Goal: Task Accomplishment & Management: Manage account settings

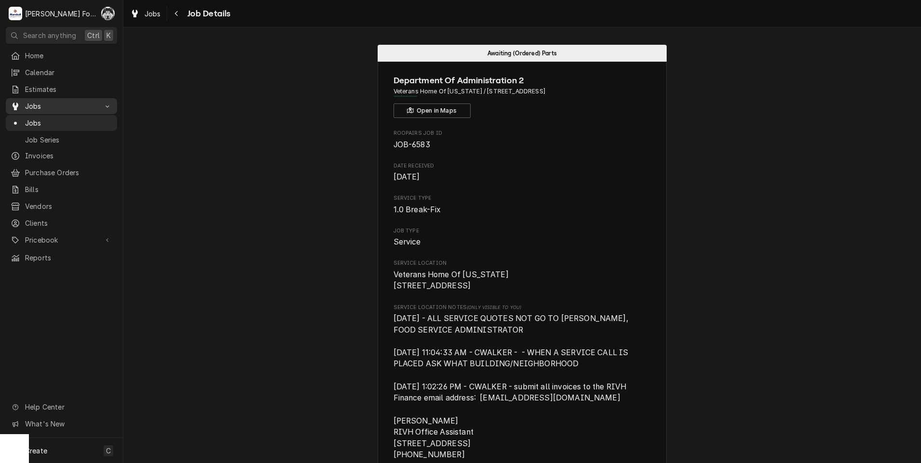
click at [26, 104] on span "Jobs" at bounding box center [61, 106] width 73 height 10
click at [32, 104] on span "Jobs" at bounding box center [61, 106] width 73 height 10
click at [38, 124] on span "Jobs" at bounding box center [68, 123] width 87 height 10
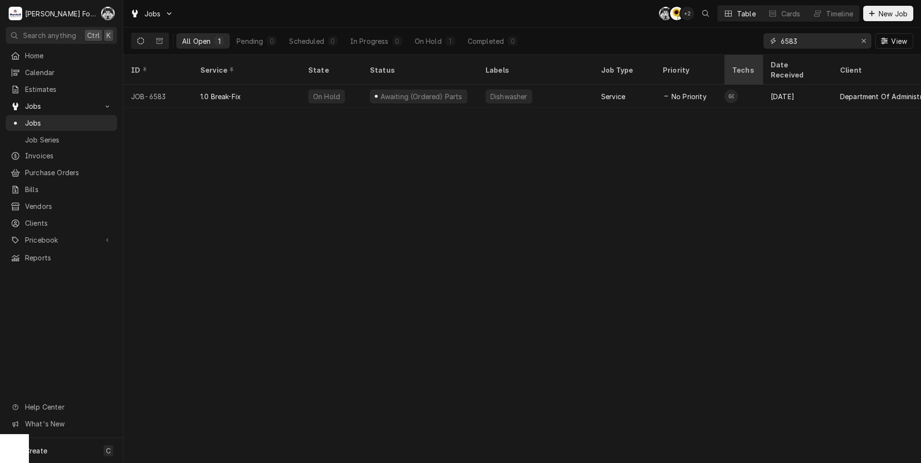
drag, startPoint x: 802, startPoint y: 44, endPoint x: 750, endPoint y: 59, distance: 54.4
click at [756, 60] on div "Jobs C( C( + 2 Table Cards Timeline New Job All Open 1 Pending 0 Scheduled 0 In…" at bounding box center [521, 231] width 797 height 463
type input "6982"
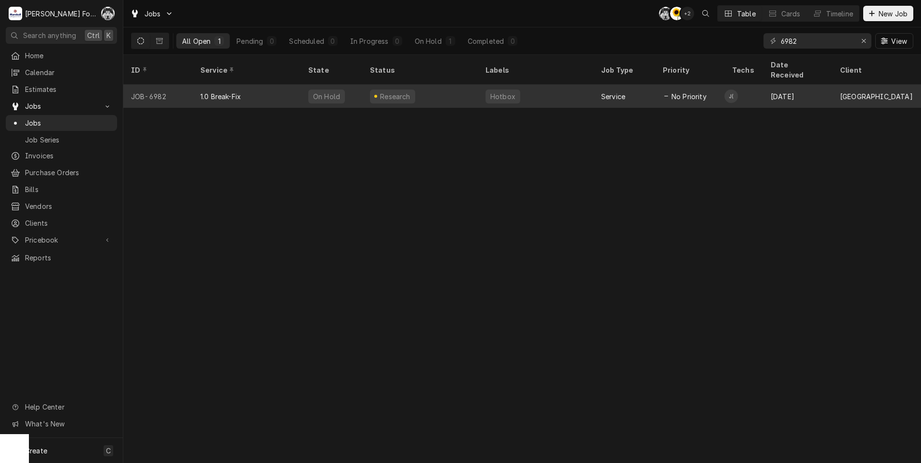
click at [405, 90] on div "Research" at bounding box center [392, 97] width 45 height 14
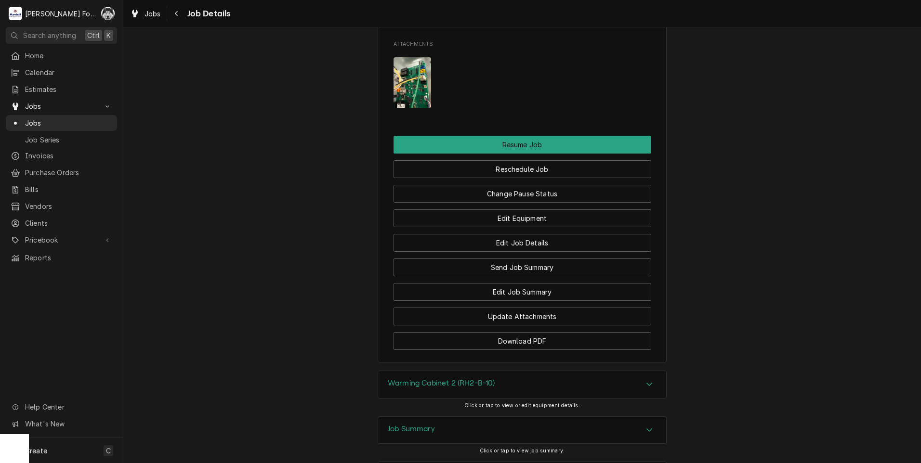
scroll to position [1358, 0]
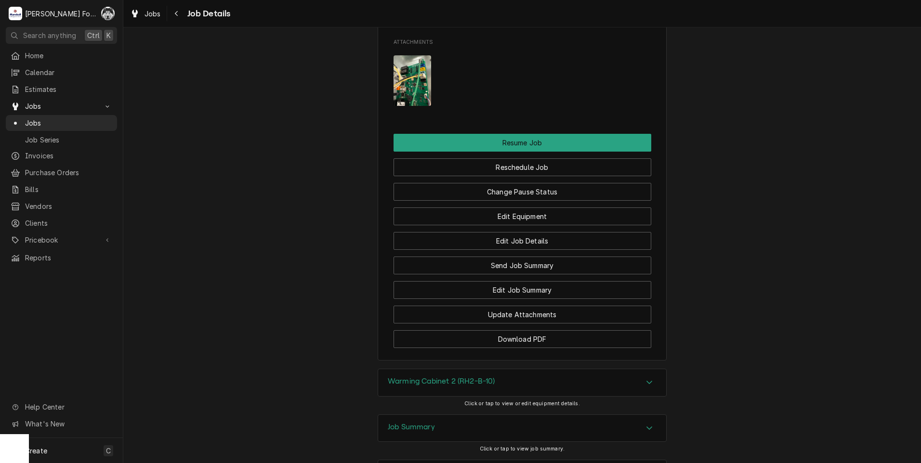
drag, startPoint x: 426, startPoint y: 310, endPoint x: 427, endPoint y: 301, distance: 8.7
click at [426, 369] on div "Warming Cabinet 2 (RH2-B-10) Click or tap to view or edit equipment details." at bounding box center [522, 391] width 289 height 45
click at [427, 377] on div "Warming Cabinet 2 (RH2-B-10)" at bounding box center [441, 383] width 107 height 12
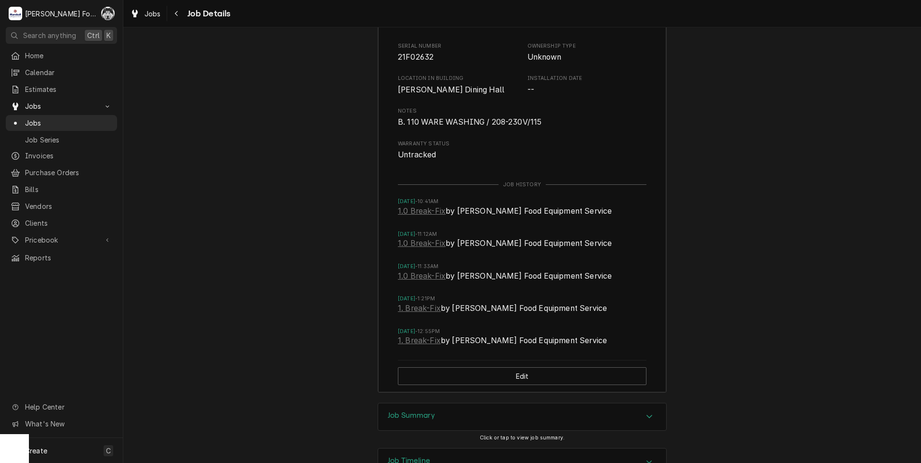
click at [427, 404] on div "Job Summary" at bounding box center [522, 417] width 288 height 27
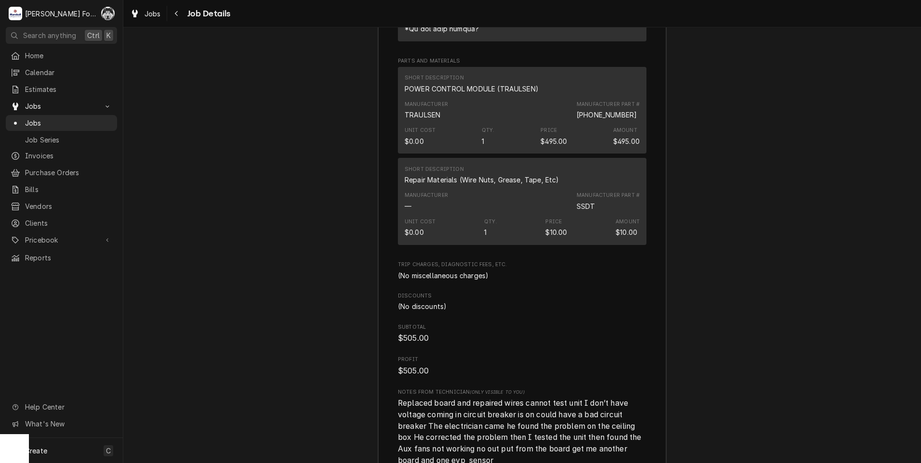
scroll to position [2695, 0]
click at [34, 119] on span "Jobs" at bounding box center [68, 123] width 87 height 10
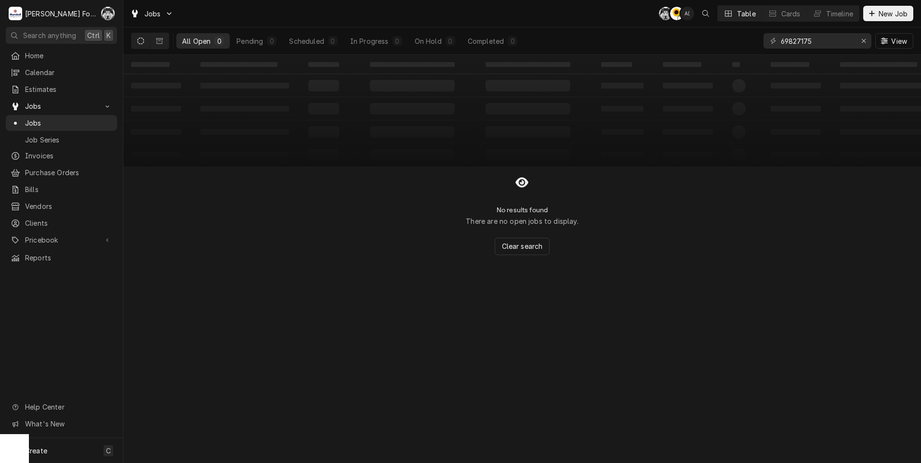
drag, startPoint x: 797, startPoint y: 40, endPoint x: 664, endPoint y: 59, distance: 134.7
click at [664, 59] on div "Jobs C( C( A( Table Cards Timeline New Job All Open 0 Pending 0 Scheduled 0 In …" at bounding box center [521, 231] width 797 height 463
type input "7175"
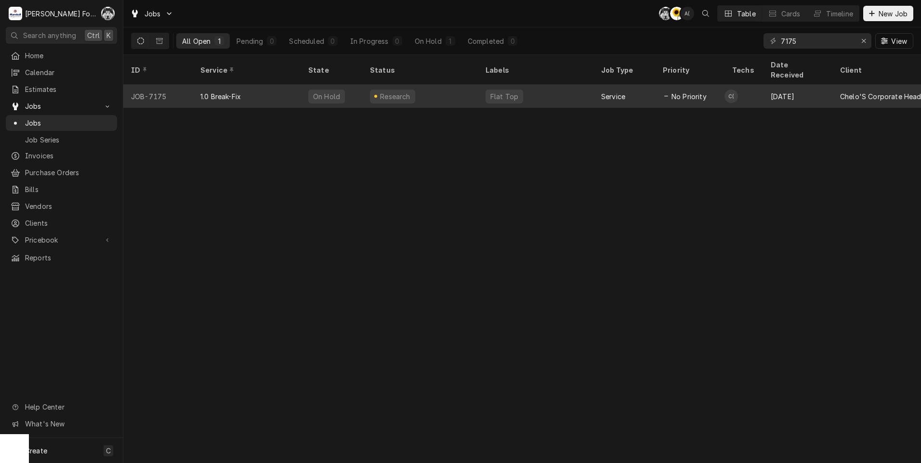
click at [332, 91] on div "On Hold" at bounding box center [326, 96] width 29 height 10
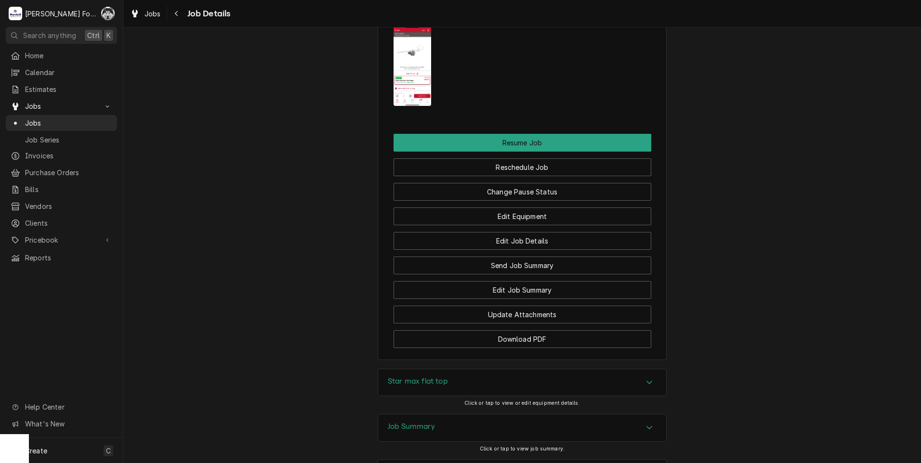
scroll to position [1162, 0]
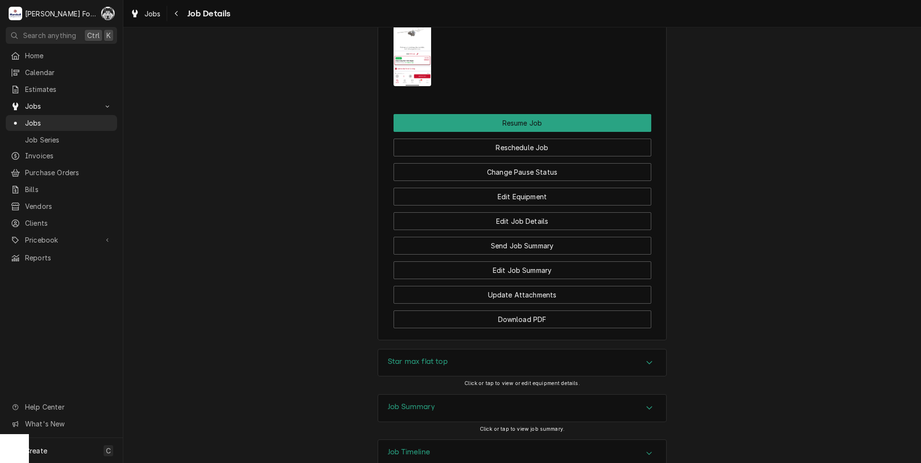
click at [431, 357] on div "Star max flat top" at bounding box center [418, 363] width 60 height 12
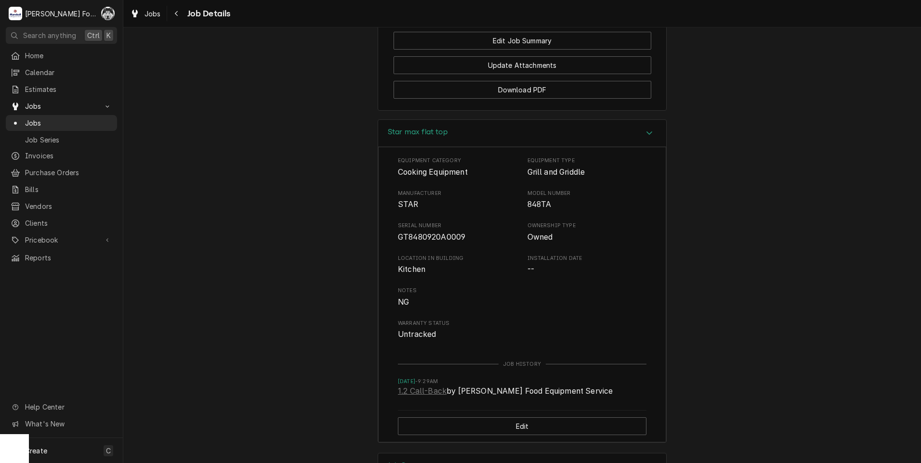
scroll to position [1451, 0]
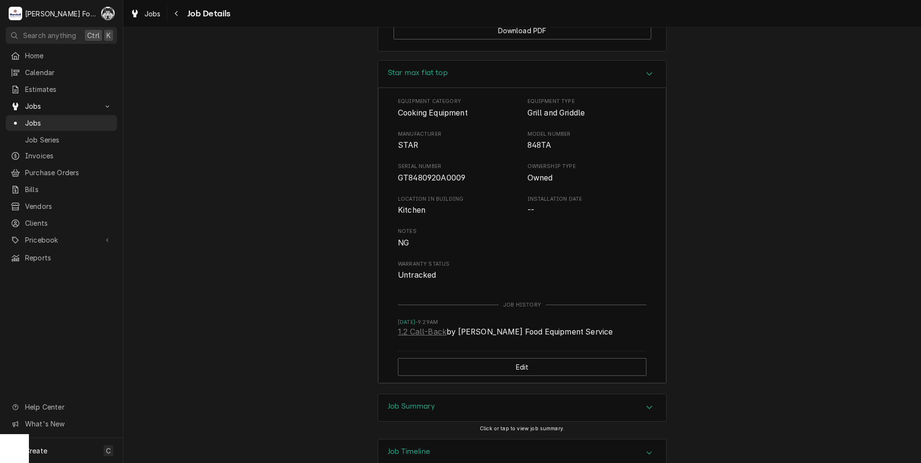
click at [465, 394] on div "Job Summary" at bounding box center [522, 407] width 288 height 27
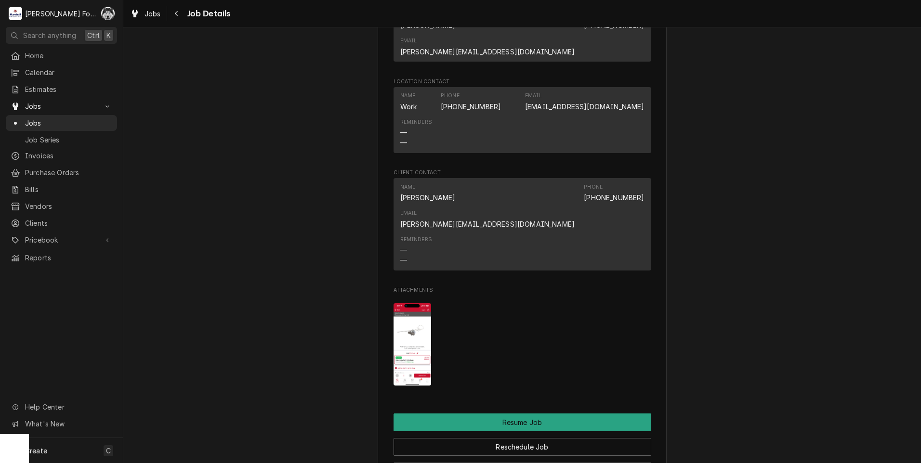
scroll to position [862, 0]
click at [405, 304] on img "Attachments" at bounding box center [412, 345] width 38 height 82
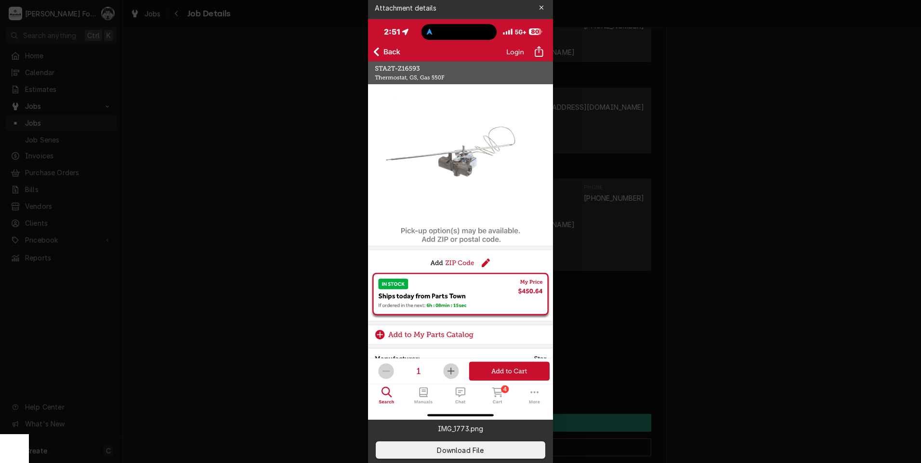
click at [787, 270] on div at bounding box center [460, 231] width 921 height 463
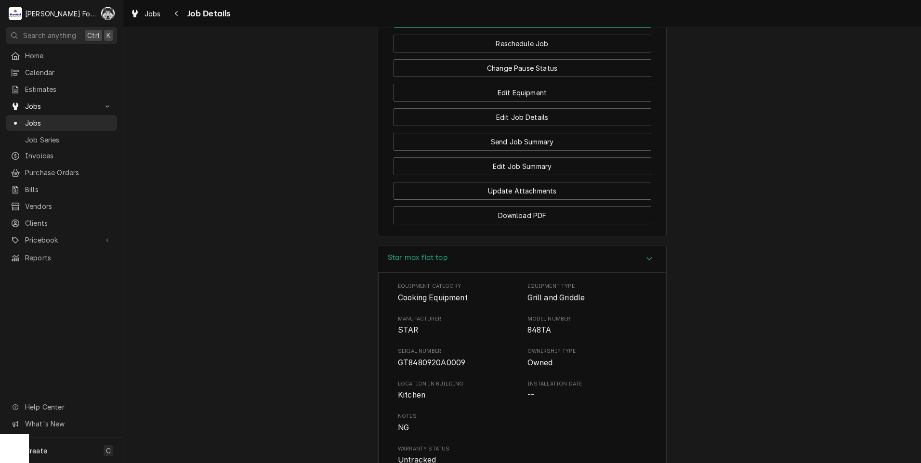
scroll to position [1295, 0]
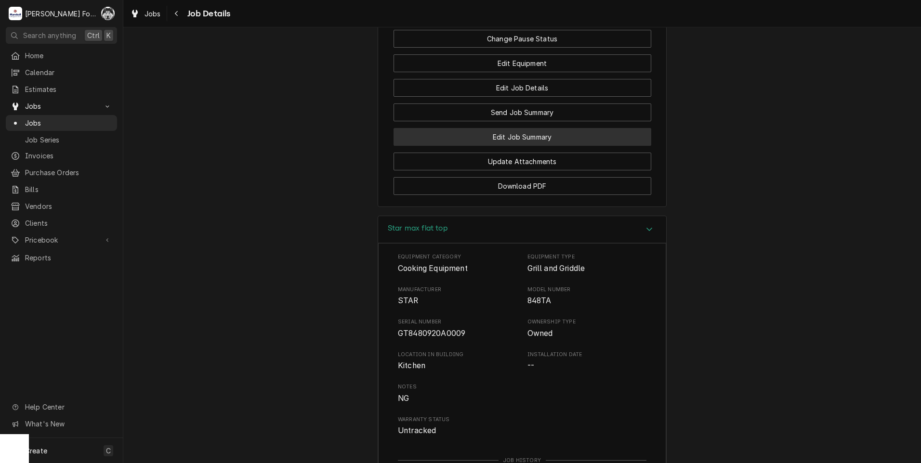
click at [516, 128] on button "Edit Job Summary" at bounding box center [522, 137] width 258 height 18
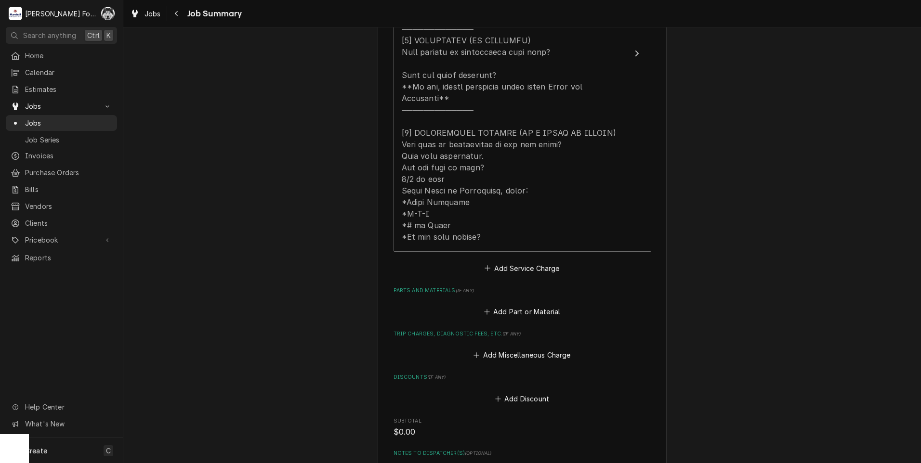
scroll to position [482, 0]
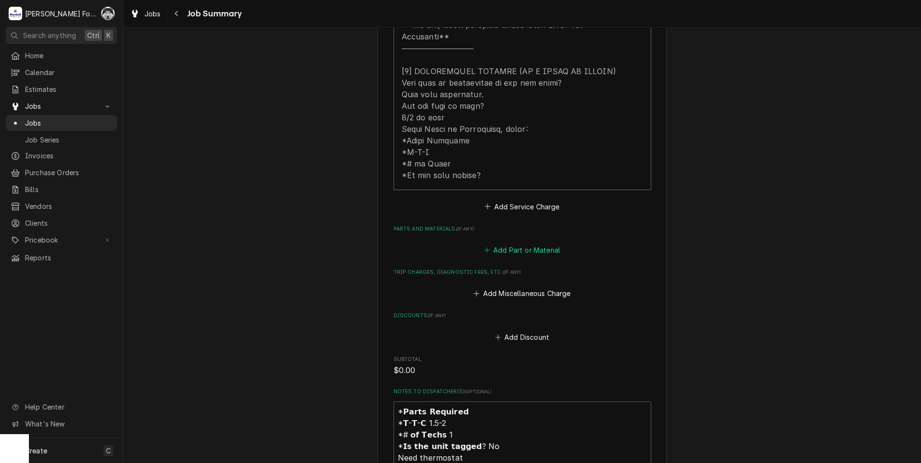
click at [500, 244] on button "Add Part or Material" at bounding box center [521, 250] width 79 height 13
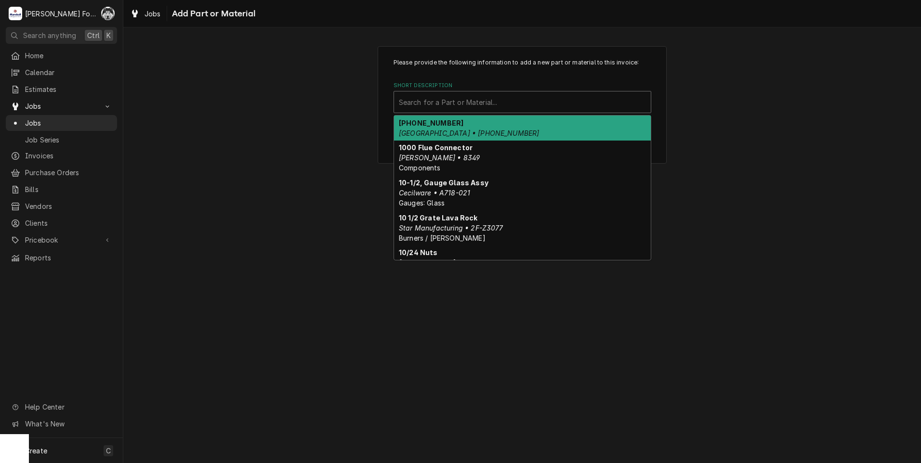
click at [471, 100] on div "Short Description" at bounding box center [522, 101] width 247 height 17
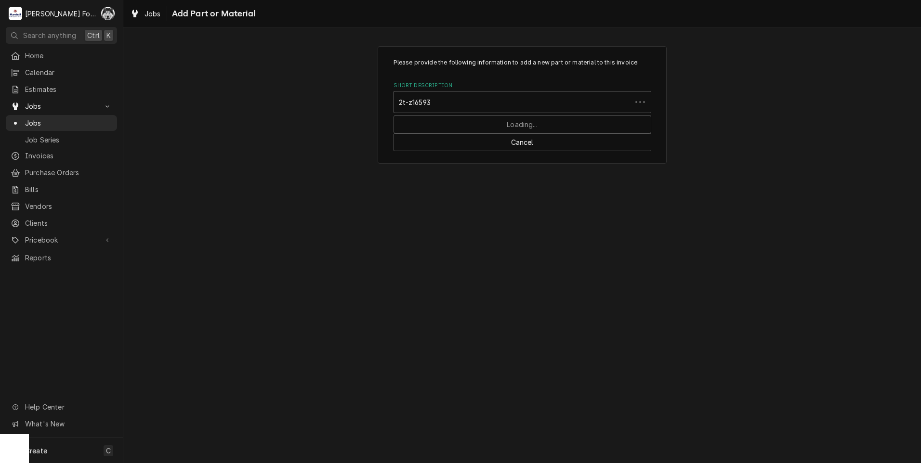
type input "2t-z16593"
click at [514, 96] on div "Short Description" at bounding box center [522, 101] width 247 height 17
type input "2t-z16593"
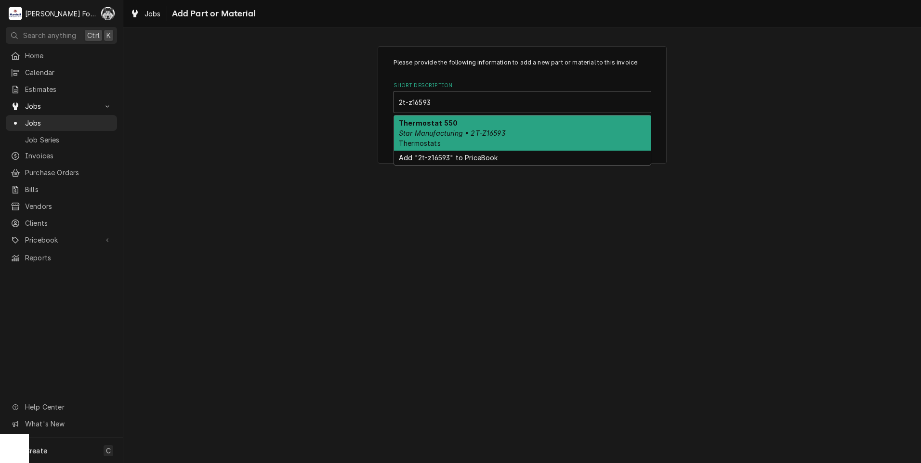
click at [482, 129] on em "Star Manufacturing • 2T-Z16593" at bounding box center [452, 133] width 107 height 8
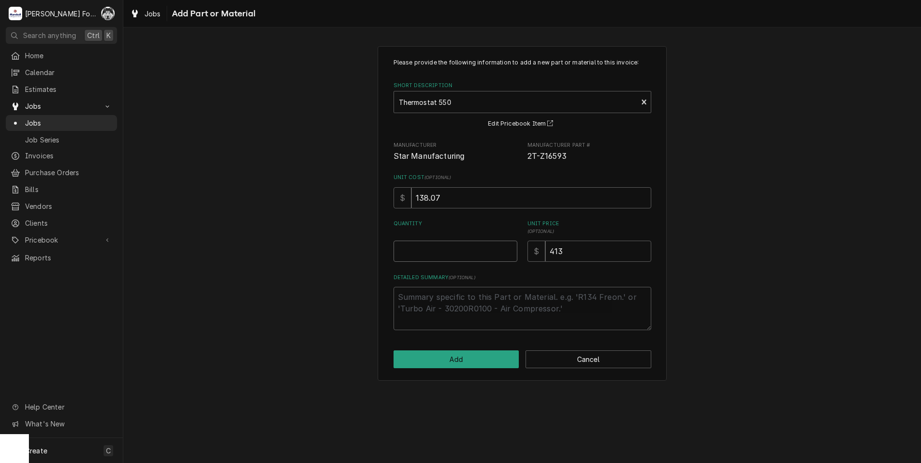
type textarea "x"
type input "0.5"
click at [509, 248] on input "0.5" at bounding box center [455, 251] width 124 height 21
type textarea "x"
type input "1"
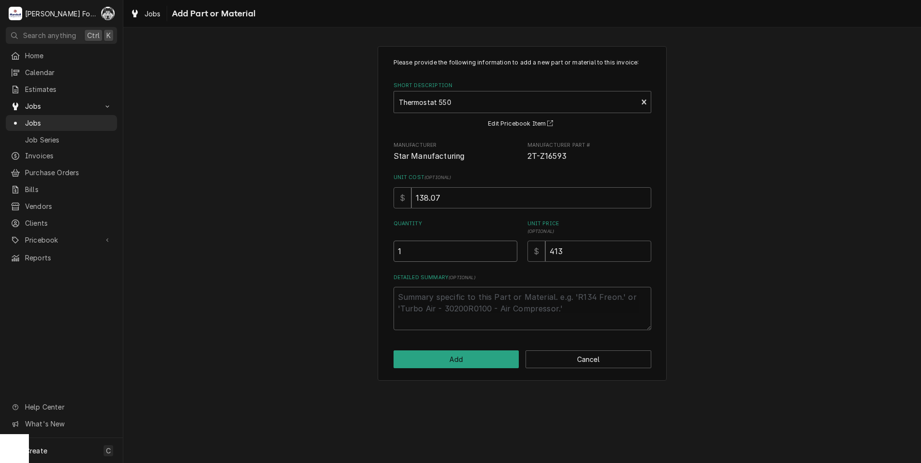
click at [509, 248] on input "1" at bounding box center [455, 251] width 124 height 21
drag, startPoint x: 590, startPoint y: 256, endPoint x: 490, endPoint y: 259, distance: 100.2
click at [504, 262] on div "Please provide the following information to add a new part or material to this …" at bounding box center [522, 194] width 258 height 272
type textarea "x"
type input "3"
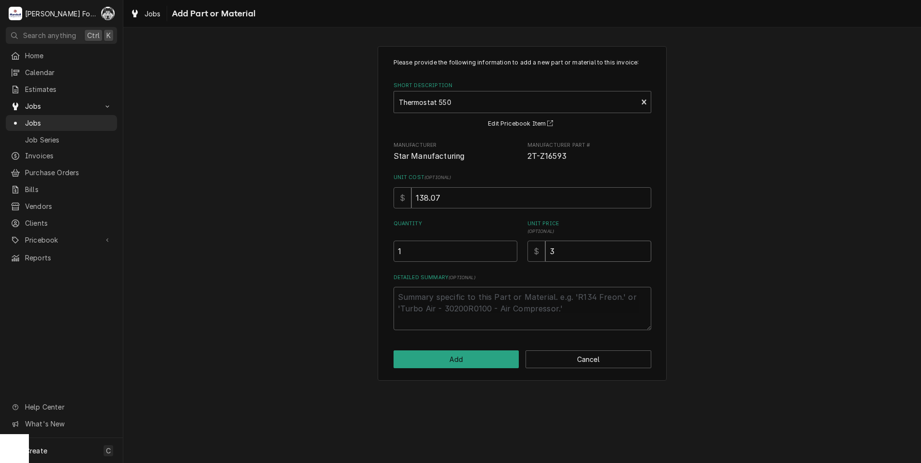
type textarea "x"
type input "33"
type textarea "x"
type input "339"
click at [484, 356] on button "Add" at bounding box center [456, 360] width 126 height 18
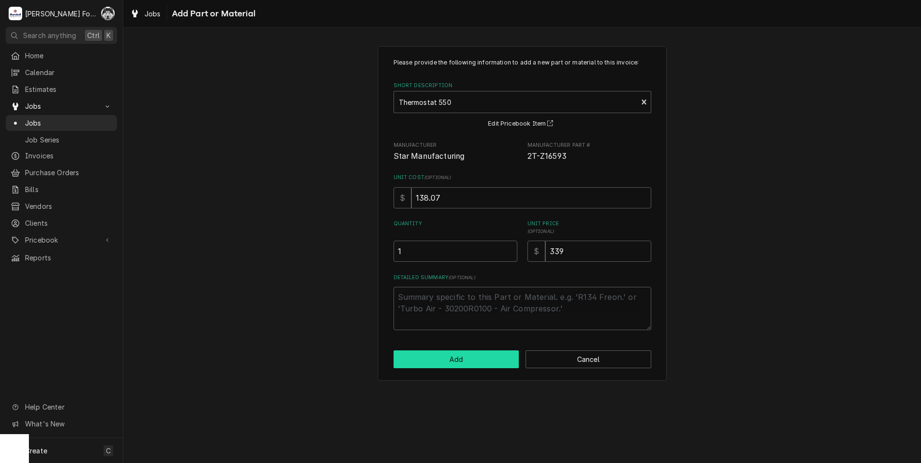
type textarea "x"
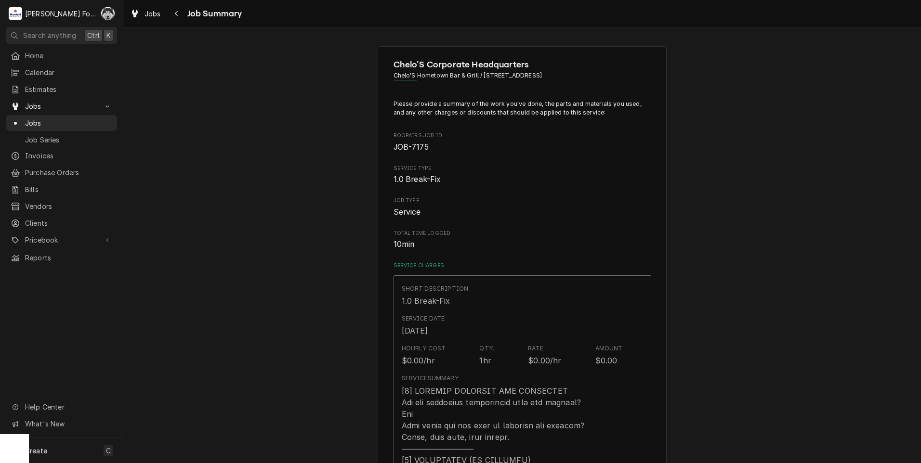
scroll to position [482, 0]
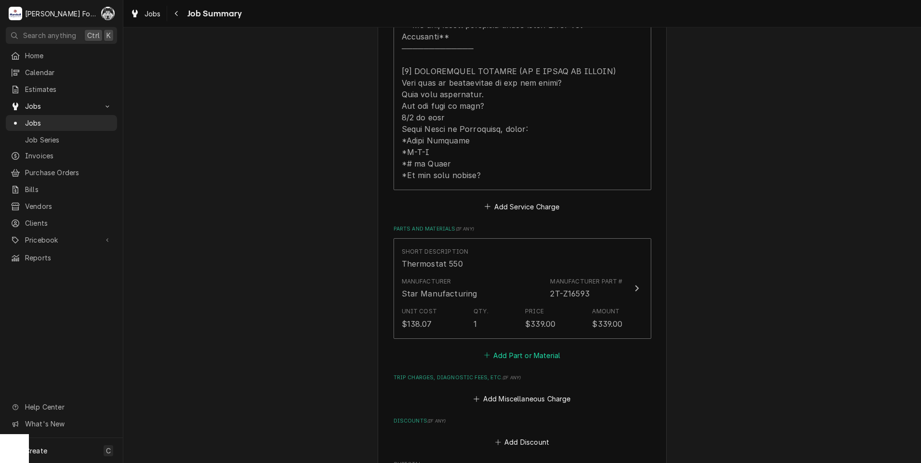
click at [503, 349] on button "Add Part or Material" at bounding box center [521, 355] width 79 height 13
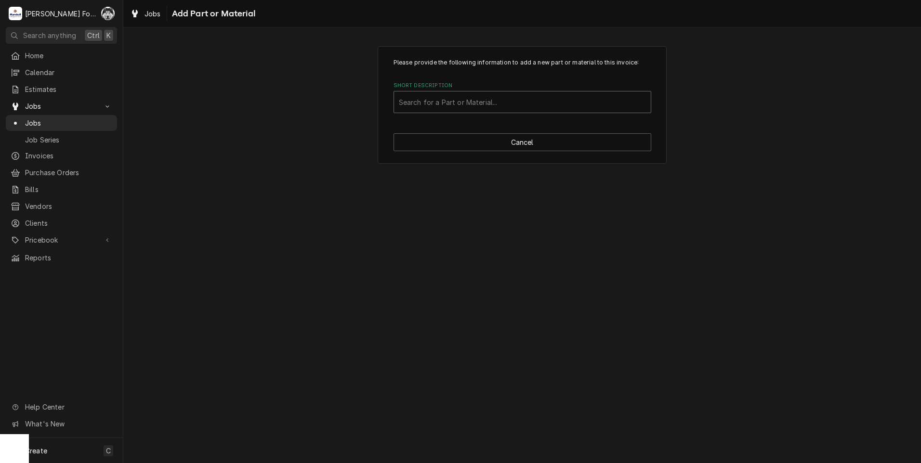
click at [518, 109] on div "Short Description" at bounding box center [522, 101] width 247 height 17
type input "ssdt"
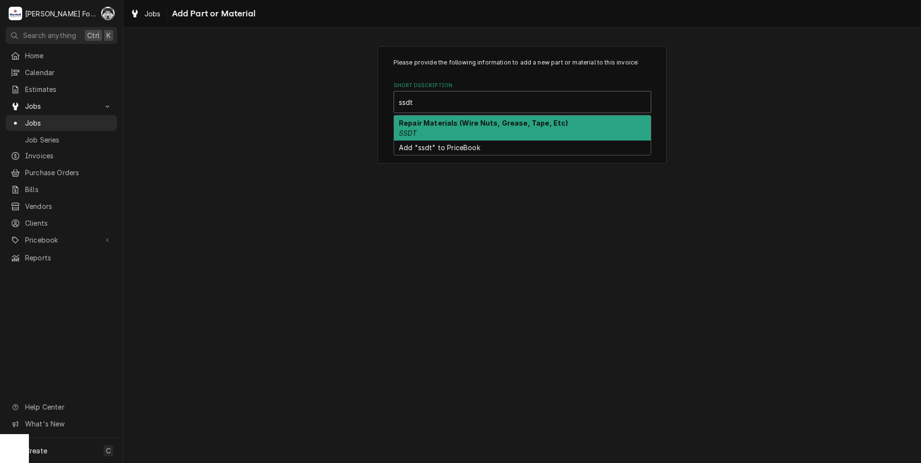
click at [436, 128] on div "Repair Materials (Wire Nuts, Grease, Tape, Etc) SSDT" at bounding box center [522, 128] width 257 height 25
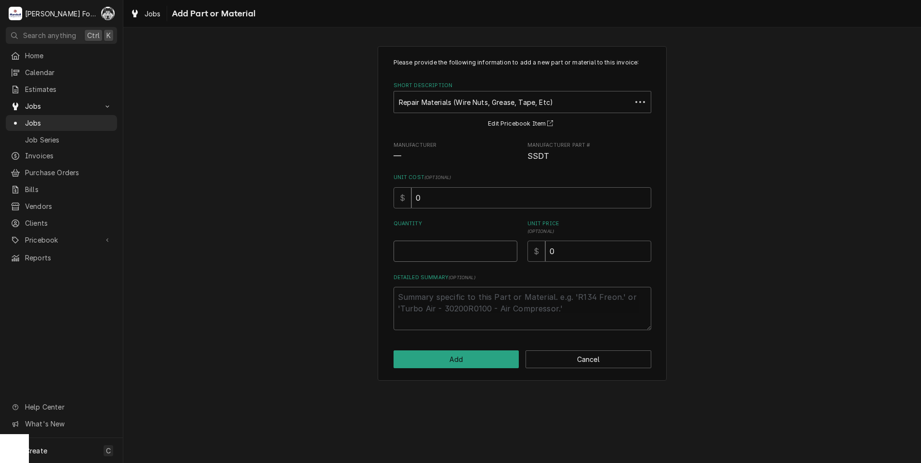
type textarea "x"
type input "0.5"
click at [508, 248] on input "0.5" at bounding box center [455, 251] width 124 height 21
type textarea "x"
type input "1"
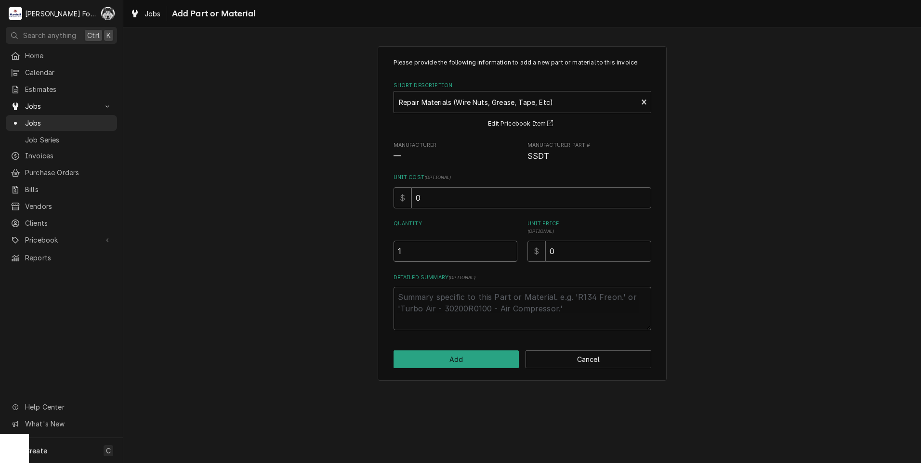
click at [508, 248] on input "1" at bounding box center [455, 251] width 124 height 21
drag, startPoint x: 574, startPoint y: 254, endPoint x: 448, endPoint y: 268, distance: 127.0
click at [470, 265] on div "Please provide the following information to add a new part or material to this …" at bounding box center [522, 194] width 258 height 272
type textarea "x"
type input "8"
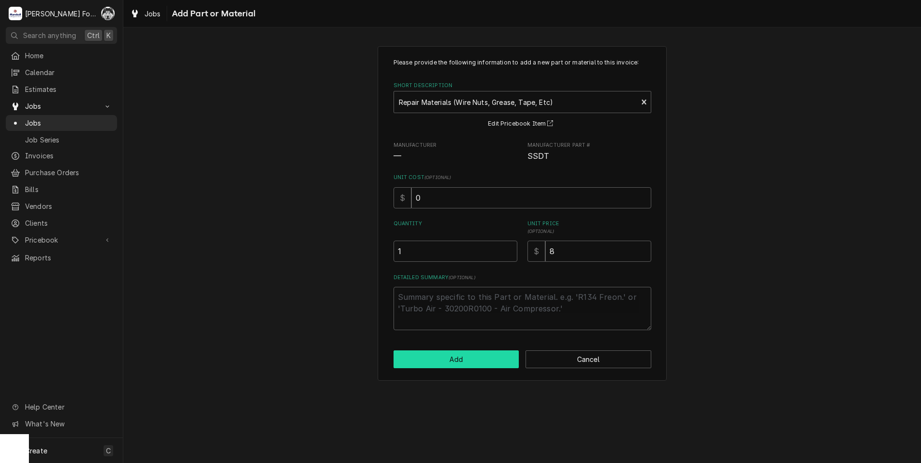
click at [434, 362] on button "Add" at bounding box center [456, 360] width 126 height 18
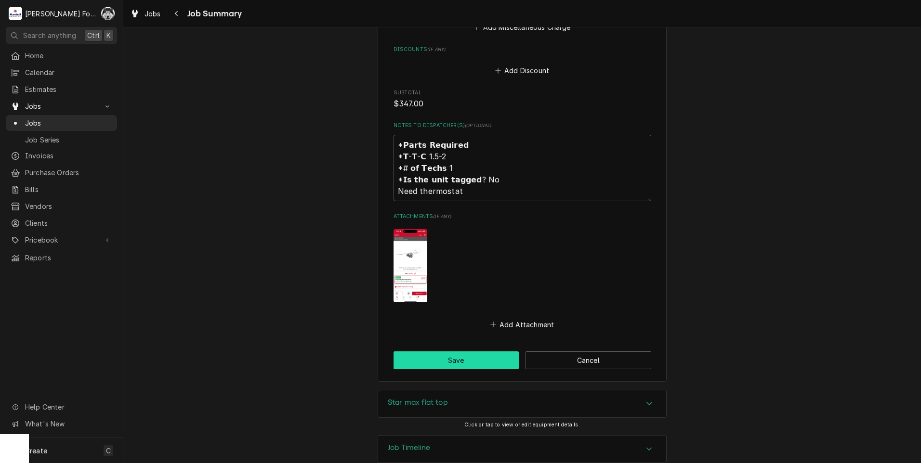
scroll to position [965, 0]
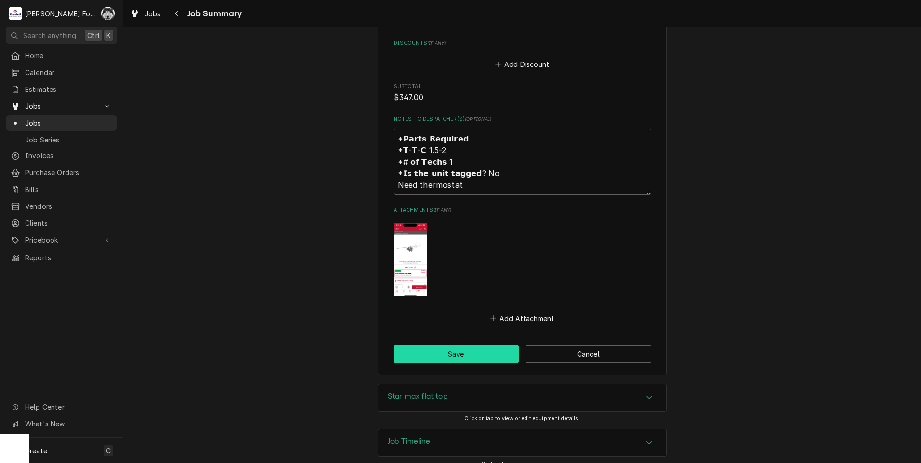
click at [441, 345] on button "Save" at bounding box center [456, 354] width 126 height 18
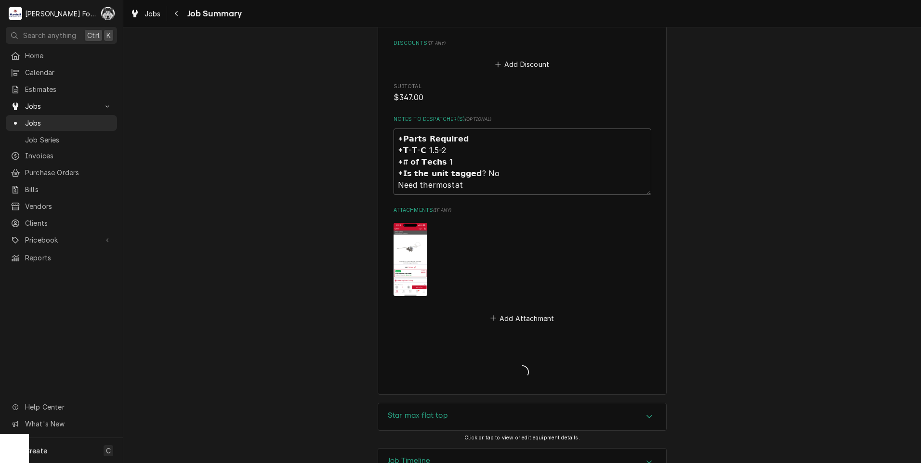
type textarea "x"
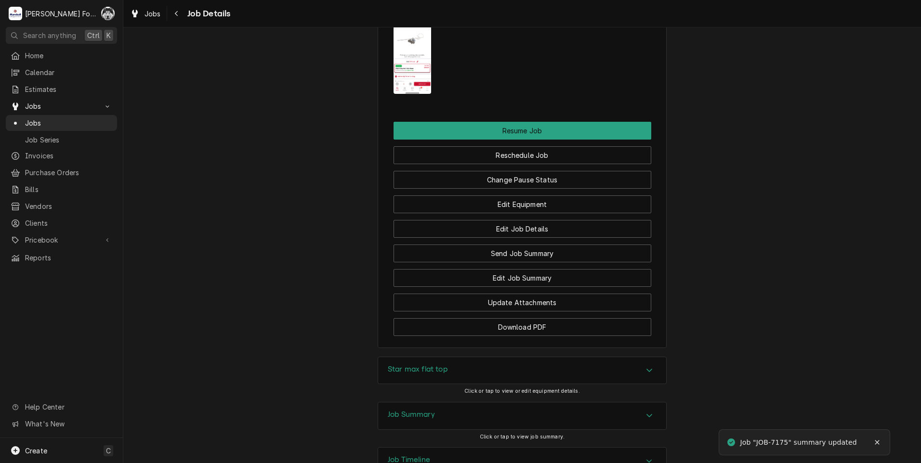
scroll to position [1156, 0]
click at [494, 163] on div "Change Pause Status" at bounding box center [522, 175] width 258 height 25
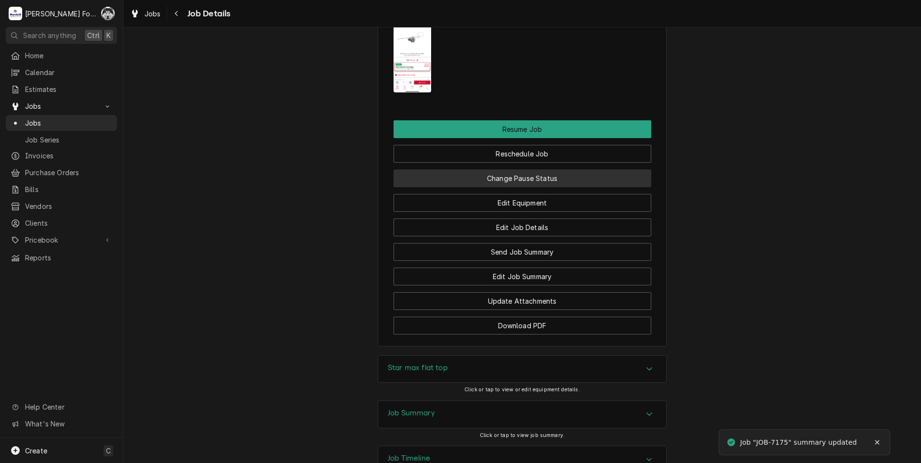
click at [493, 170] on button "Change Pause Status" at bounding box center [522, 179] width 258 height 18
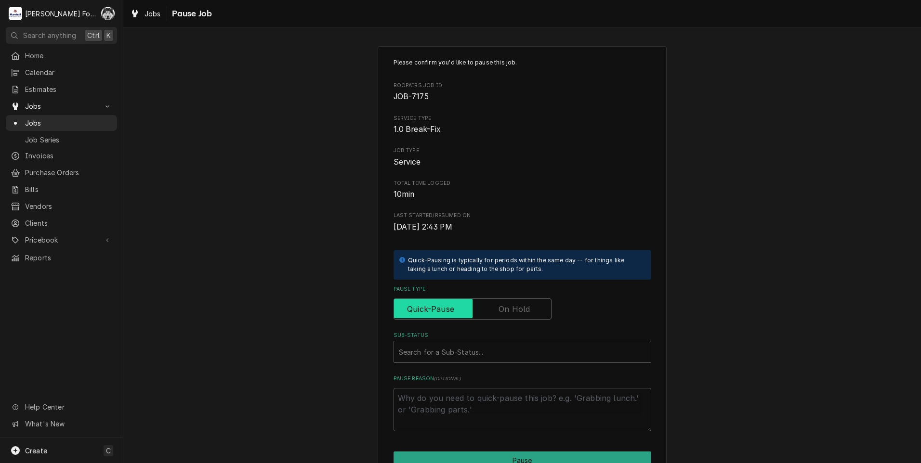
drag, startPoint x: 497, startPoint y: 311, endPoint x: 492, endPoint y: 315, distance: 6.2
click at [497, 311] on label "Pause Type" at bounding box center [472, 309] width 158 height 21
click at [497, 311] on input "Pause Type" at bounding box center [472, 309] width 149 height 21
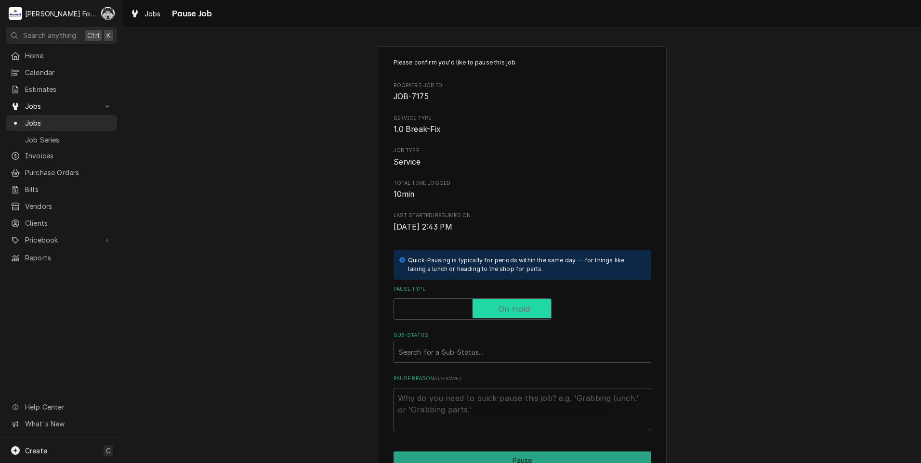
checkbox input "true"
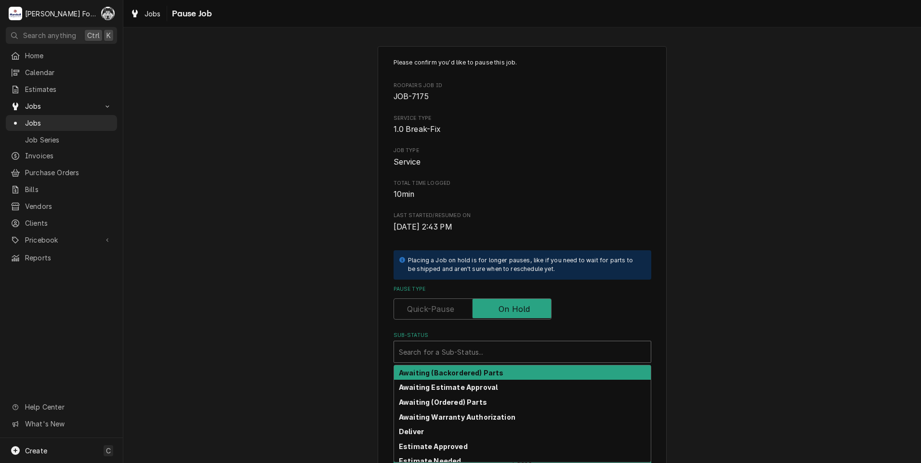
click at [468, 348] on div "Sub-Status" at bounding box center [522, 351] width 247 height 17
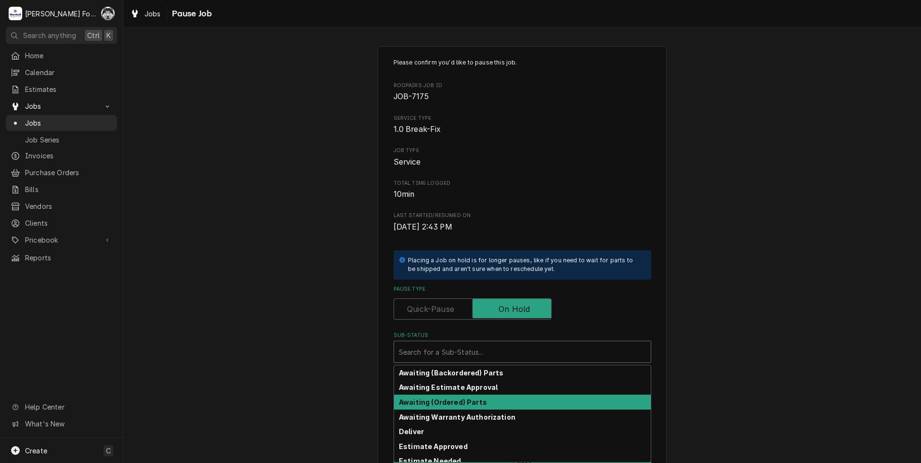
click at [452, 403] on strong "Awaiting (Ordered) Parts" at bounding box center [443, 402] width 88 height 8
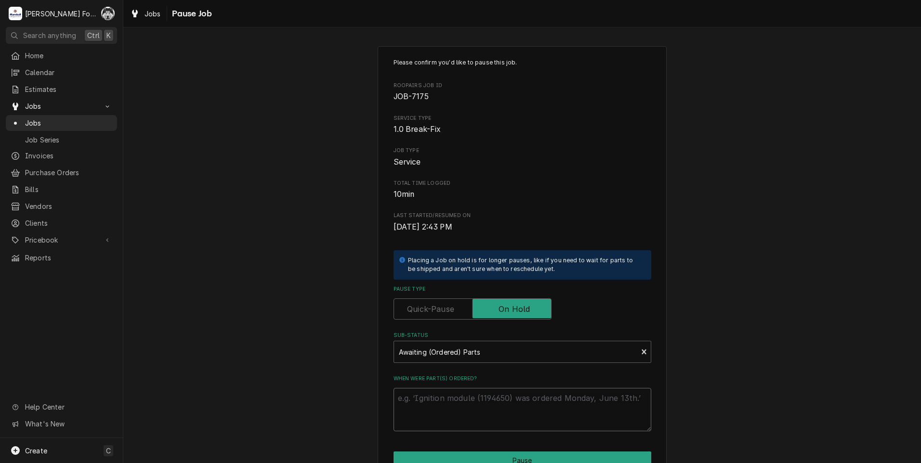
click at [426, 400] on textarea "When were part(s) ordered?" at bounding box center [522, 409] width 258 height 43
click at [455, 348] on div "Sub-Status" at bounding box center [516, 351] width 234 height 17
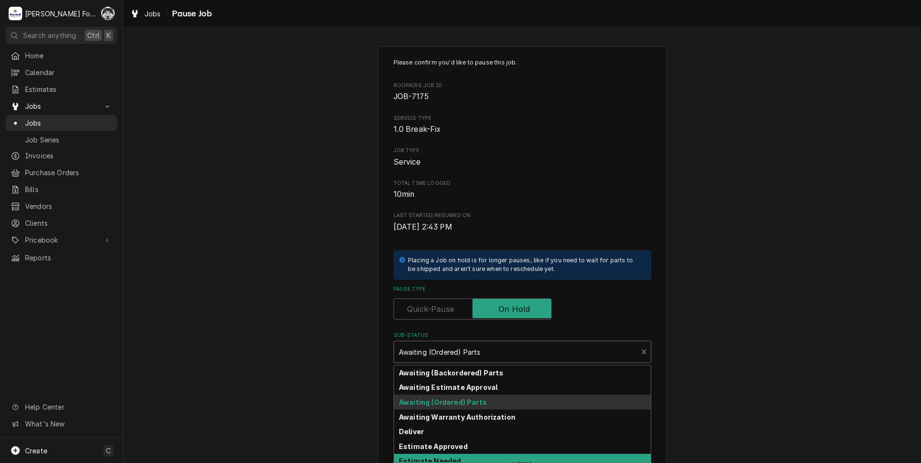
click at [433, 460] on strong "Estimate Needed" at bounding box center [430, 461] width 62 height 8
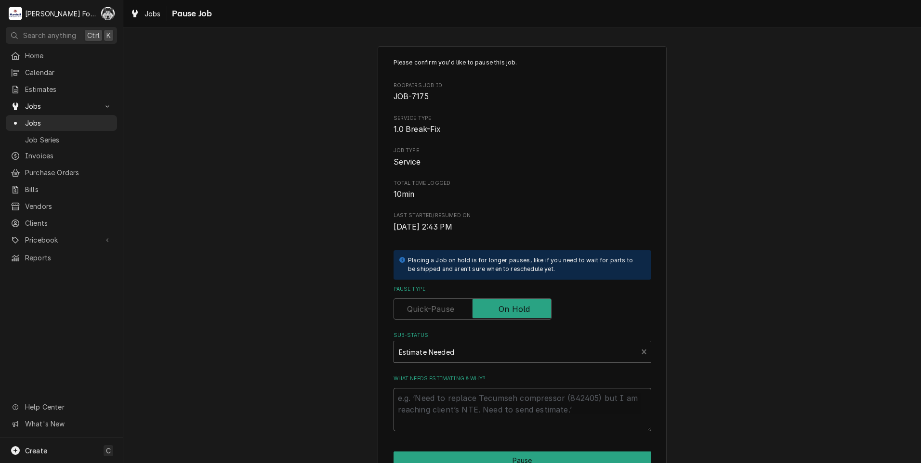
click at [440, 417] on textarea "What needs estimating & why?" at bounding box center [522, 409] width 258 height 43
type textarea "x"
type textarea "p"
type textarea "x"
type textarea "pa"
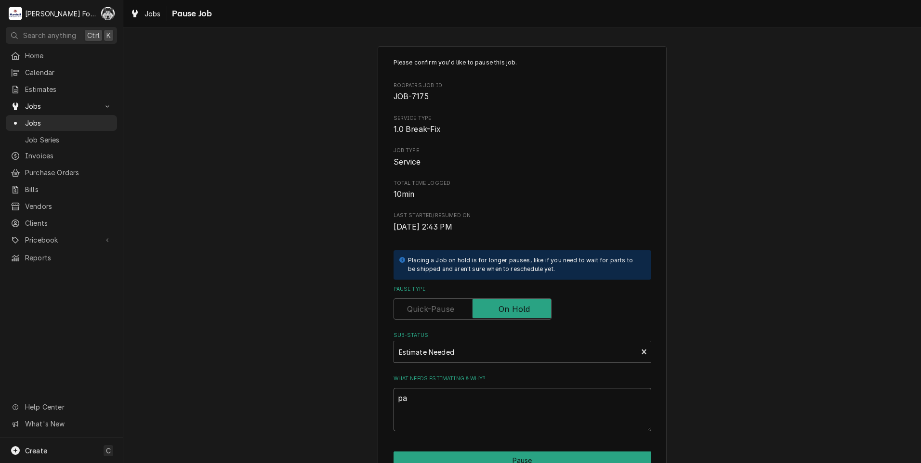
type textarea "x"
type textarea "par"
type textarea "x"
type textarea "part"
type textarea "x"
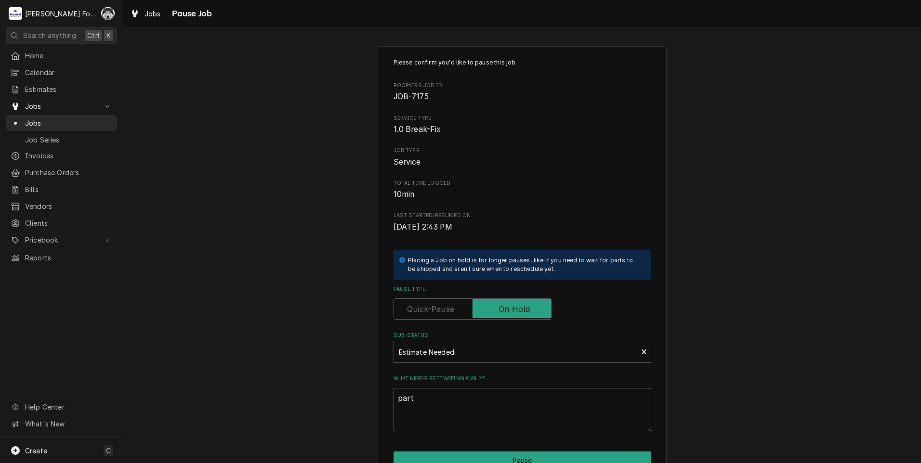
type textarea "parts"
drag, startPoint x: 452, startPoint y: 407, endPoint x: 308, endPoint y: 406, distance: 144.0
click at [334, 405] on div "Please confirm you'd like to pause this job. Roopairs Job ID JOB-7175 Service T…" at bounding box center [521, 289] width 797 height 502
type textarea "x"
type textarea "P"
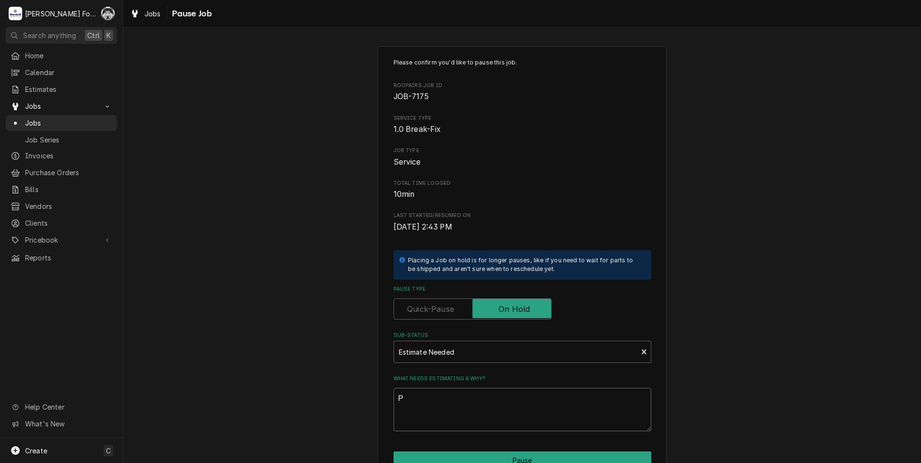
type textarea "x"
type textarea "PA"
type textarea "x"
type textarea "PAR"
type textarea "x"
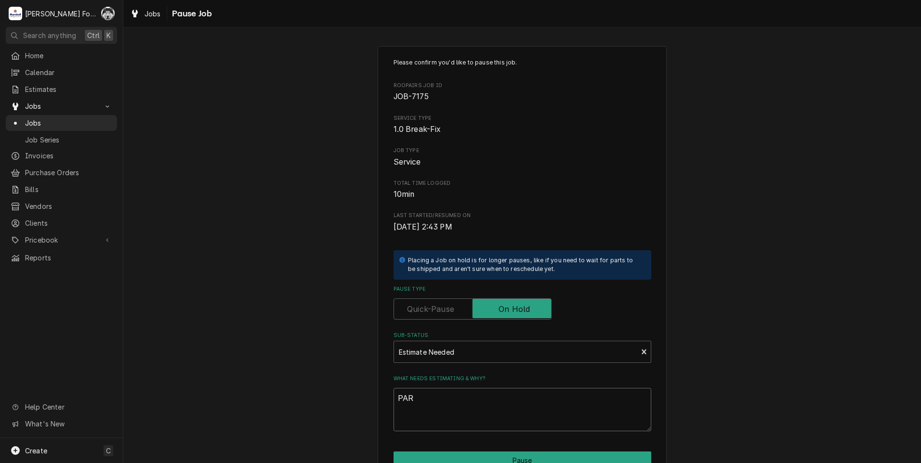
type textarea "PART"
type textarea "x"
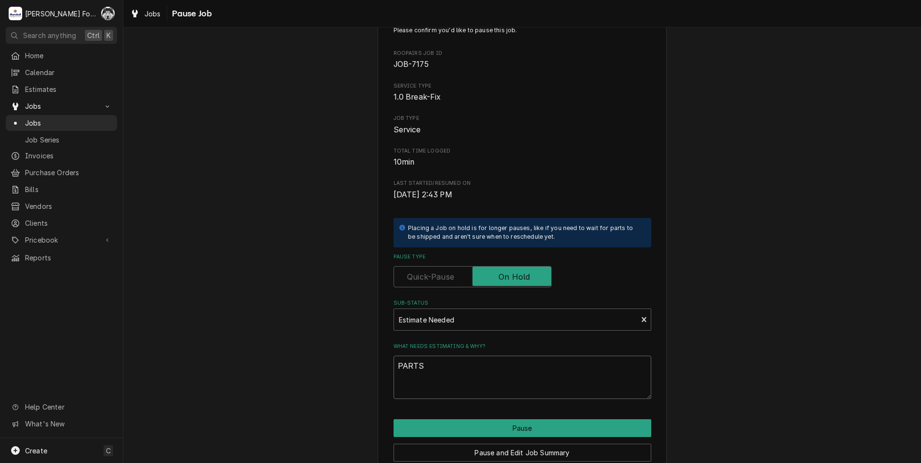
scroll to position [76, 0]
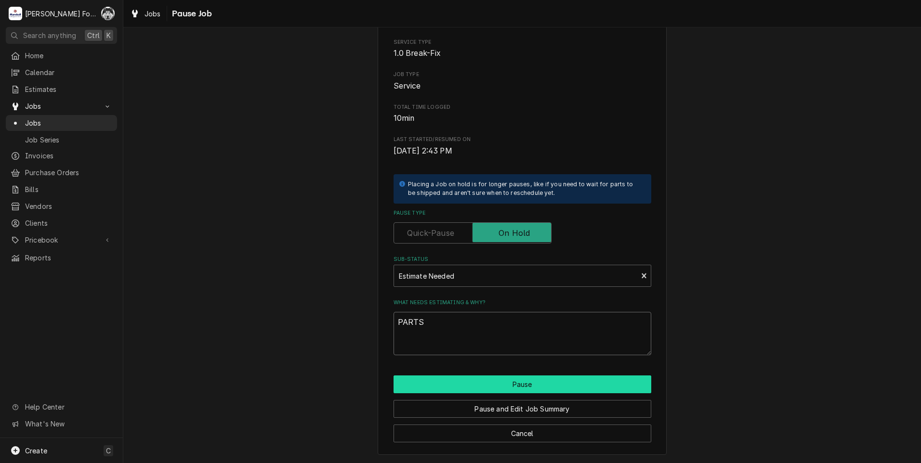
type textarea "PARTS"
click at [479, 388] on button "Pause" at bounding box center [522, 385] width 258 height 18
type textarea "x"
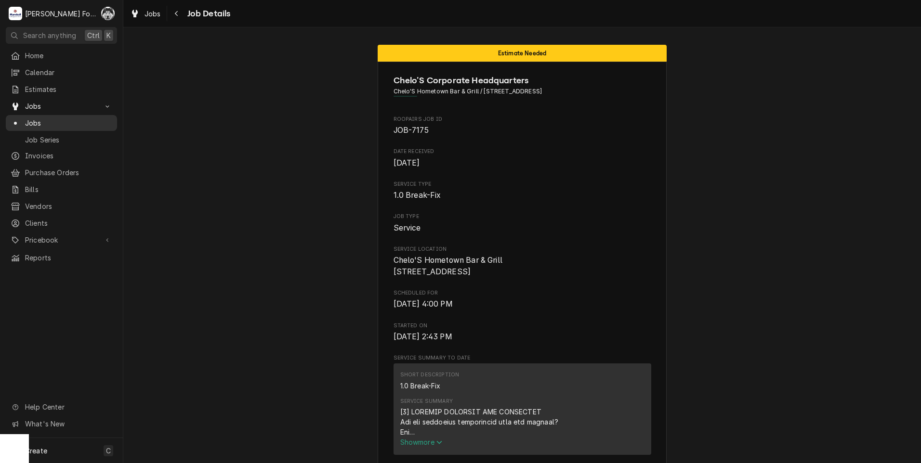
click at [40, 117] on div "Jobs" at bounding box center [61, 123] width 107 height 12
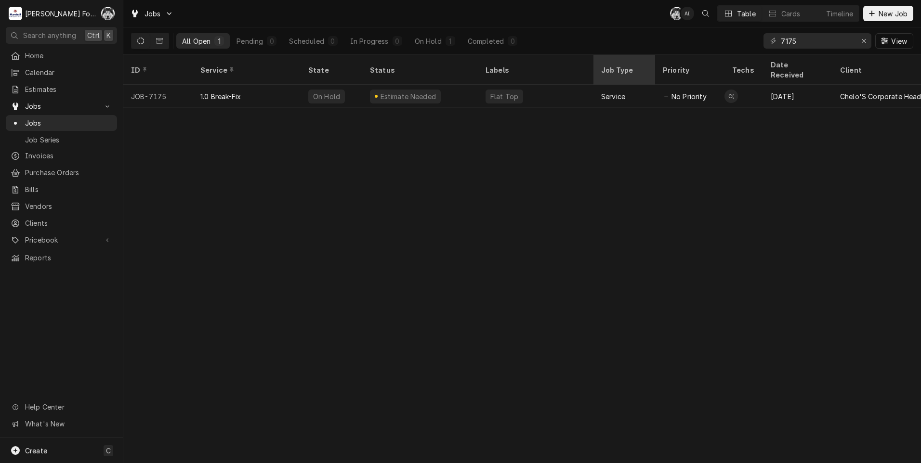
click at [679, 66] on div "Jobs C( A( Table Cards Timeline New Job All Open 1 Pending 0 Scheduled 0 In Pro…" at bounding box center [521, 231] width 797 height 463
type input "7174"
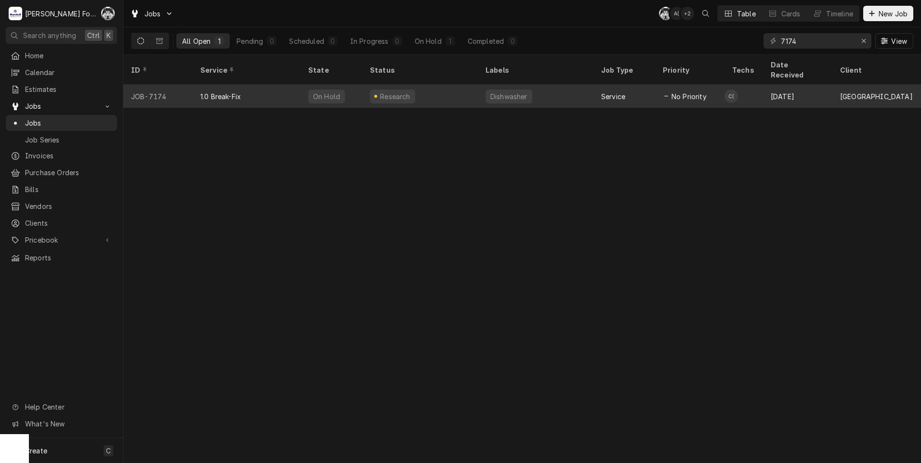
click at [292, 90] on div "1.0 Break-Fix" at bounding box center [247, 96] width 108 height 23
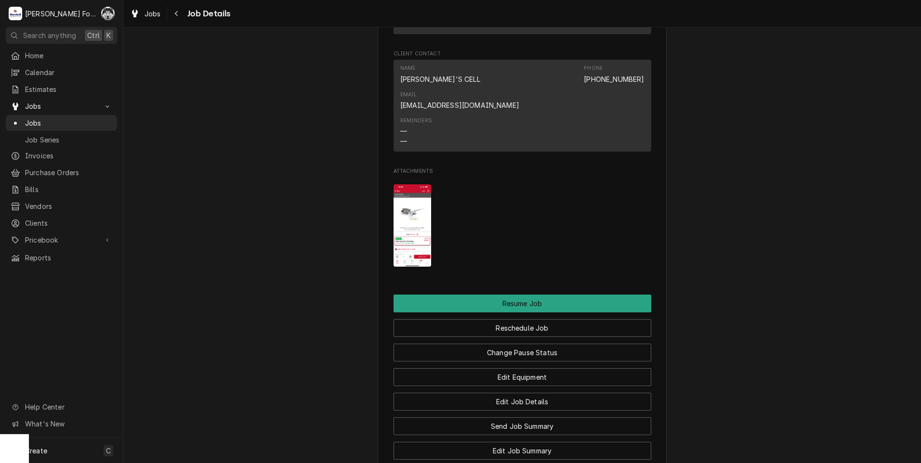
scroll to position [1108, 0]
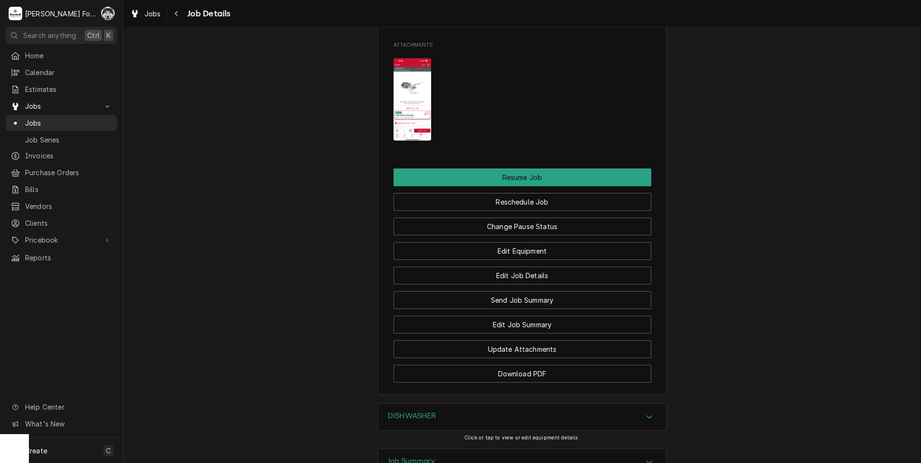
click at [430, 412] on h3 "DISHWASHER" at bounding box center [412, 416] width 49 height 9
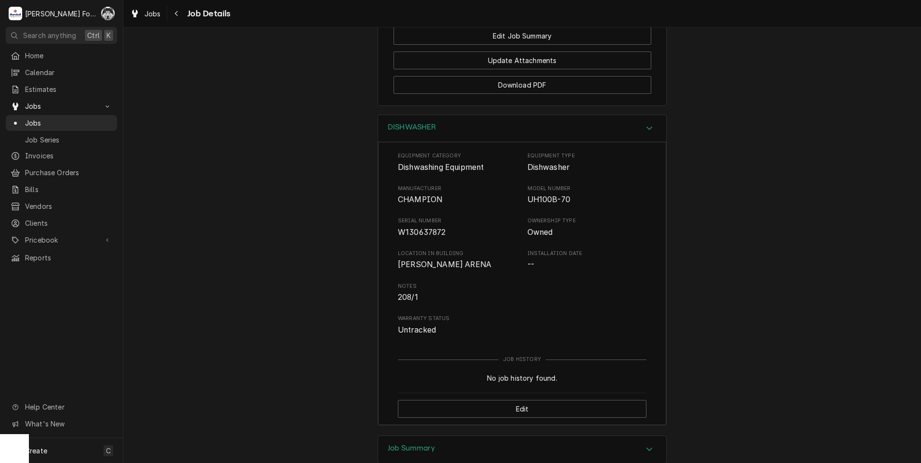
click at [414, 436] on div "Job Summary" at bounding box center [522, 449] width 288 height 27
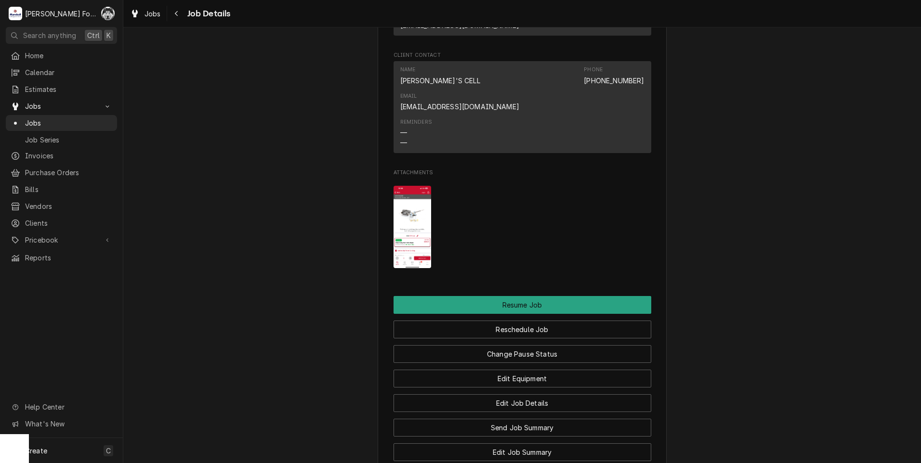
scroll to position [963, 0]
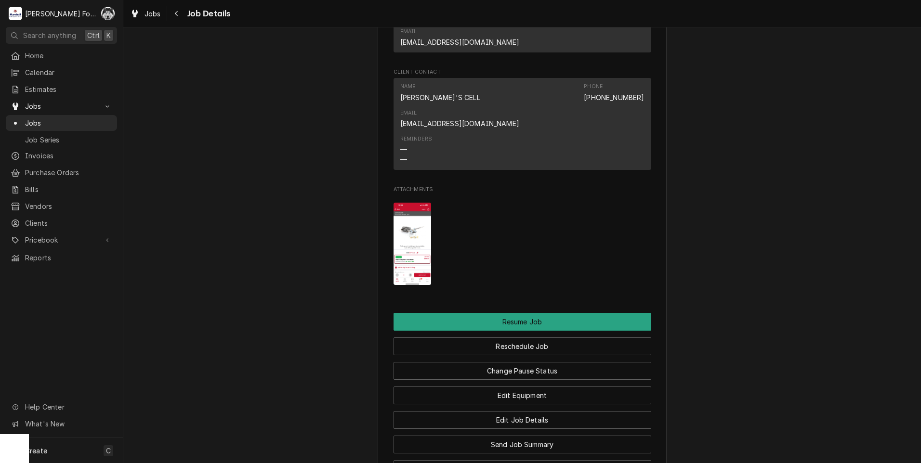
click at [402, 203] on img "Attachments" at bounding box center [412, 244] width 38 height 82
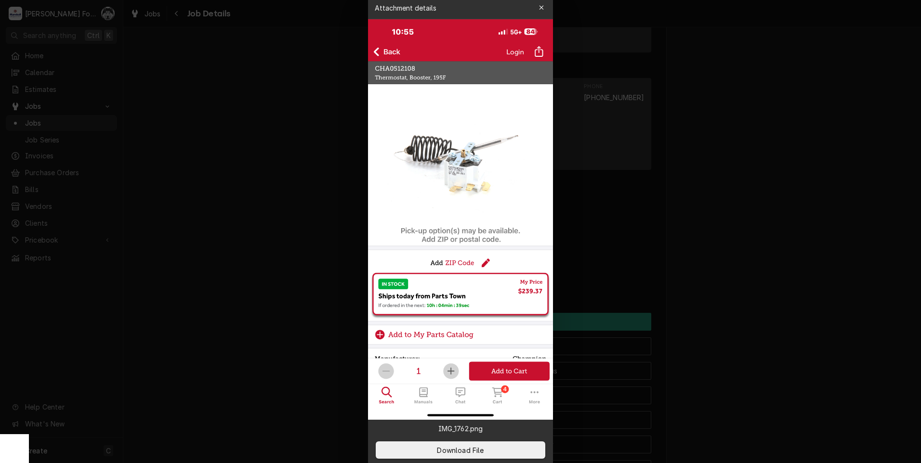
click at [789, 382] on div at bounding box center [460, 231] width 921 height 463
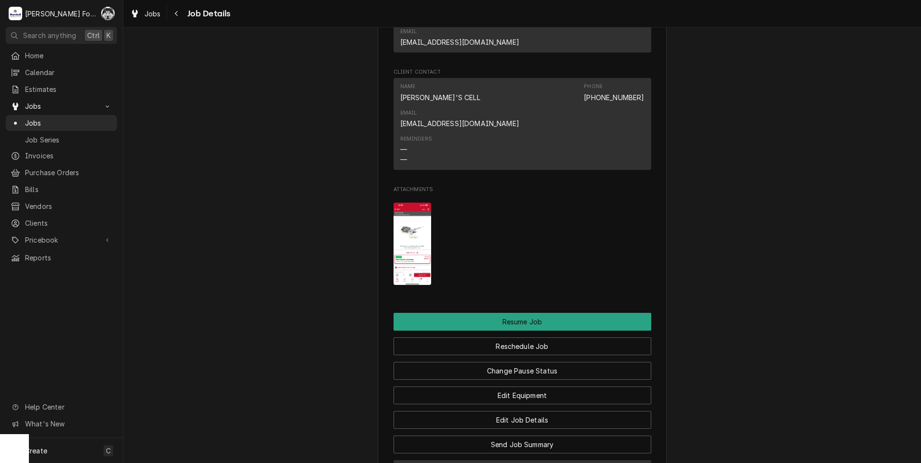
click at [522, 460] on button "Edit Job Summary" at bounding box center [522, 469] width 258 height 18
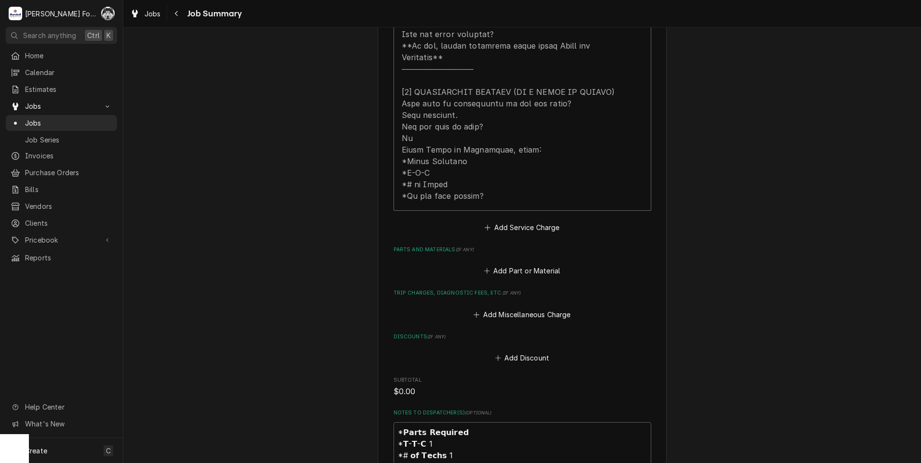
scroll to position [482, 0]
click at [514, 246] on label "Parts and Materials ( if any )" at bounding box center [522, 250] width 258 height 8
click at [511, 264] on button "Add Part or Material" at bounding box center [521, 270] width 79 height 13
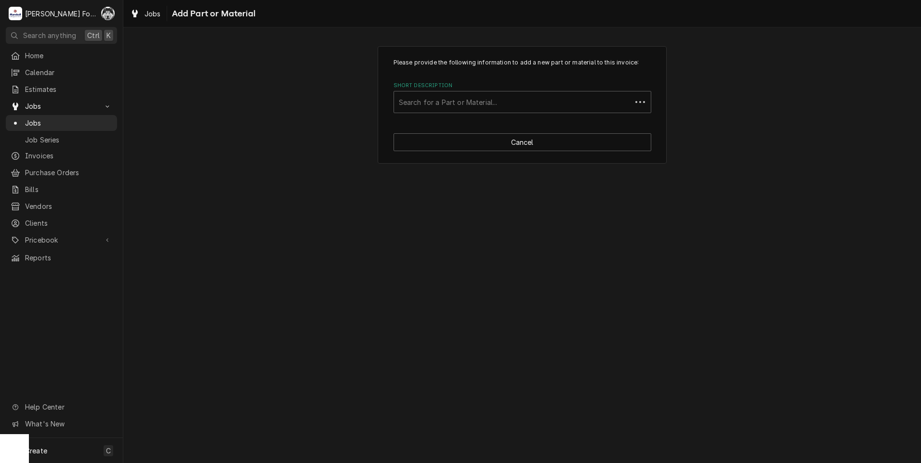
drag, startPoint x: 503, startPoint y: 117, endPoint x: 507, endPoint y: 107, distance: 11.1
click at [503, 117] on div "Please provide the following information to add a new part or material to this …" at bounding box center [522, 104] width 289 height 117
click at [506, 106] on div "Short Description" at bounding box center [513, 101] width 228 height 17
type input "0512108"
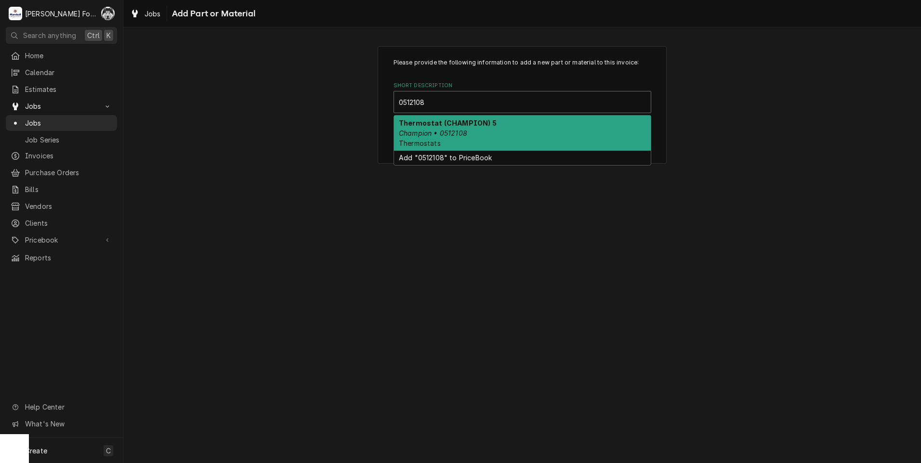
click at [481, 131] on div "Thermostat (CHAMPION) 5 Champion • 0512108 Thermostats" at bounding box center [522, 133] width 257 height 35
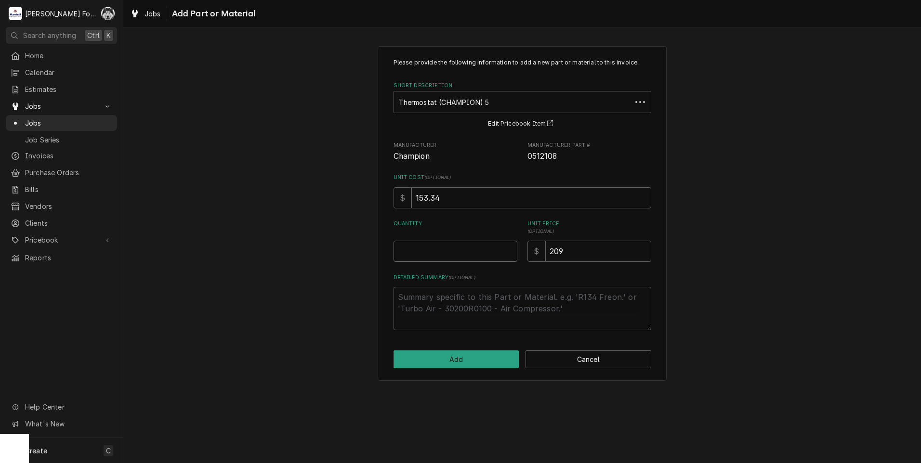
type textarea "x"
type input "0.5"
click at [508, 249] on input "0.5" at bounding box center [455, 251] width 124 height 21
type textarea "x"
type input "1"
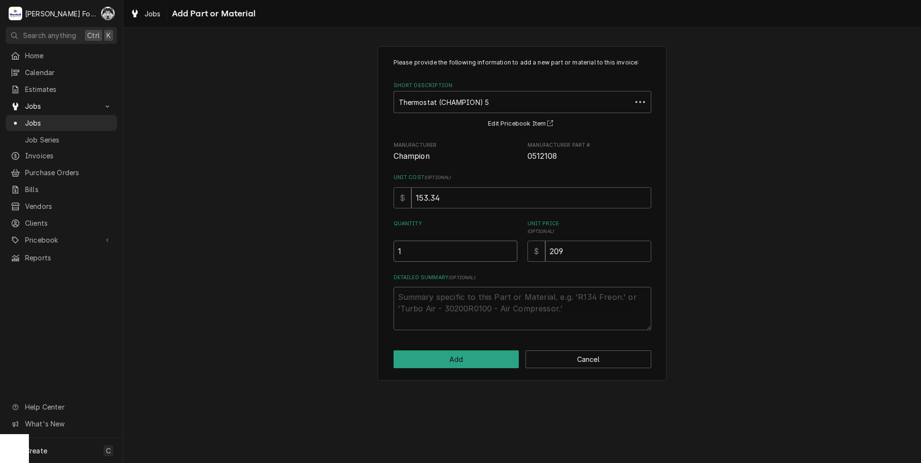
click at [508, 249] on input "1" at bounding box center [455, 251] width 124 height 21
drag, startPoint x: 538, startPoint y: 263, endPoint x: 496, endPoint y: 266, distance: 41.6
click at [496, 266] on div "Please provide the following information to add a new part or material to this …" at bounding box center [522, 194] width 258 height 272
type textarea "x"
type input "2"
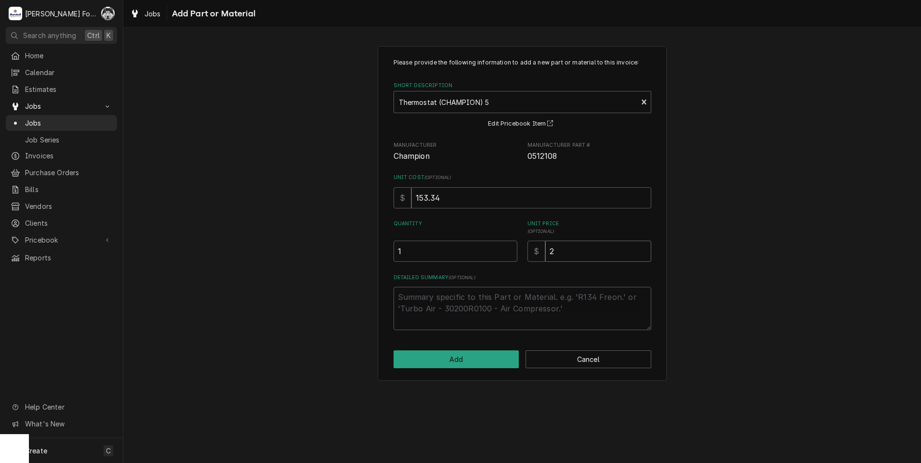
type textarea "x"
type input "24"
type textarea "x"
type input "240"
click at [468, 361] on button "Add" at bounding box center [456, 360] width 126 height 18
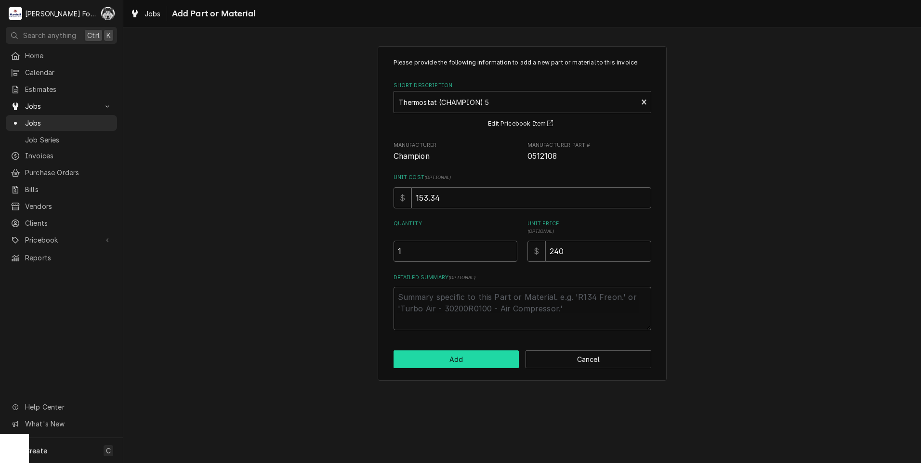
type textarea "x"
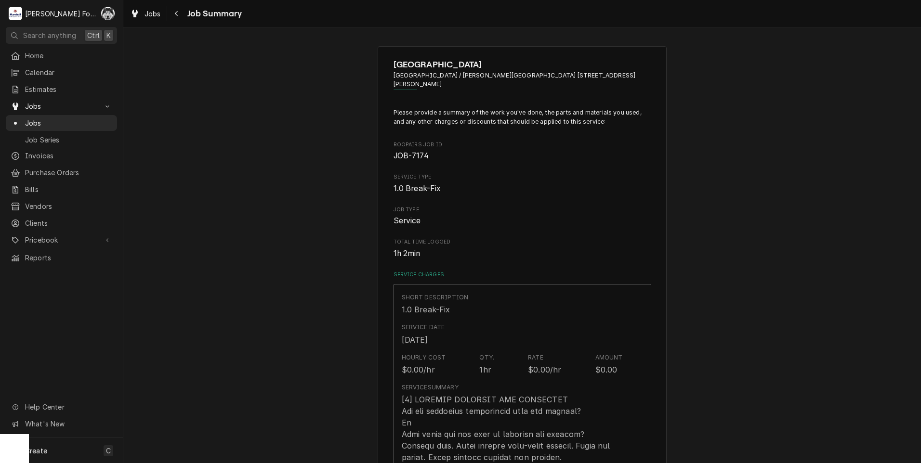
scroll to position [482, 0]
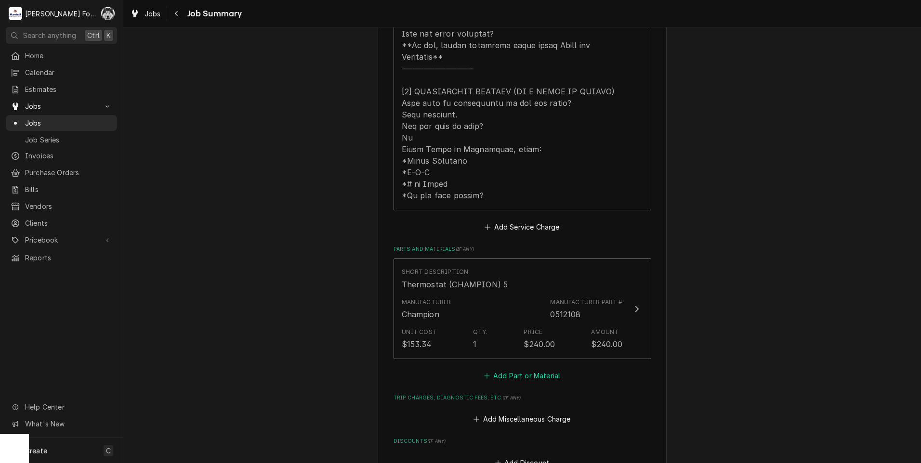
click at [520, 369] on button "Add Part or Material" at bounding box center [521, 375] width 79 height 13
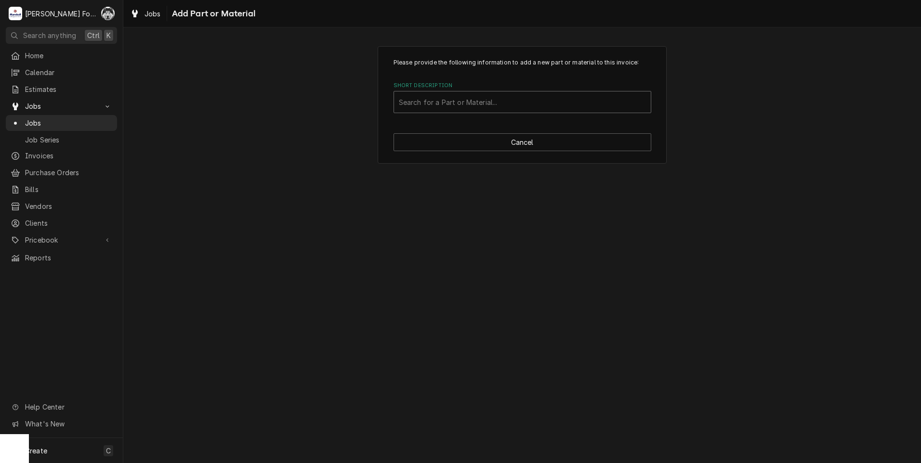
click at [488, 103] on div "Short Description" at bounding box center [522, 101] width 247 height 17
type input "SSDT"
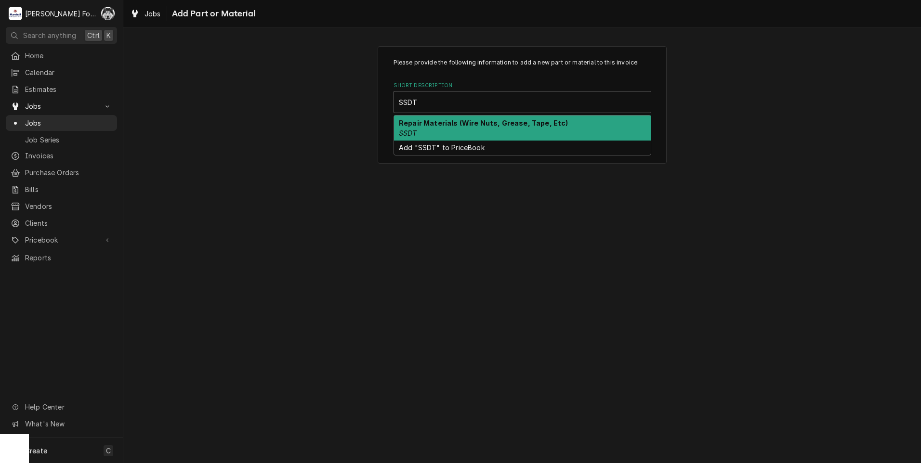
click at [441, 131] on div "Repair Materials (Wire Nuts, Grease, Tape, Etc) SSDT" at bounding box center [522, 128] width 257 height 25
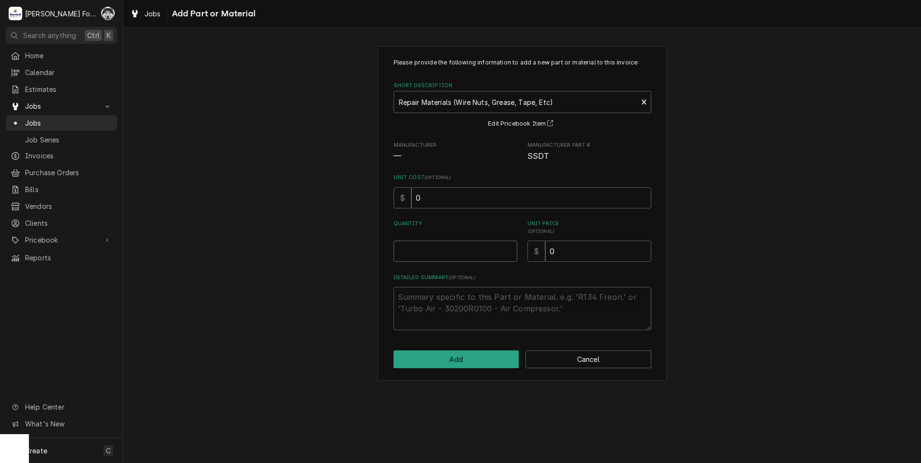
type textarea "x"
type input "0.5"
click at [507, 248] on input "0.5" at bounding box center [455, 251] width 124 height 21
type textarea "x"
type input "1"
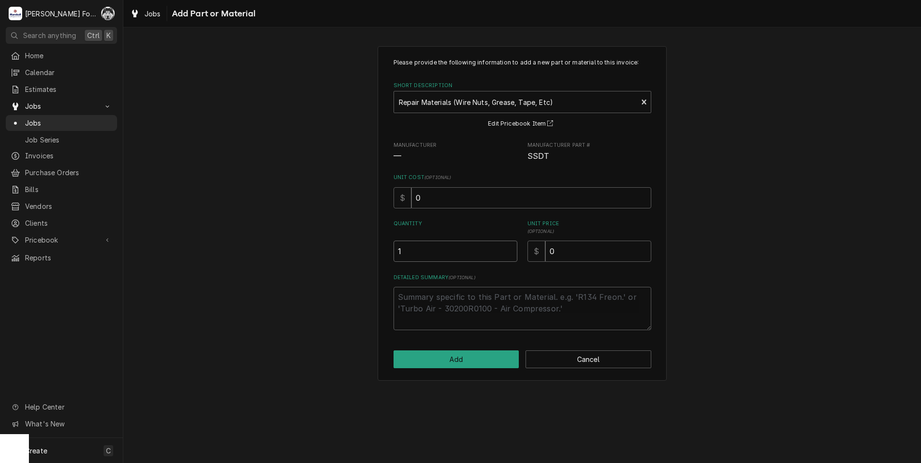
click at [507, 248] on input "1" at bounding box center [455, 251] width 124 height 21
drag, startPoint x: 577, startPoint y: 254, endPoint x: 414, endPoint y: 282, distance: 165.6
click at [444, 275] on div "Please provide the following information to add a new part or material to this …" at bounding box center [522, 194] width 258 height 272
type textarea "x"
type input "6"
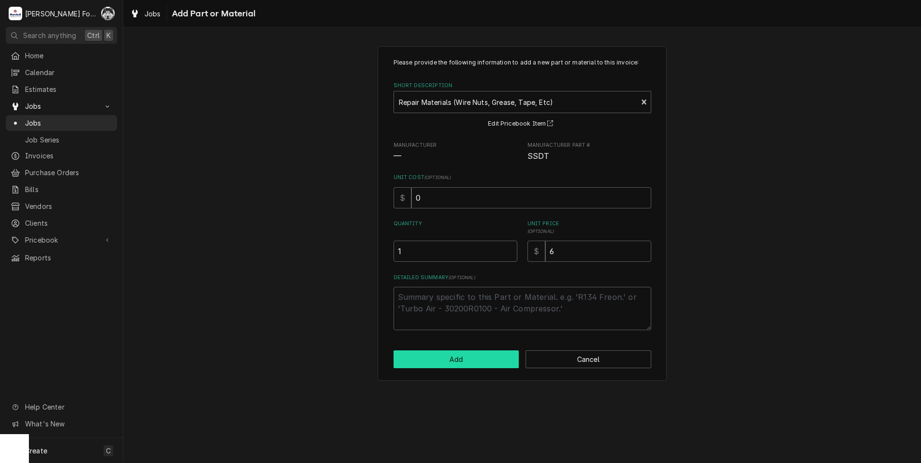
click at [443, 363] on button "Add" at bounding box center [456, 360] width 126 height 18
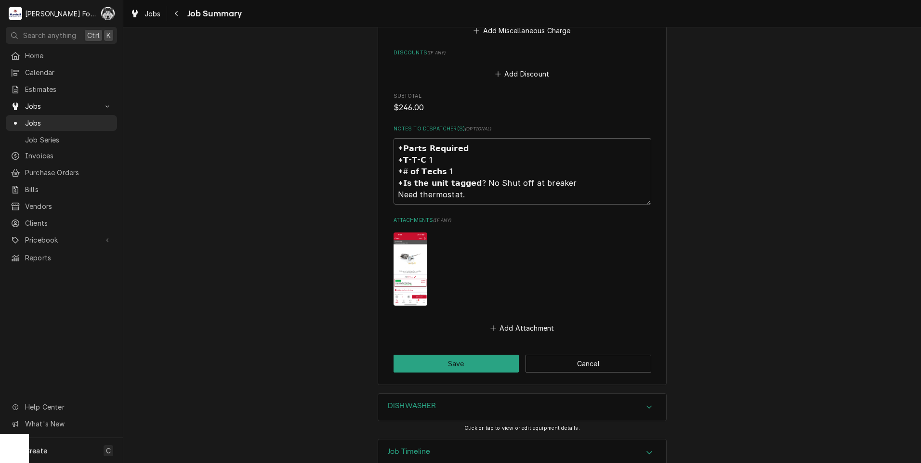
scroll to position [977, 0]
click at [465, 354] on button "Save" at bounding box center [456, 363] width 126 height 18
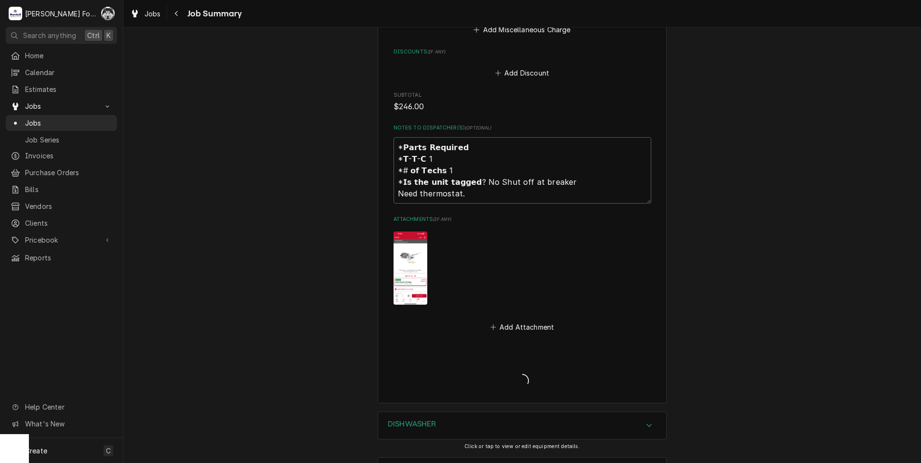
type textarea "x"
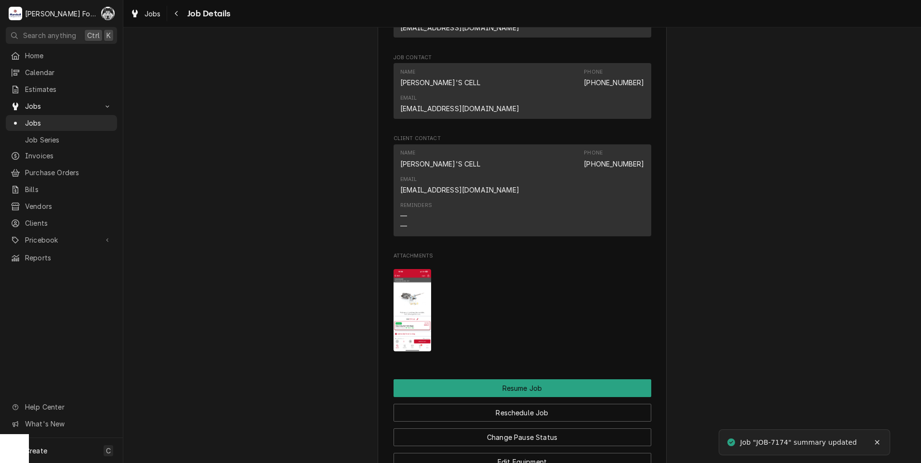
scroll to position [1059, 0]
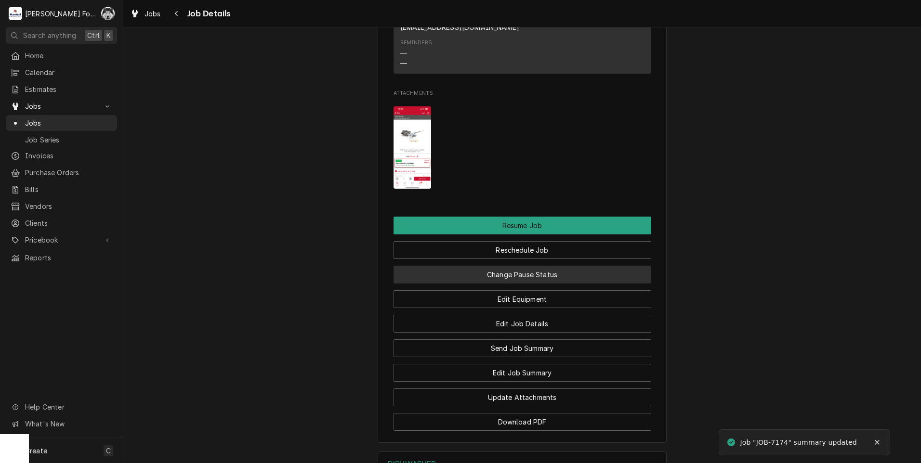
click at [492, 266] on button "Change Pause Status" at bounding box center [522, 275] width 258 height 18
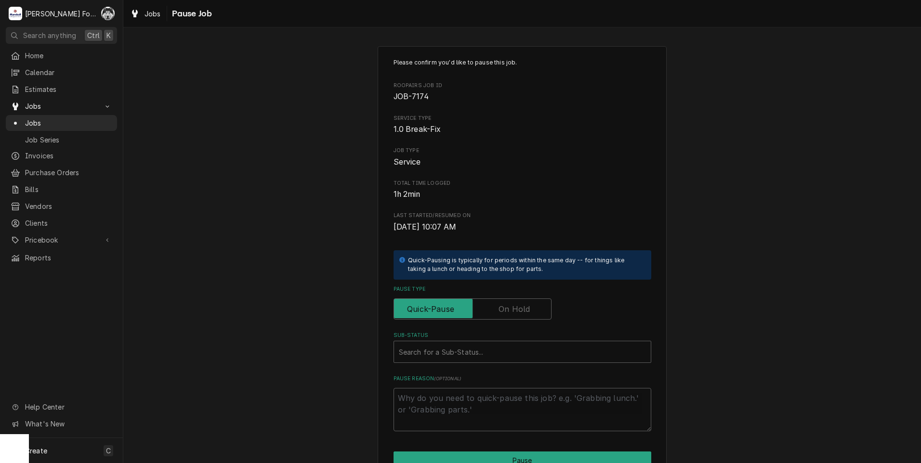
click at [501, 298] on div "Pause Type" at bounding box center [522, 303] width 258 height 34
click at [504, 305] on label "Pause Type" at bounding box center [472, 309] width 158 height 21
click at [504, 305] on input "Pause Type" at bounding box center [472, 309] width 149 height 21
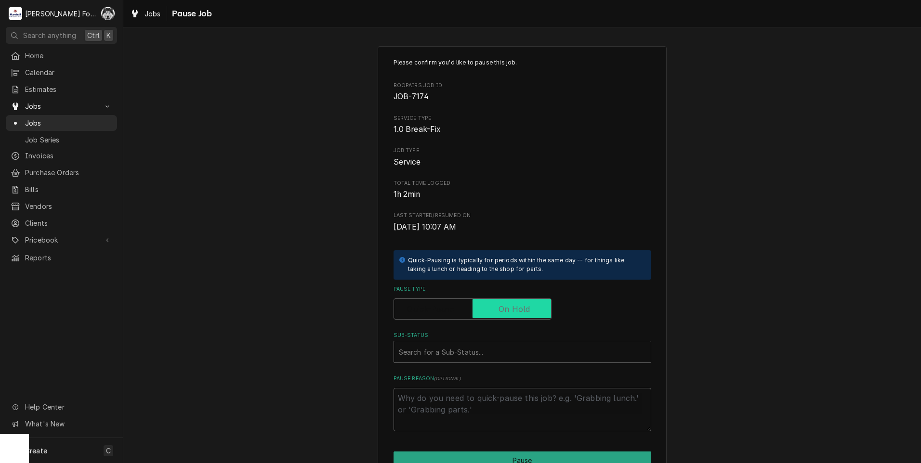
checkbox input "true"
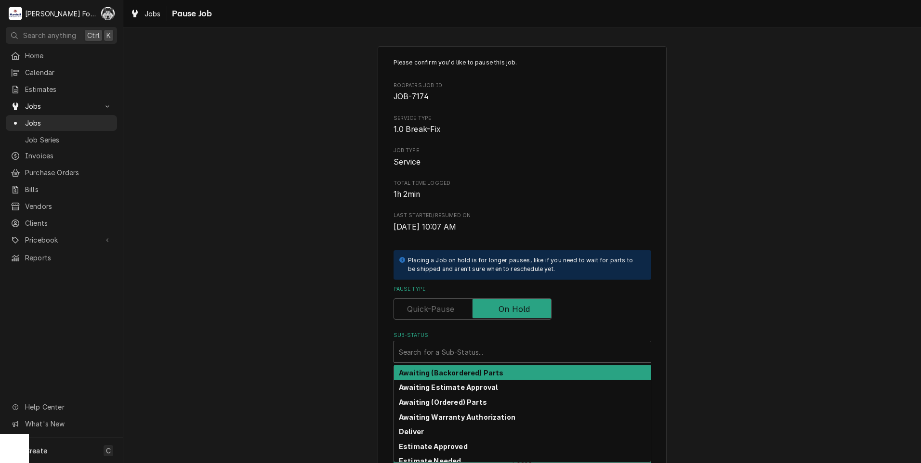
click at [462, 346] on div "Sub-Status" at bounding box center [522, 351] width 247 height 17
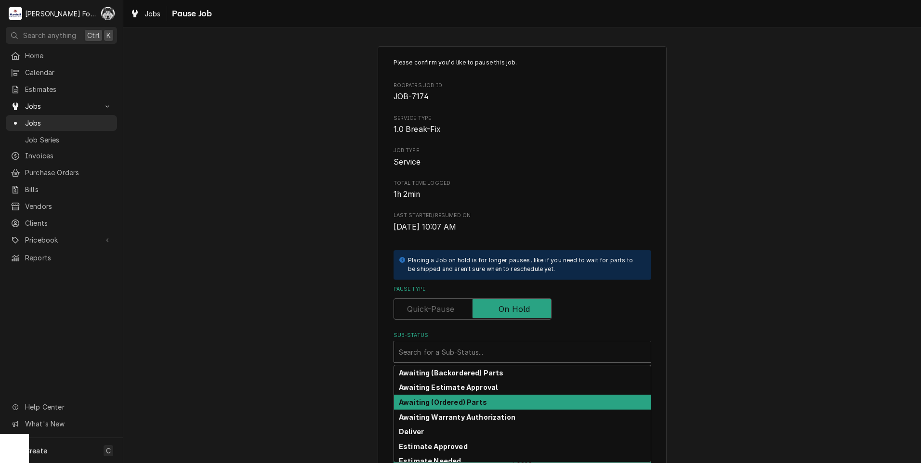
click at [444, 400] on strong "Awaiting (Ordered) Parts" at bounding box center [443, 402] width 88 height 8
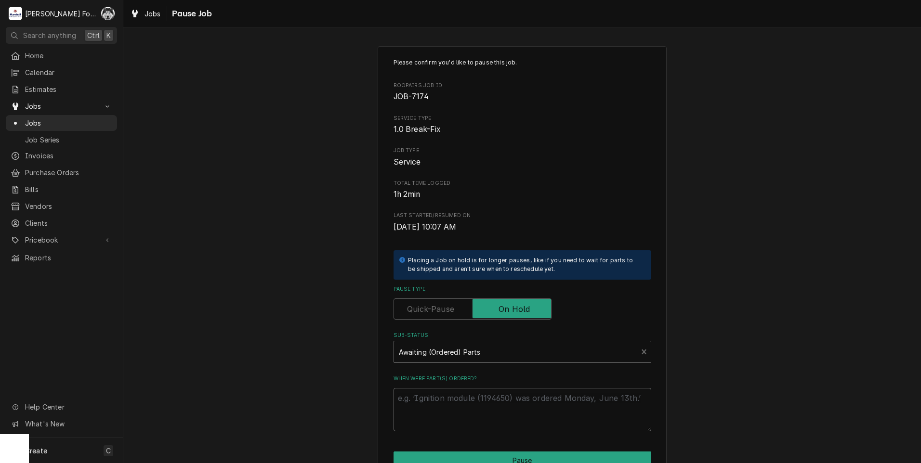
click at [440, 397] on textarea "When were part(s) ordered?" at bounding box center [522, 409] width 258 height 43
type textarea "x"
type textarea "9"
type textarea "x"
type textarea "9/"
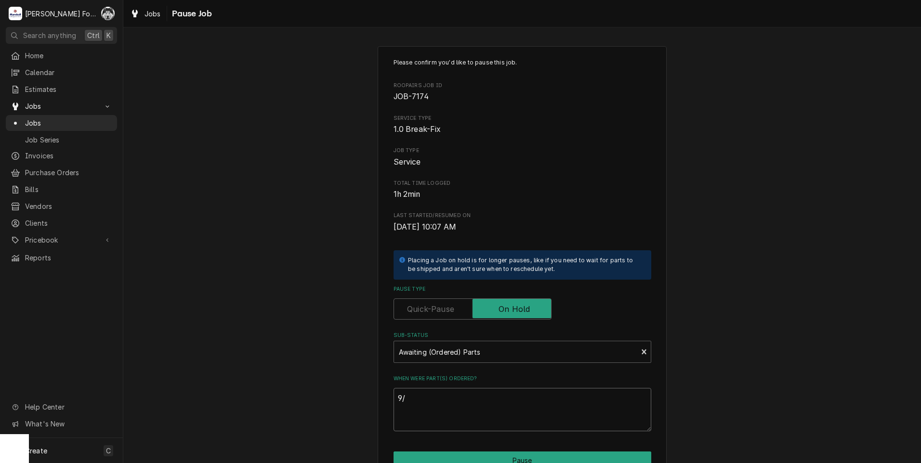
type textarea "x"
type textarea "9/3"
type textarea "x"
type textarea "9/3/"
type textarea "x"
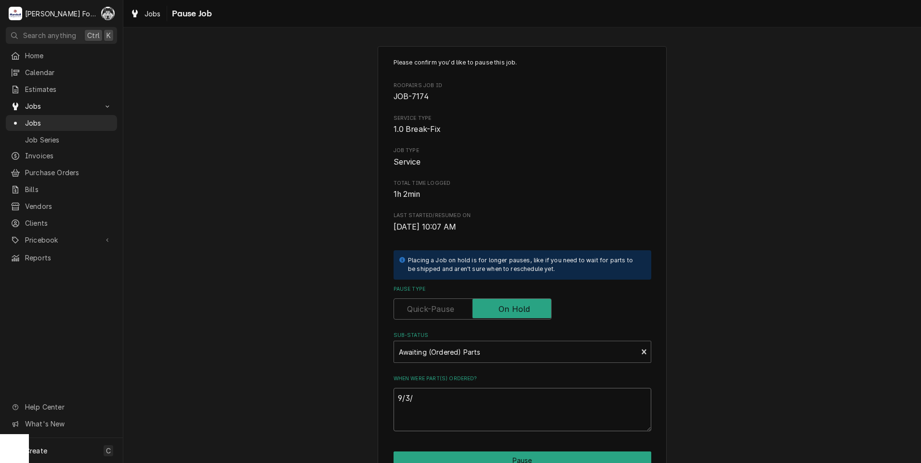
type textarea "9/3/2"
type textarea "x"
type textarea "9/3/20"
type textarea "x"
type textarea "9/3/202"
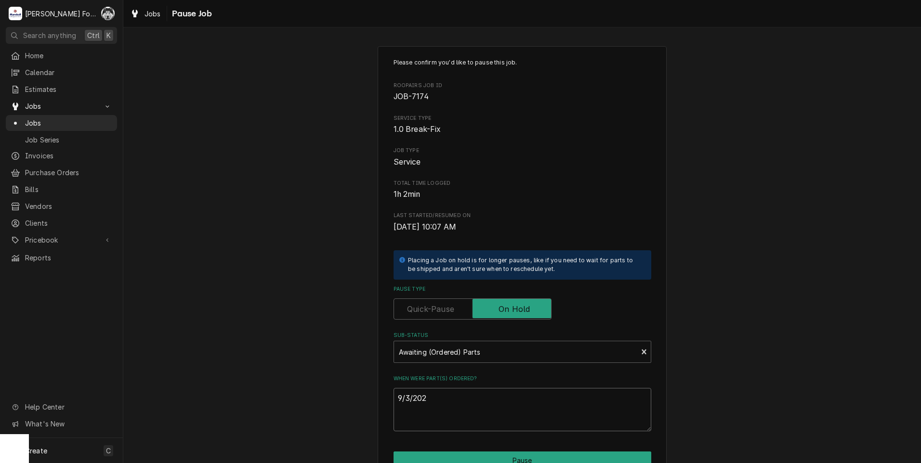
type textarea "x"
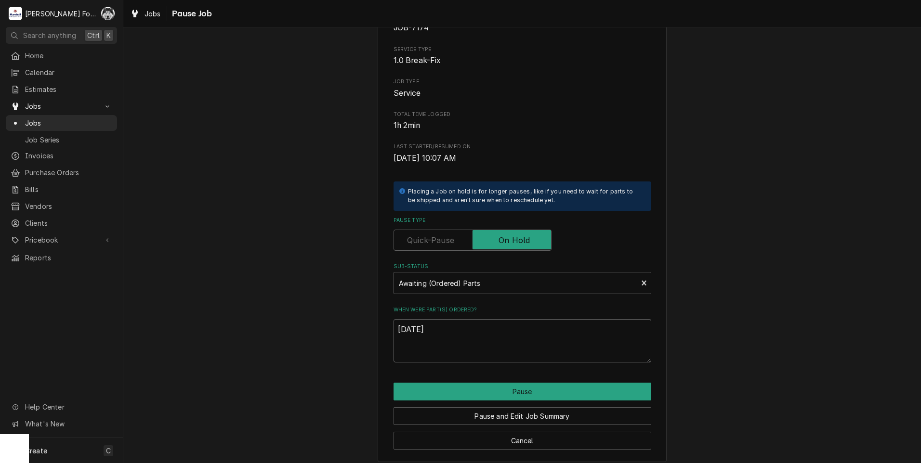
scroll to position [76, 0]
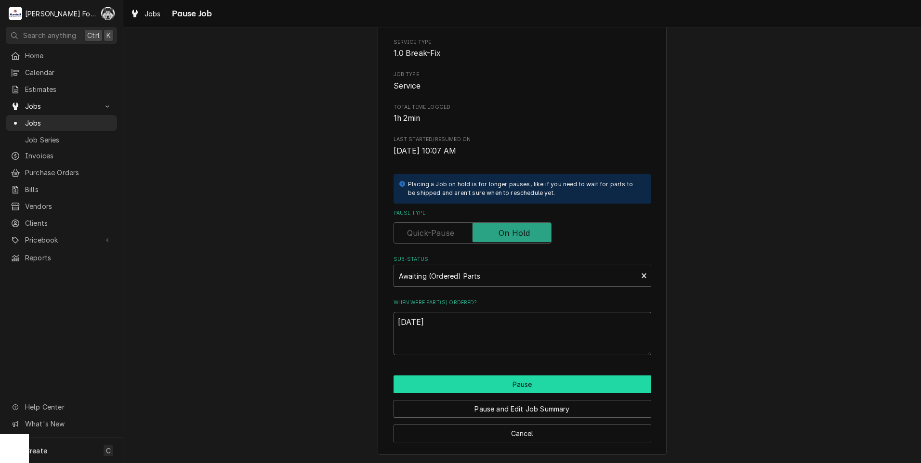
type textarea "9/3/2025"
click at [470, 381] on button "Pause" at bounding box center [522, 385] width 258 height 18
type textarea "x"
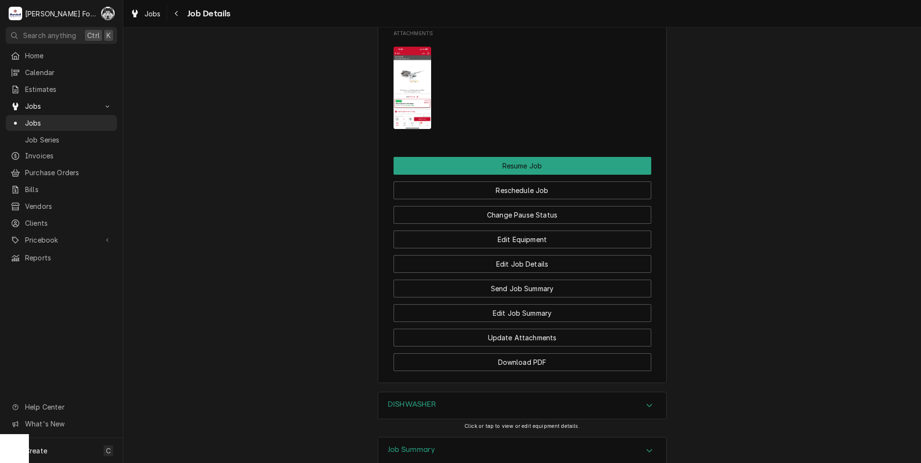
scroll to position [1131, 0]
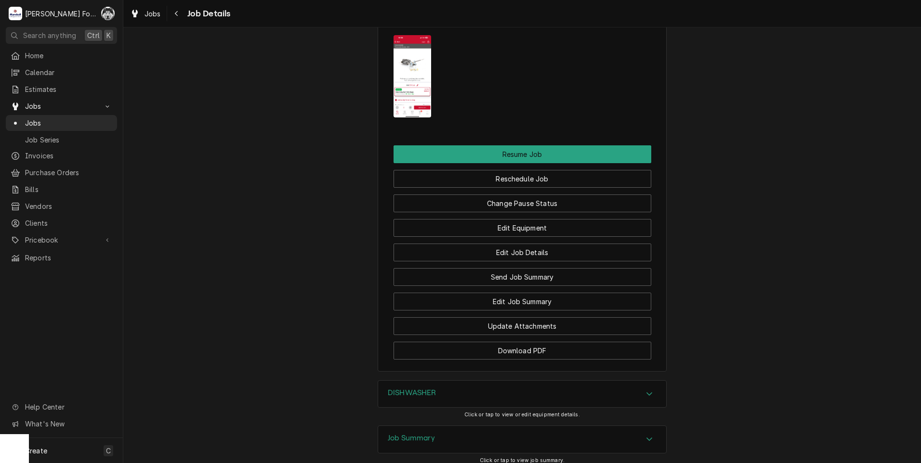
click at [471, 381] on div "DISHWASHER" at bounding box center [522, 394] width 288 height 27
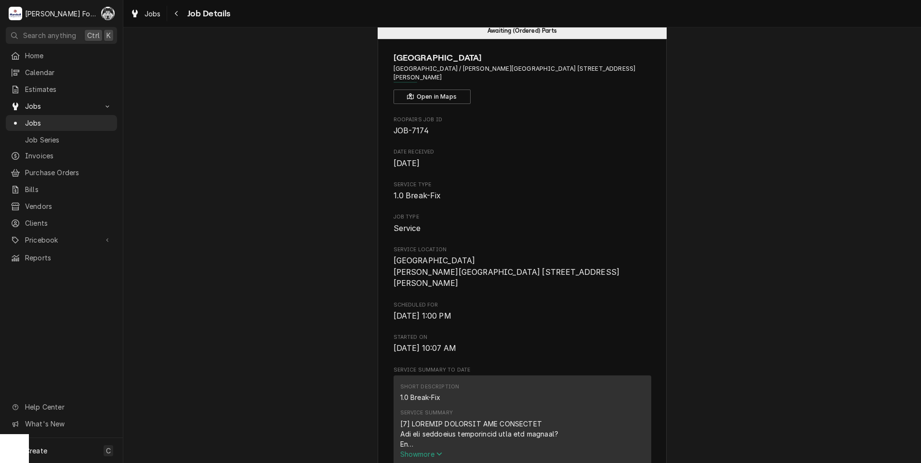
scroll to position [0, 0]
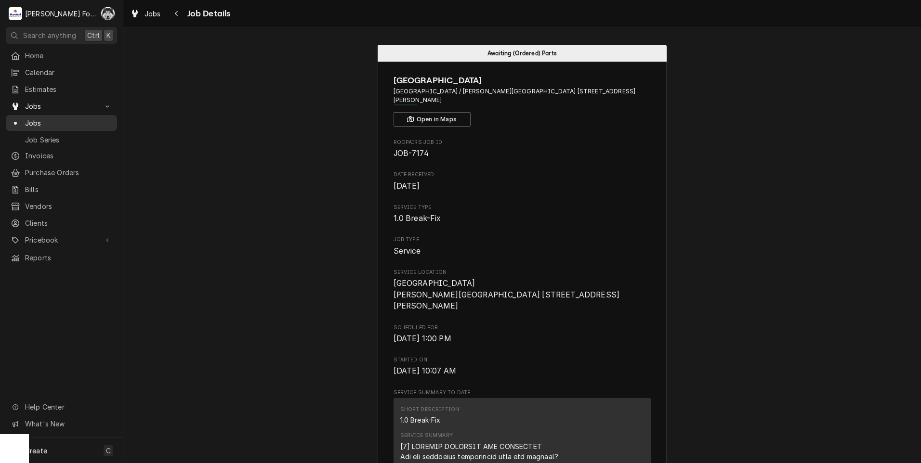
click at [40, 118] on span "Jobs" at bounding box center [68, 123] width 87 height 10
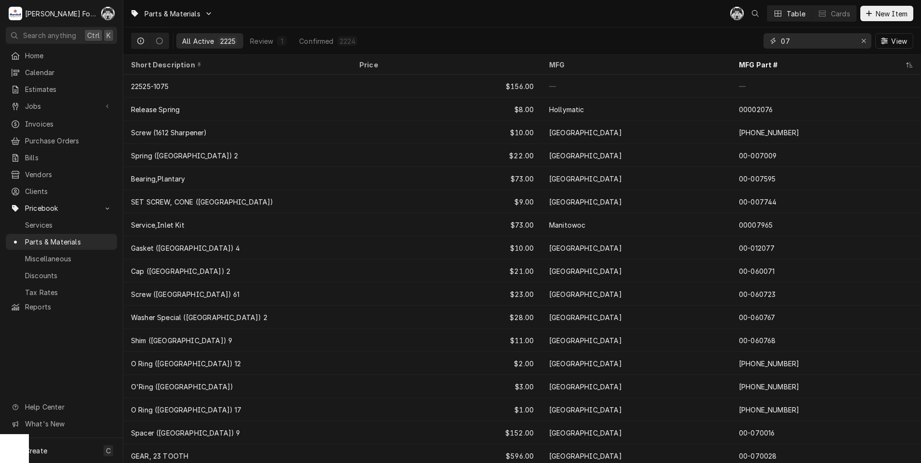
drag, startPoint x: 817, startPoint y: 42, endPoint x: 691, endPoint y: 48, distance: 125.8
click at [704, 48] on div "All Active 2225 Review 1 Confirmed 2224 07 View" at bounding box center [522, 40] width 782 height 27
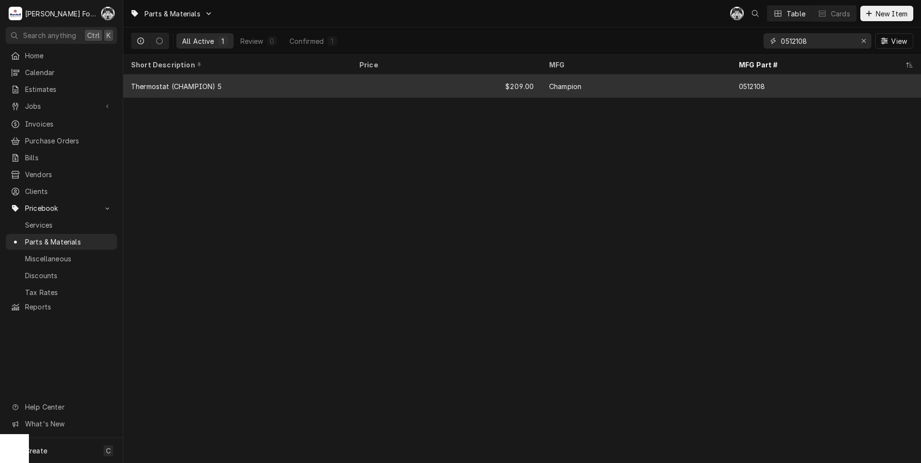
type input "0512108"
click at [498, 86] on div "$209.00" at bounding box center [447, 86] width 190 height 23
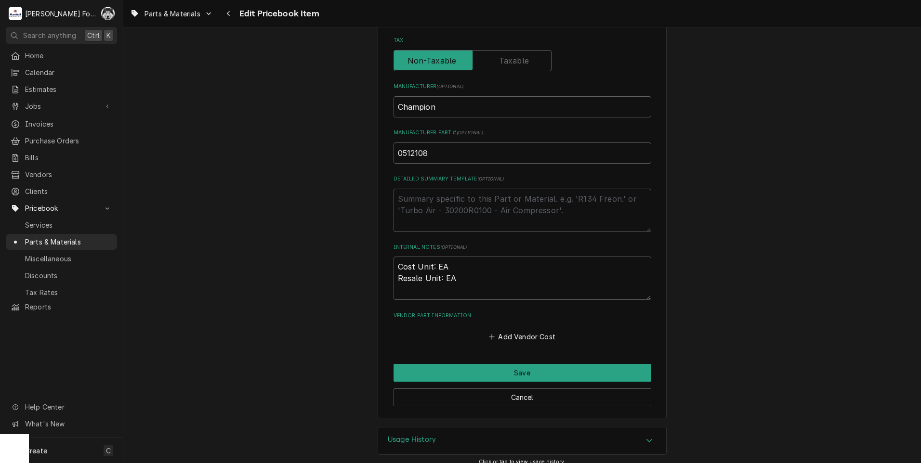
scroll to position [193, 0]
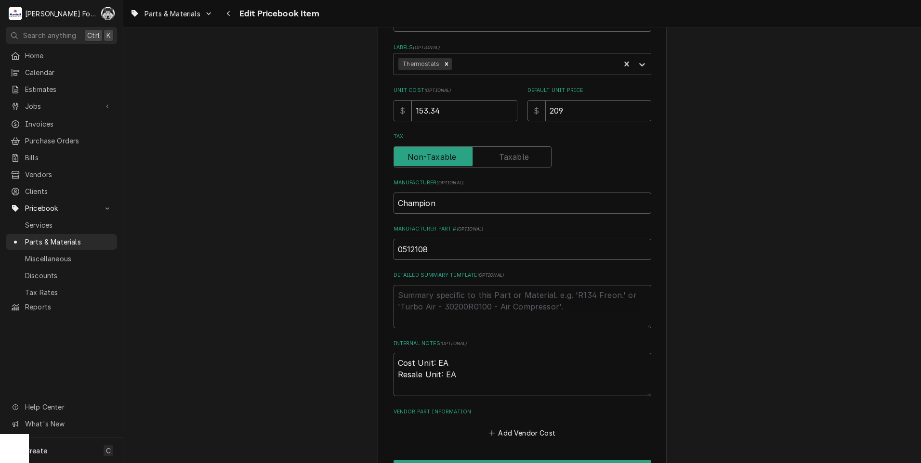
click at [505, 156] on label "Tax" at bounding box center [472, 156] width 158 height 21
click at [505, 156] on input "Tax" at bounding box center [472, 156] width 149 height 21
checkbox input "true"
drag, startPoint x: 558, startPoint y: 120, endPoint x: 476, endPoint y: 137, distance: 83.7
click at [506, 132] on div "Use the fields below to edit this PriceBook item. Note that changes made here w…" at bounding box center [522, 153] width 258 height 574
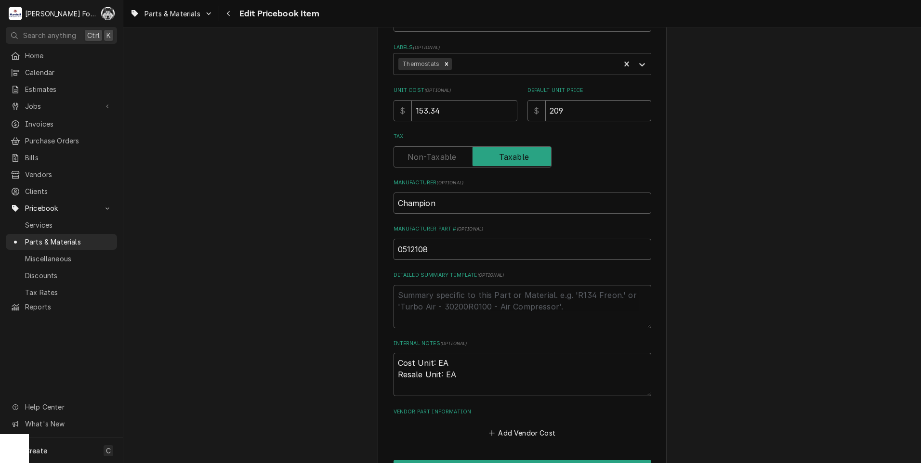
type textarea "x"
type input "2"
type textarea "x"
type input "24"
type textarea "x"
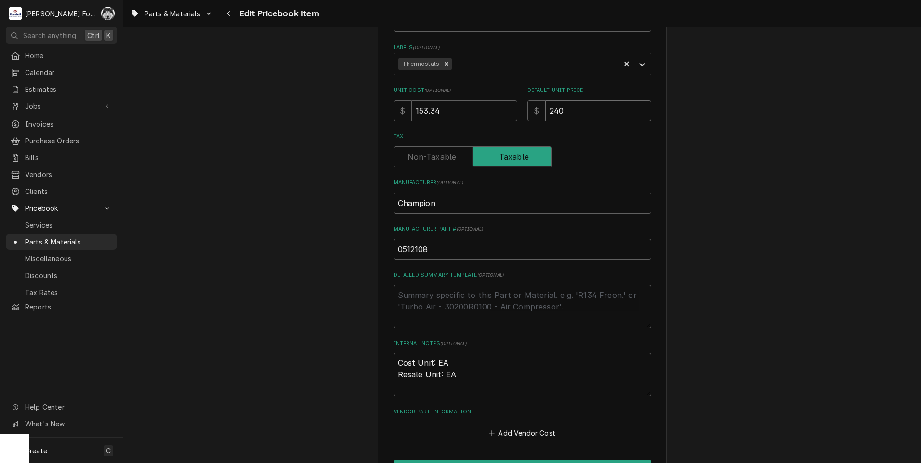
type input "240"
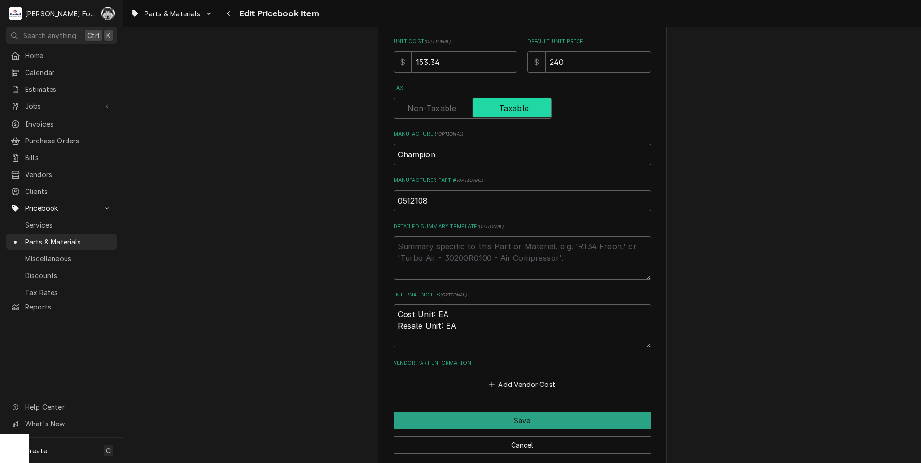
scroll to position [298, 0]
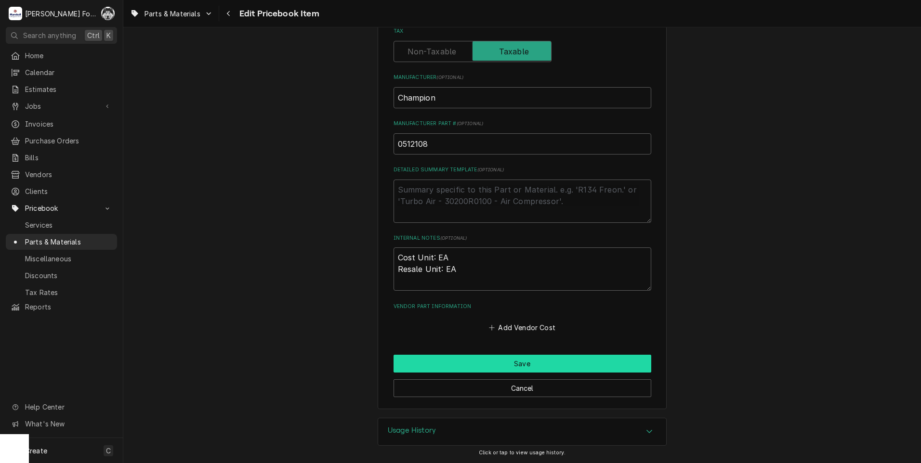
click at [489, 359] on button "Save" at bounding box center [522, 364] width 258 height 18
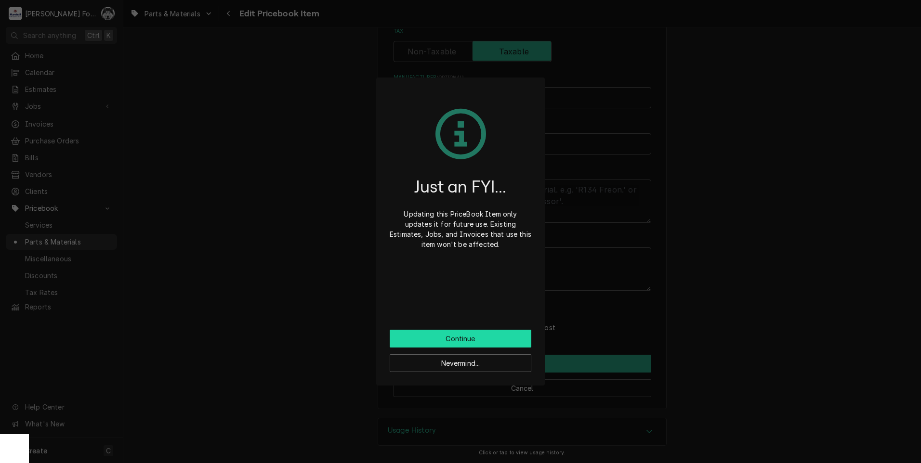
click at [466, 337] on button "Continue" at bounding box center [461, 339] width 142 height 18
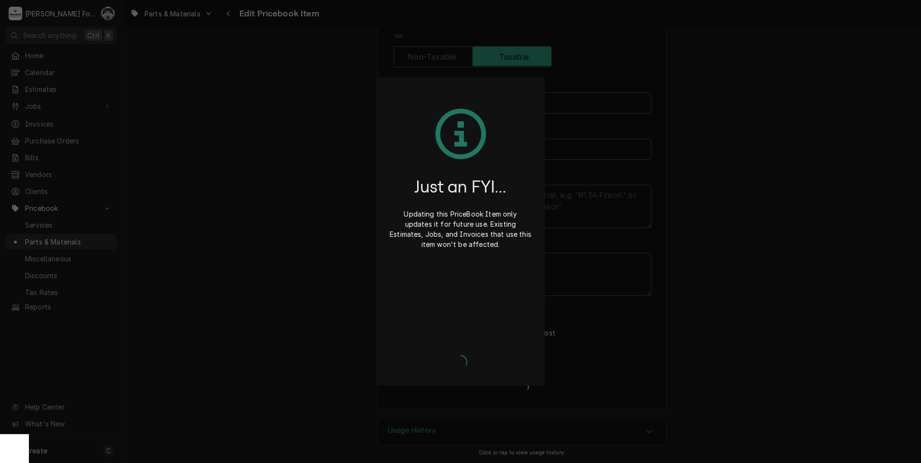
type textarea "x"
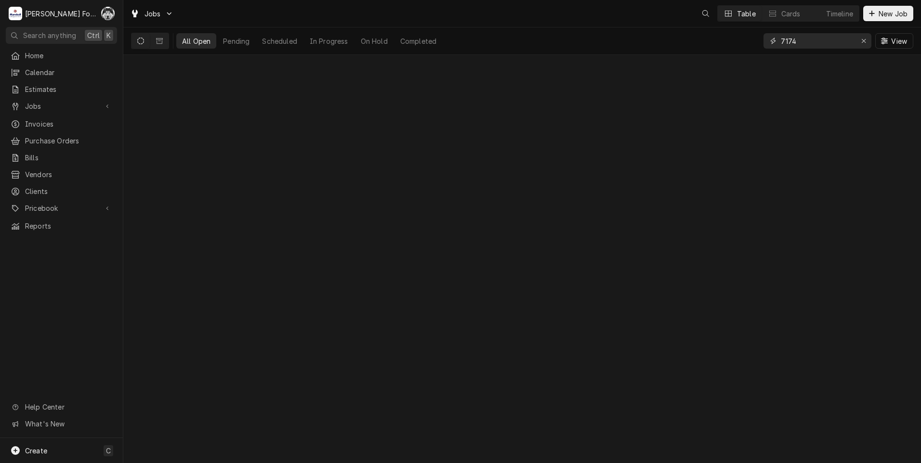
click at [693, 66] on div "Jobs Table Cards Timeline New Job All Open Pending Scheduled In Progress On Hol…" at bounding box center [521, 231] width 797 height 463
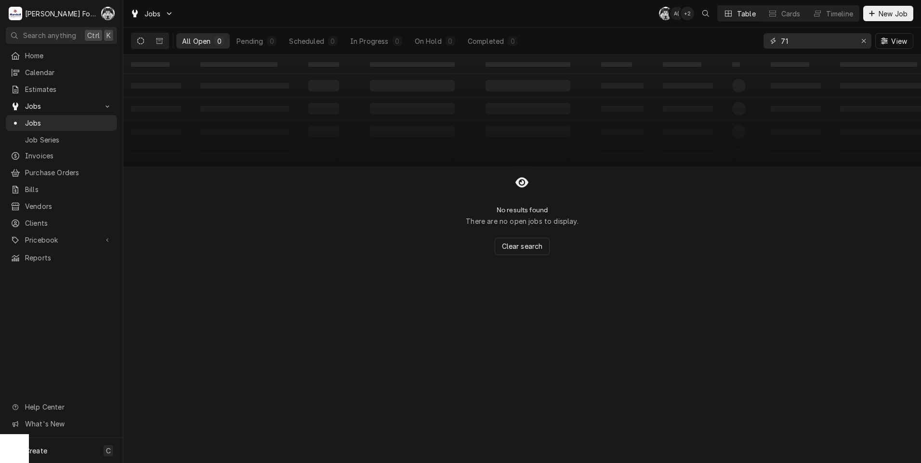
type input "7"
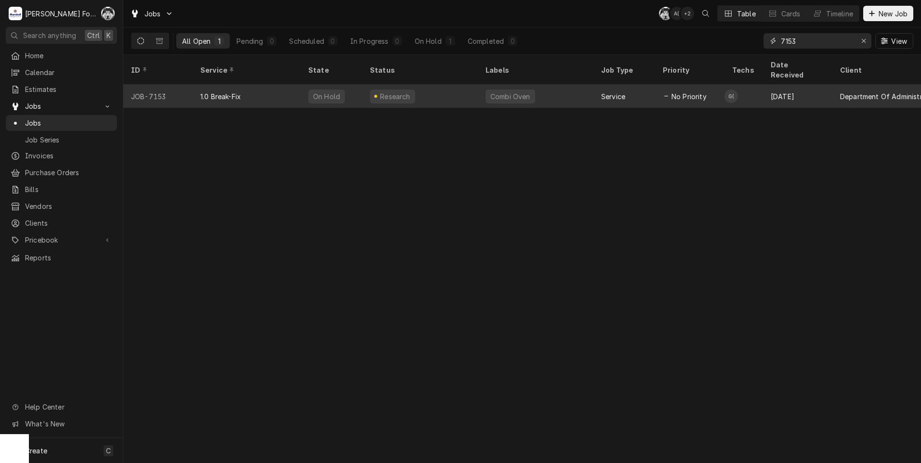
type input "7153"
click at [426, 85] on div "Research" at bounding box center [420, 96] width 116 height 23
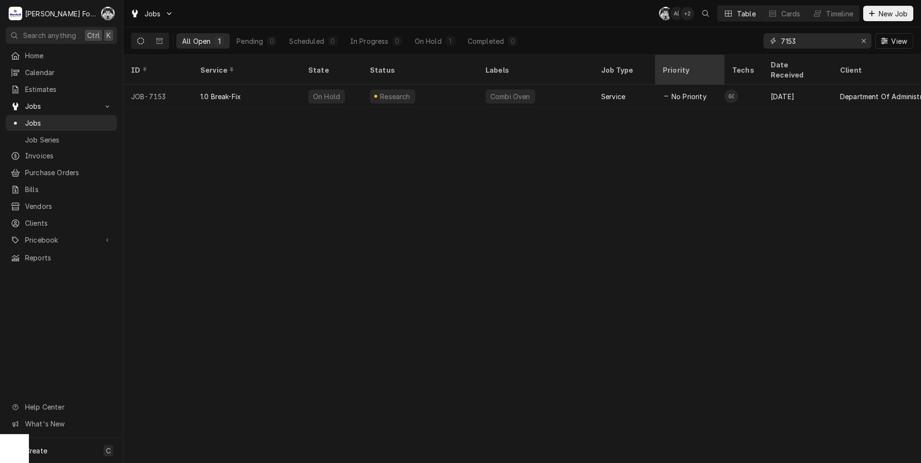
drag, startPoint x: 799, startPoint y: 40, endPoint x: 706, endPoint y: 60, distance: 95.5
click at [706, 60] on div "Jobs C( A( + 2 Table Cards Timeline New Job All Open 1 Pending 0 Scheduled 0 In…" at bounding box center [521, 231] width 797 height 463
type input "7175"
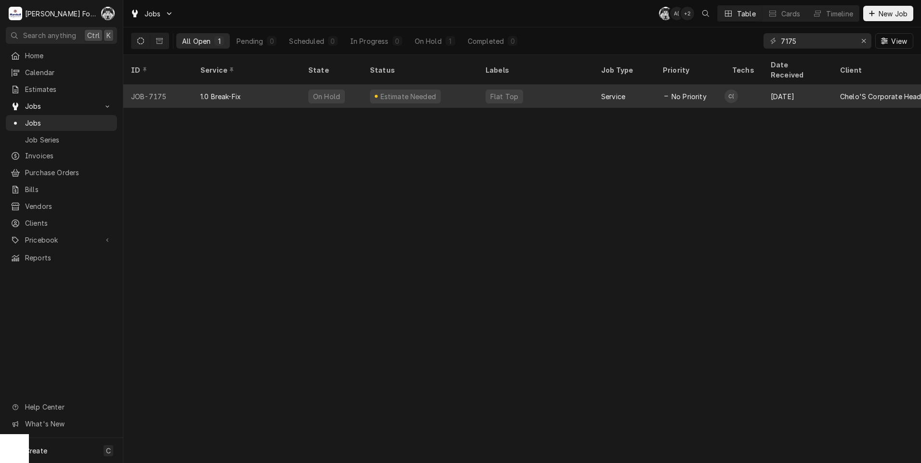
click at [482, 85] on div "Flat Top" at bounding box center [536, 96] width 116 height 23
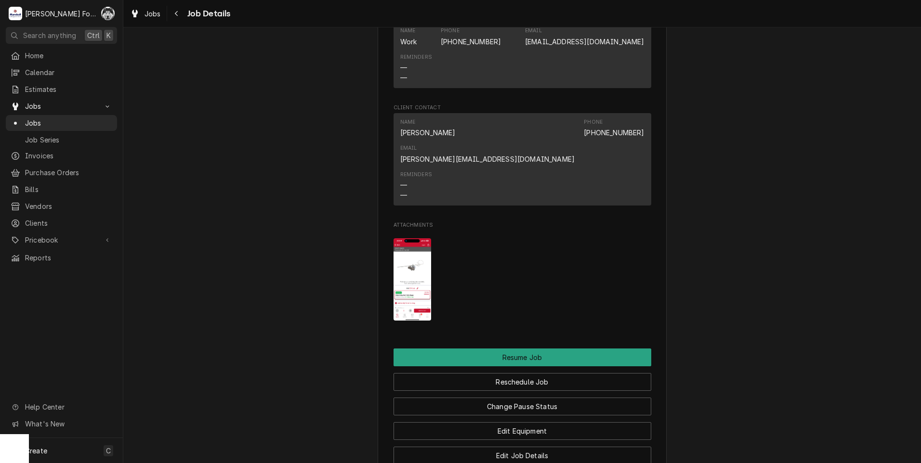
scroll to position [1011, 0]
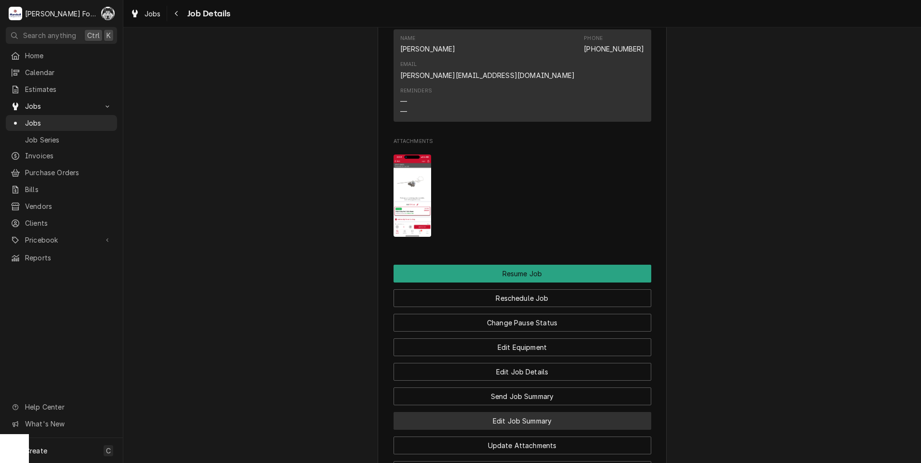
click at [509, 412] on button "Edit Job Summary" at bounding box center [522, 421] width 258 height 18
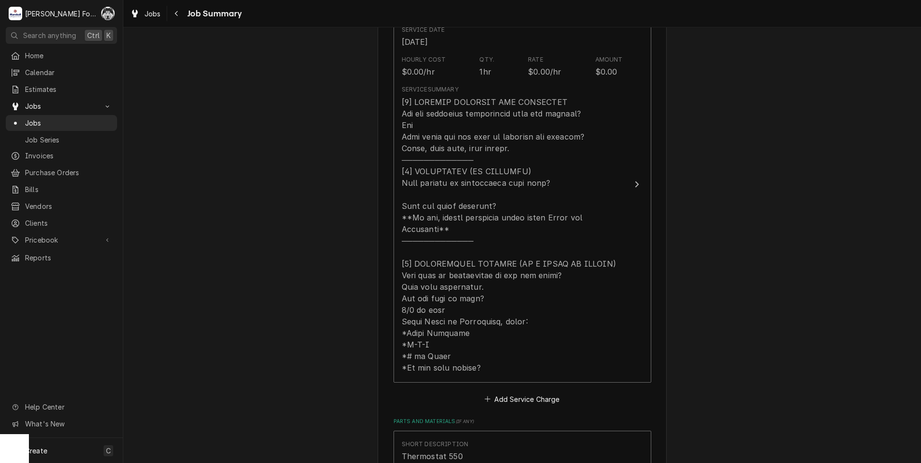
scroll to position [578, 0]
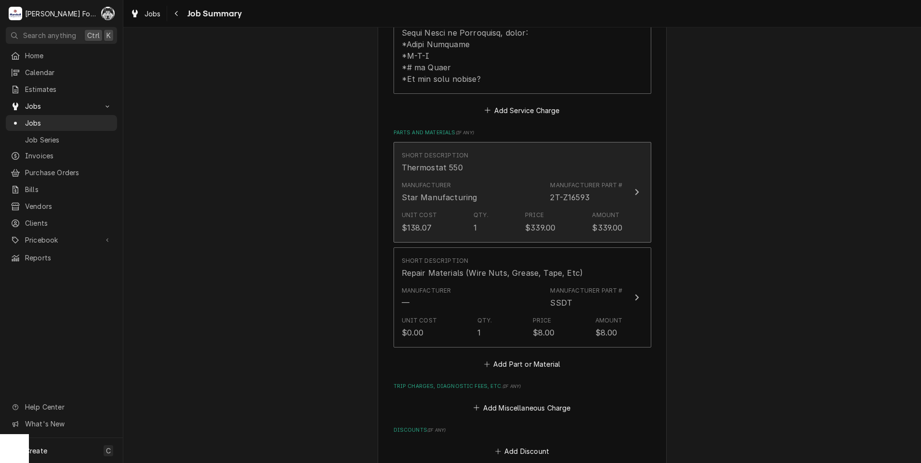
click at [534, 183] on div "Manufacturer Star Manufacturing Manufacturer Part # 2T-Z16593" at bounding box center [512, 192] width 221 height 30
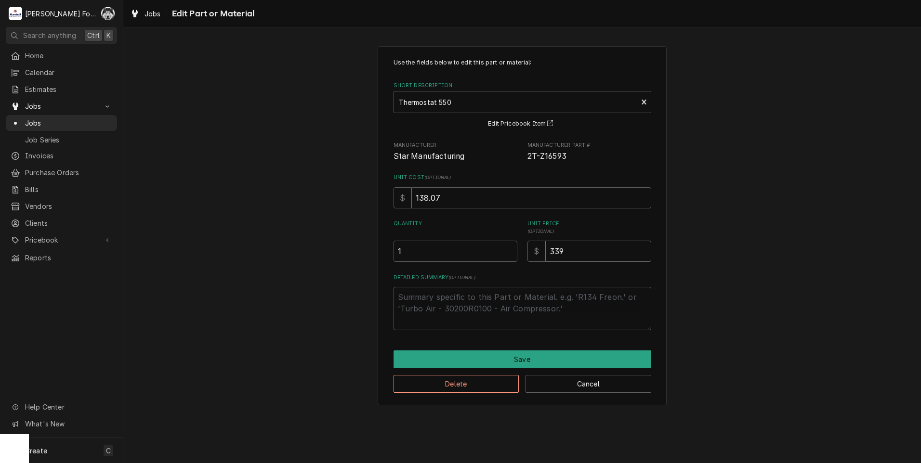
drag, startPoint x: 592, startPoint y: 251, endPoint x: 382, endPoint y: 268, distance: 210.2
click at [420, 266] on div "Use the fields below to edit this part or material: Short Description Thermosta…" at bounding box center [522, 194] width 258 height 272
type textarea "x"
type input "3"
type textarea "x"
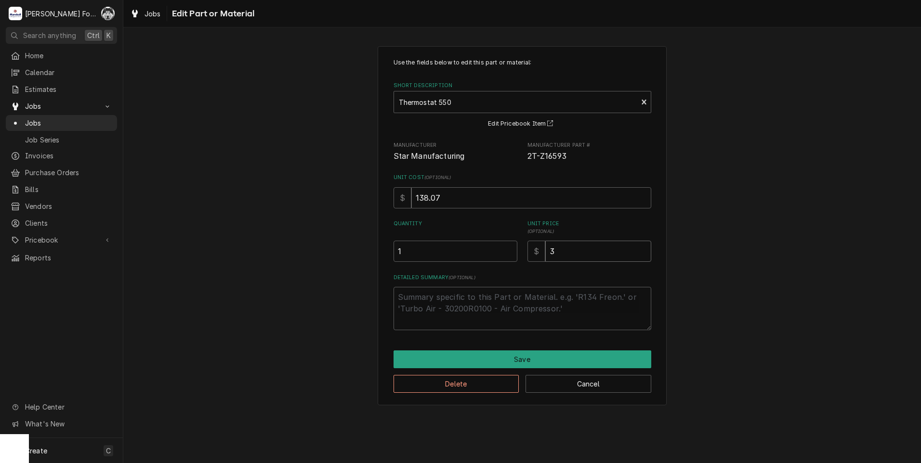
type input "31"
type textarea "x"
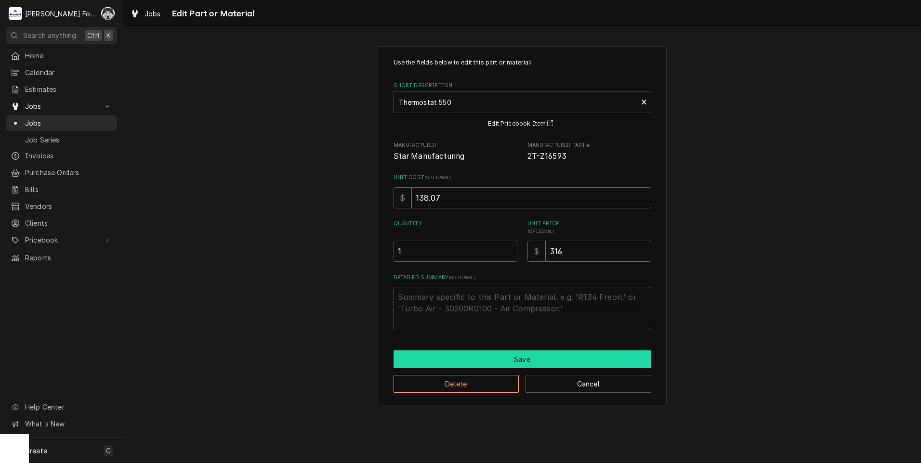
type input "316"
click at [529, 356] on button "Save" at bounding box center [522, 360] width 258 height 18
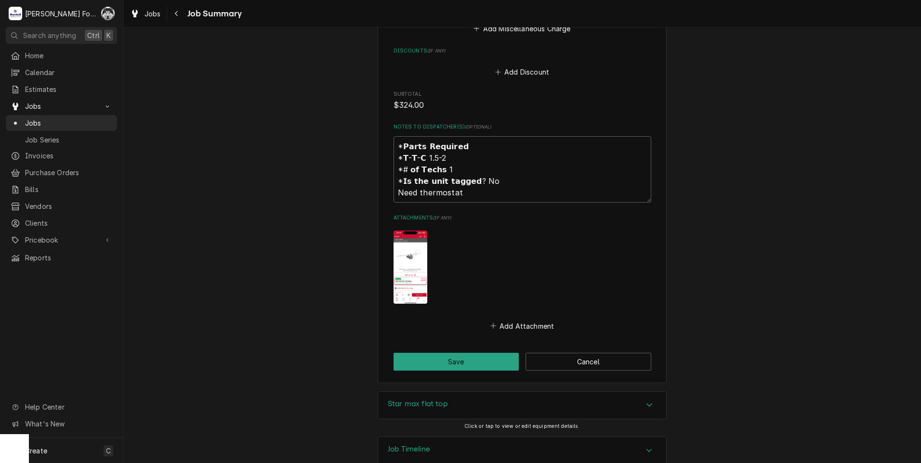
scroll to position [965, 0]
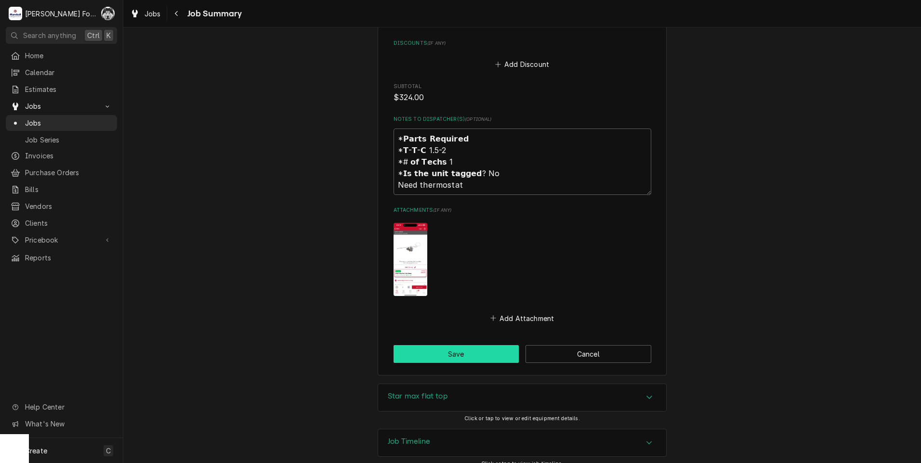
click at [444, 345] on button "Save" at bounding box center [456, 354] width 126 height 18
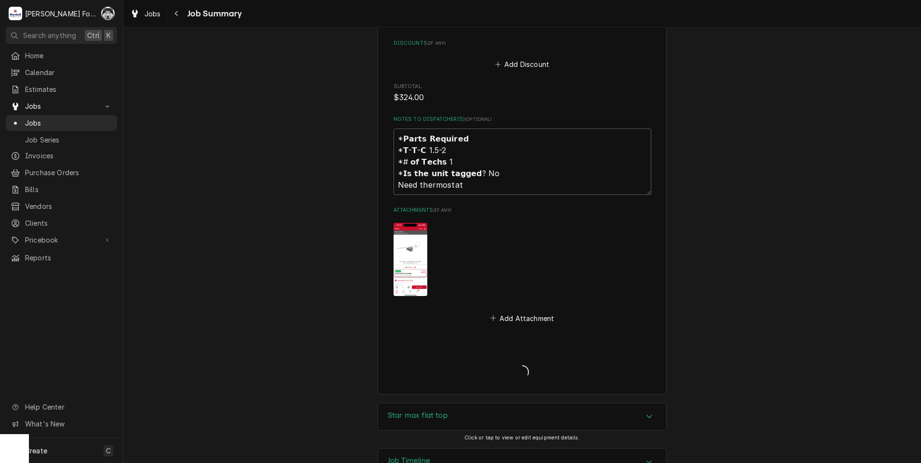
type textarea "x"
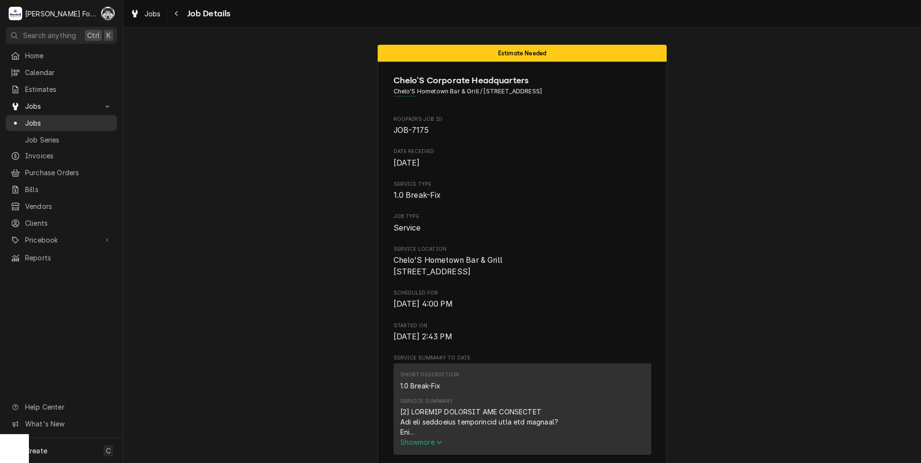
click at [39, 118] on span "Jobs" at bounding box center [68, 123] width 87 height 10
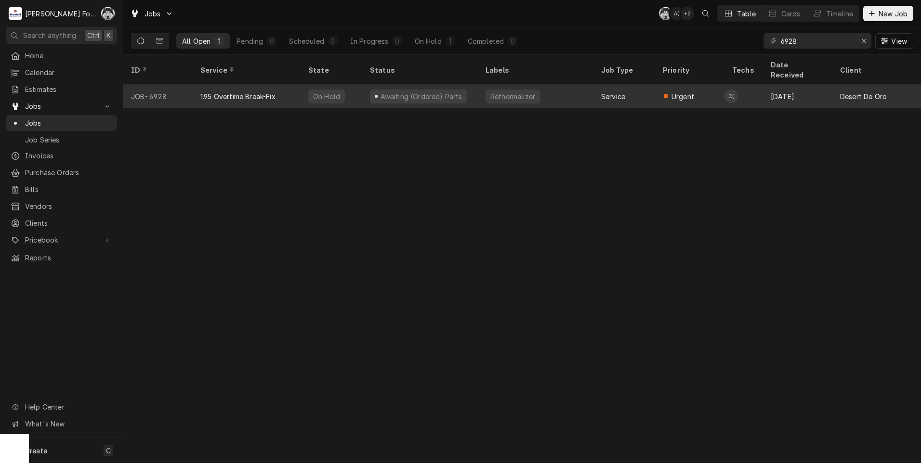
type input "6928"
click at [389, 91] on div "Awaiting (Ordered) Parts" at bounding box center [420, 96] width 116 height 23
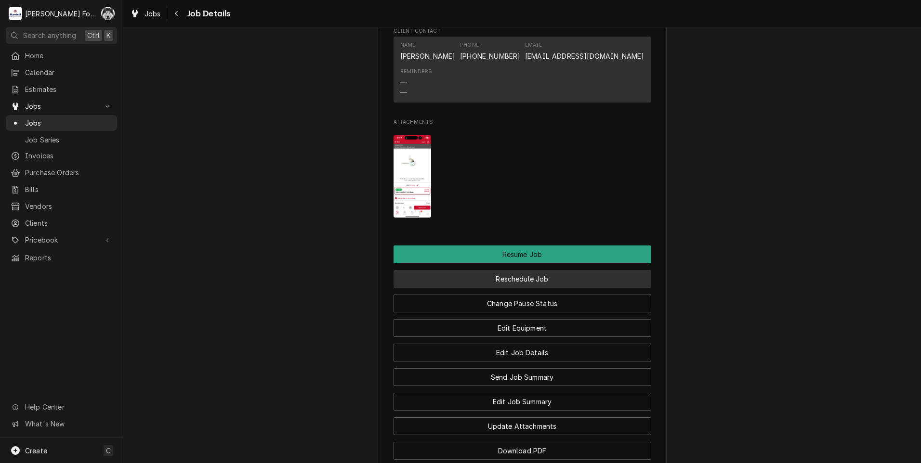
scroll to position [1059, 0]
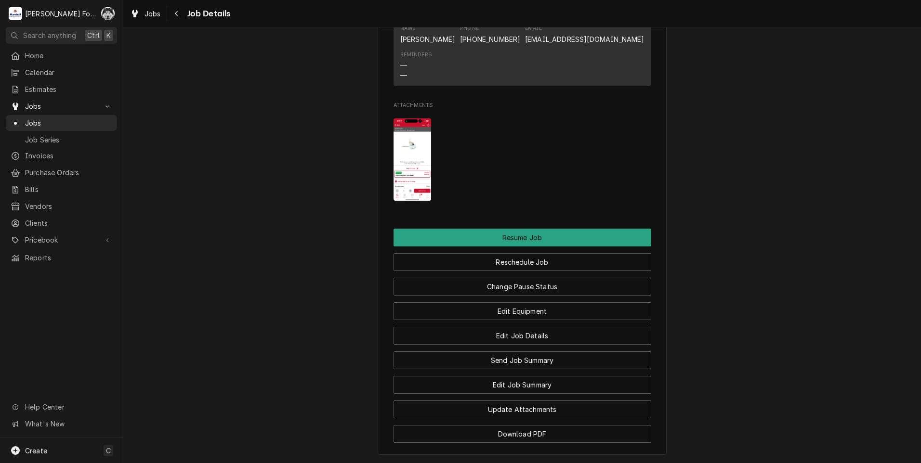
click at [411, 169] on img "Attachments" at bounding box center [412, 159] width 38 height 82
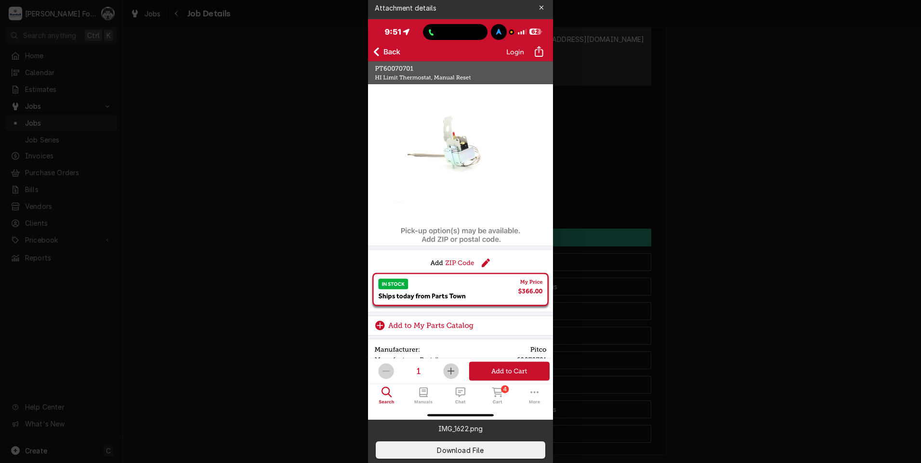
click at [855, 183] on div at bounding box center [460, 231] width 921 height 463
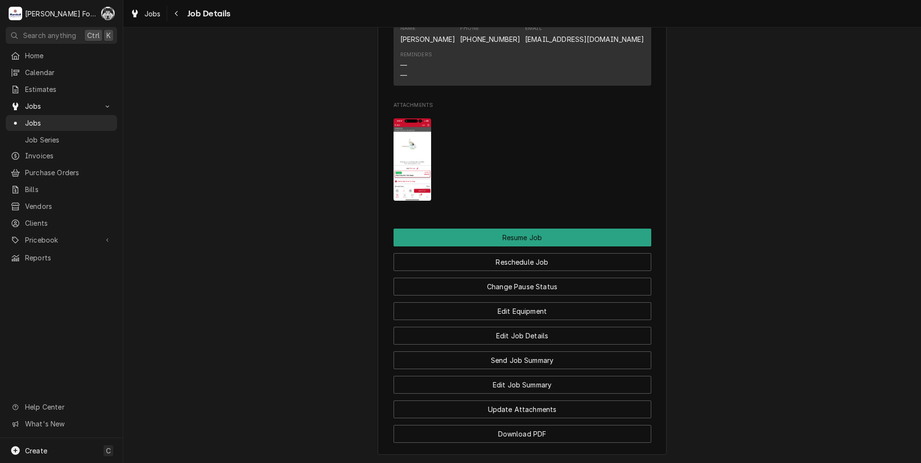
click at [34, 122] on span "Jobs" at bounding box center [68, 123] width 87 height 10
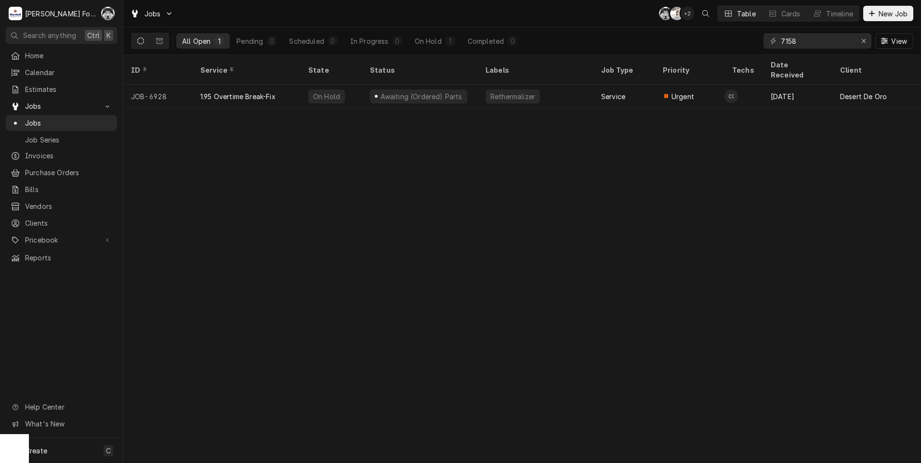
type input "7158"
drag, startPoint x: 803, startPoint y: 42, endPoint x: 746, endPoint y: 54, distance: 57.7
click at [746, 54] on div "All Open 1 Pending 0 Scheduled 0 In Progress 0 On Hold 1 Completed 0 7158 View" at bounding box center [521, 40] width 797 height 27
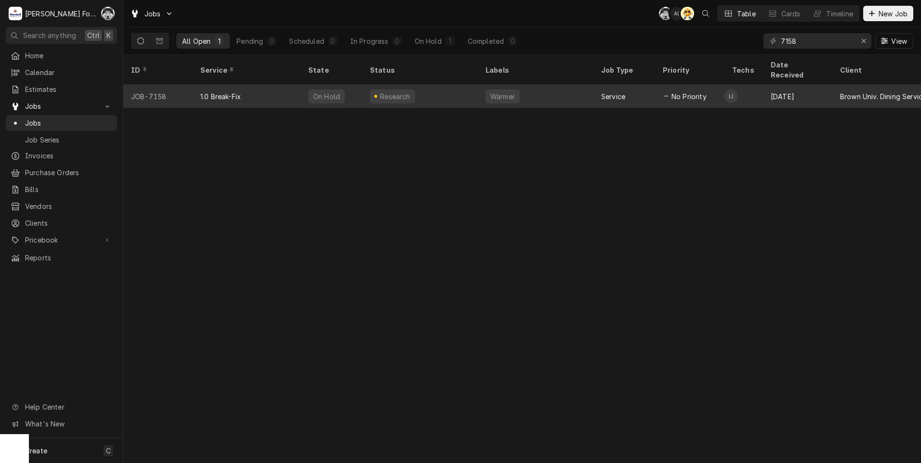
click at [710, 85] on div "No Priority" at bounding box center [689, 96] width 69 height 23
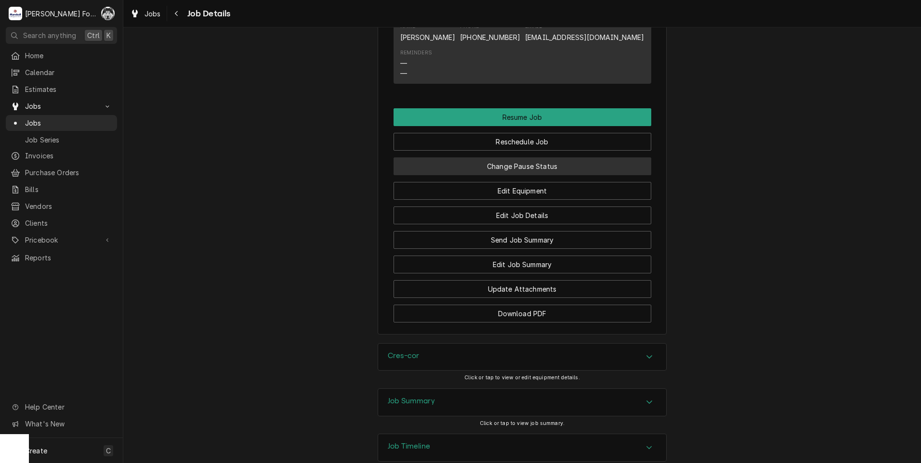
scroll to position [1327, 0]
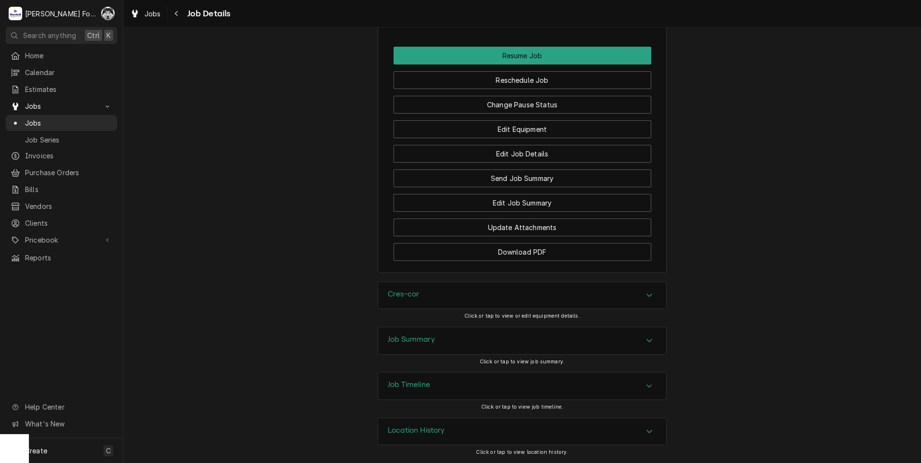
click at [428, 304] on div "Cres-cor" at bounding box center [522, 295] width 288 height 27
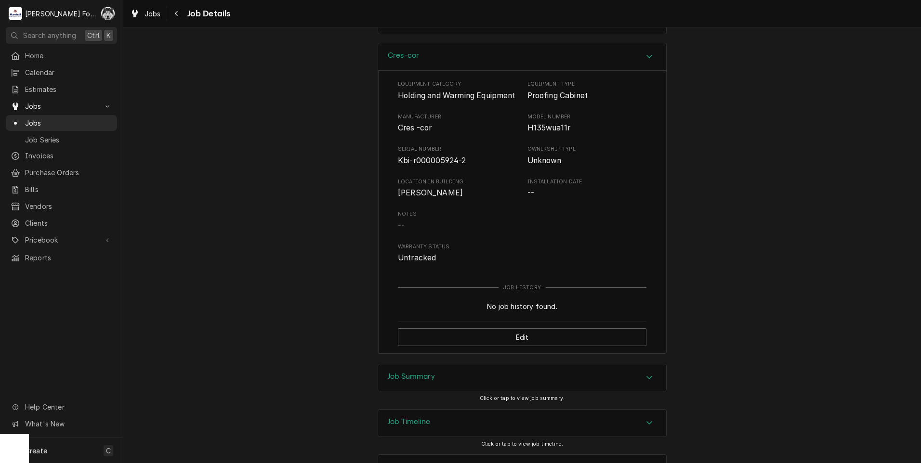
scroll to position [1614, 0]
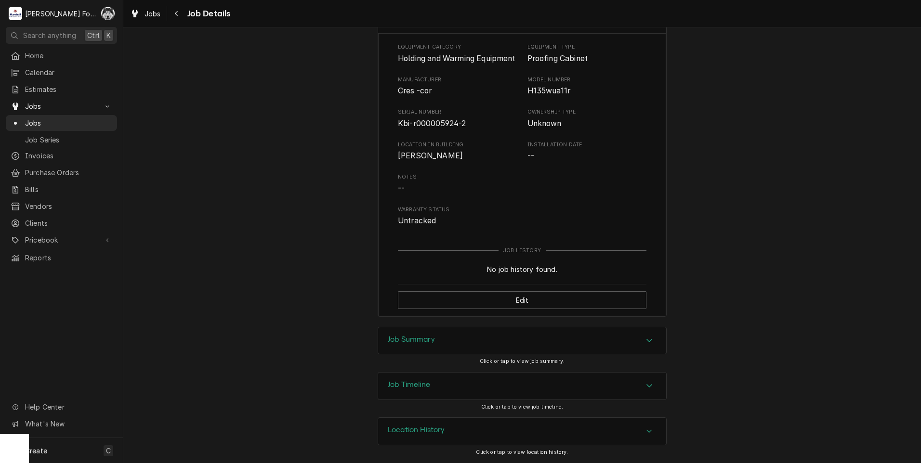
click at [486, 347] on div "Job Summary" at bounding box center [522, 340] width 288 height 27
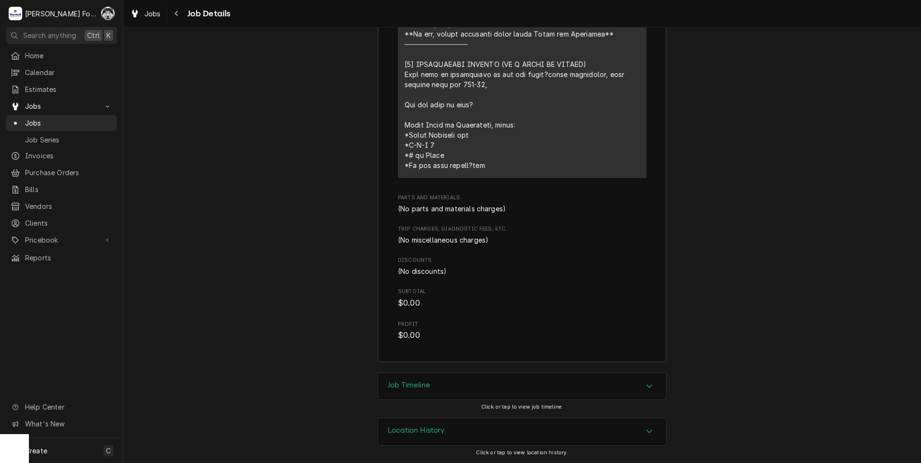
scroll to position [2297, 0]
drag, startPoint x: 473, startPoint y: 422, endPoint x: 472, endPoint y: 406, distance: 16.4
click at [474, 421] on div "Location History" at bounding box center [522, 431] width 288 height 27
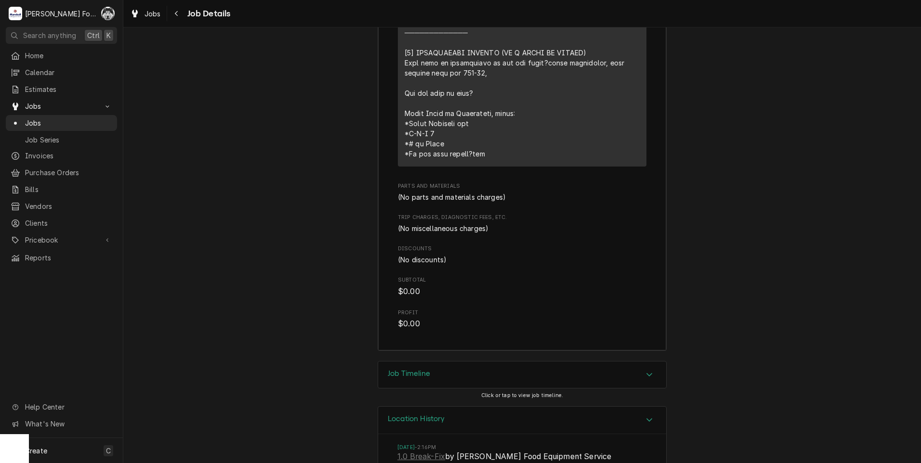
click at [475, 385] on div "Job Timeline" at bounding box center [522, 375] width 288 height 27
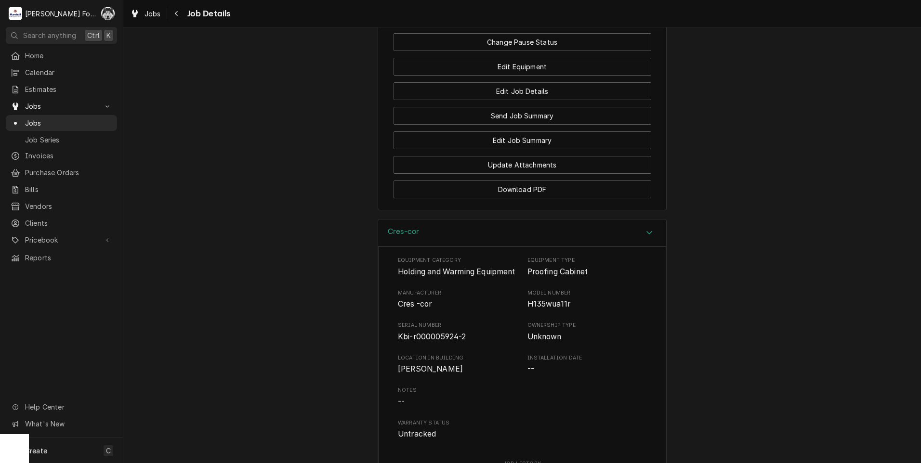
scroll to position [1389, 0]
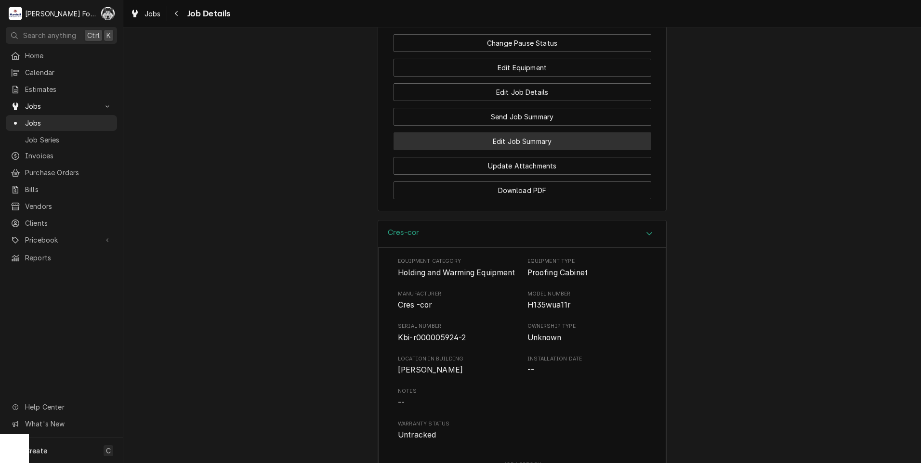
click at [533, 142] on button "Edit Job Summary" at bounding box center [522, 141] width 258 height 18
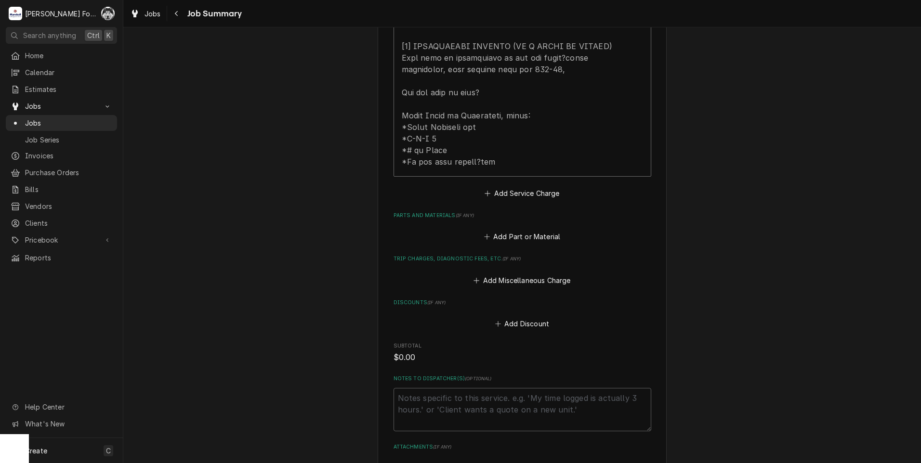
scroll to position [530, 0]
click at [528, 227] on button "Add Part or Material" at bounding box center [521, 233] width 79 height 13
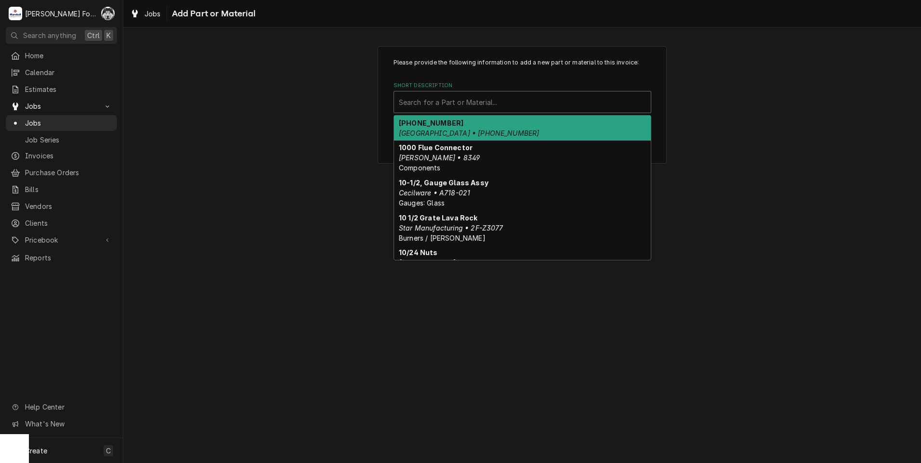
click at [519, 101] on div "Short Description" at bounding box center [522, 101] width 247 height 17
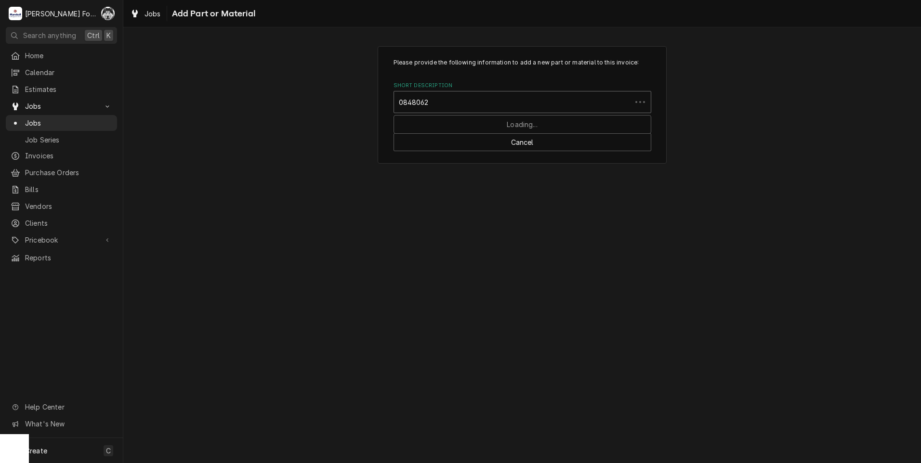
type input "0848062K"
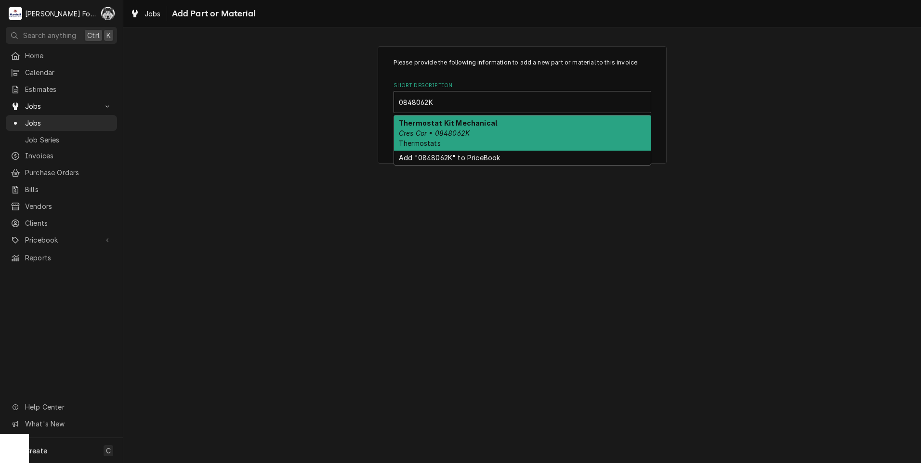
click at [483, 141] on div "Thermostat Kit Mechanical Cres Cor • 0848062K Thermostats" at bounding box center [522, 133] width 257 height 35
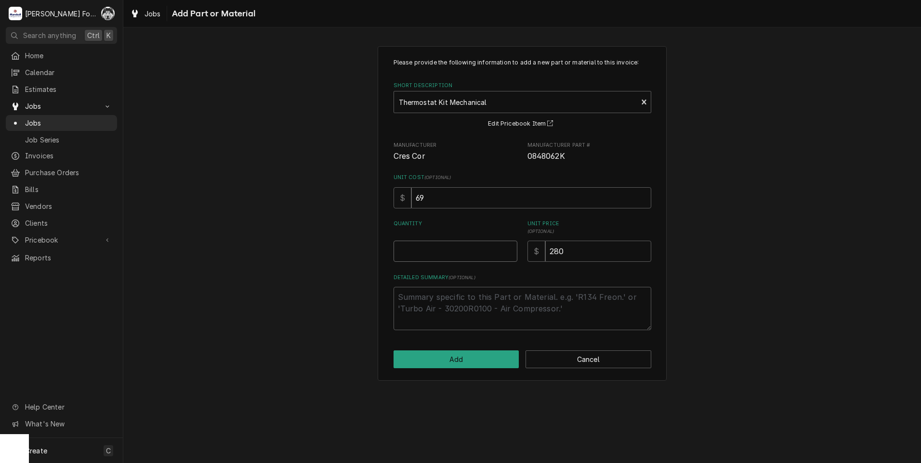
type textarea "x"
type input "0.5"
click at [506, 248] on input "0.5" at bounding box center [455, 251] width 124 height 21
type textarea "x"
type input "1"
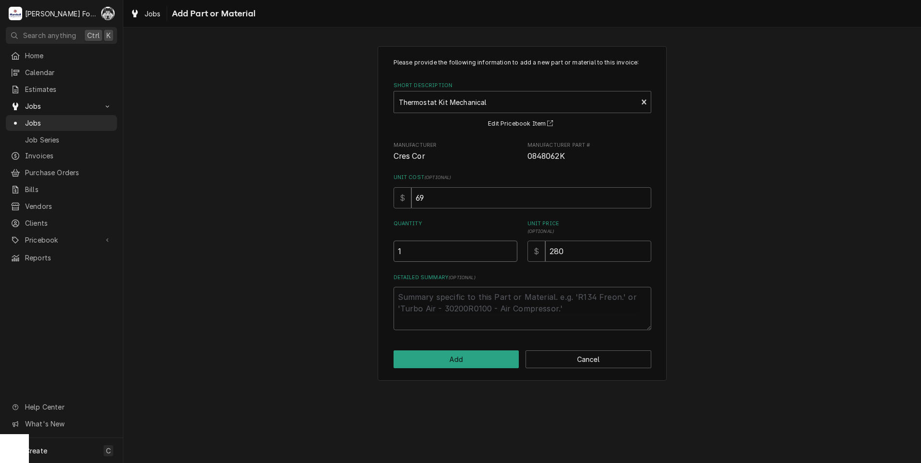
click at [506, 248] on input "1" at bounding box center [455, 251] width 124 height 21
drag, startPoint x: 589, startPoint y: 251, endPoint x: 450, endPoint y: 271, distance: 140.1
click at [459, 271] on div "Please provide the following information to add a new part or material to this …" at bounding box center [522, 194] width 258 height 272
type textarea "x"
type input "2"
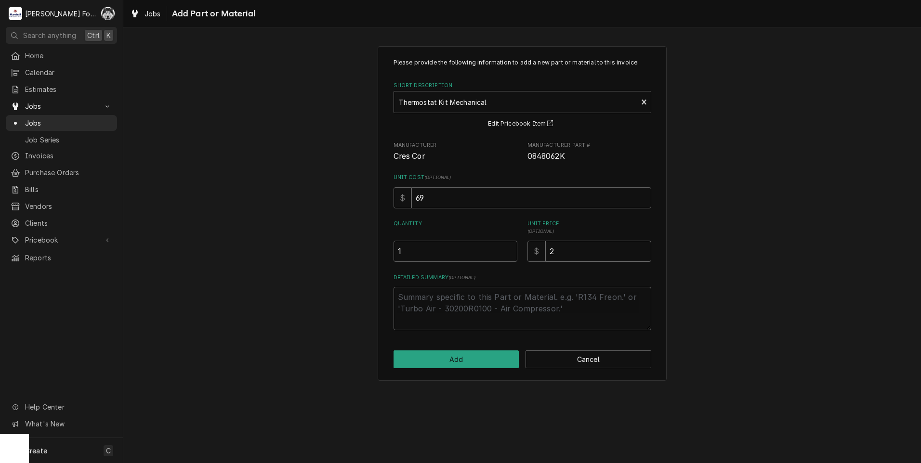
type textarea "x"
type input "21"
type textarea "x"
type input "210"
drag, startPoint x: 466, startPoint y: 368, endPoint x: 466, endPoint y: 363, distance: 5.8
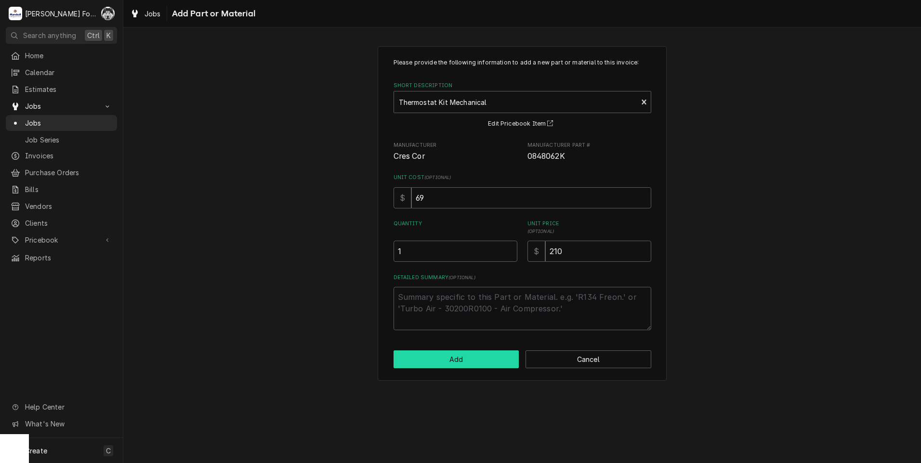
click at [466, 363] on button "Add" at bounding box center [456, 360] width 126 height 18
type textarea "x"
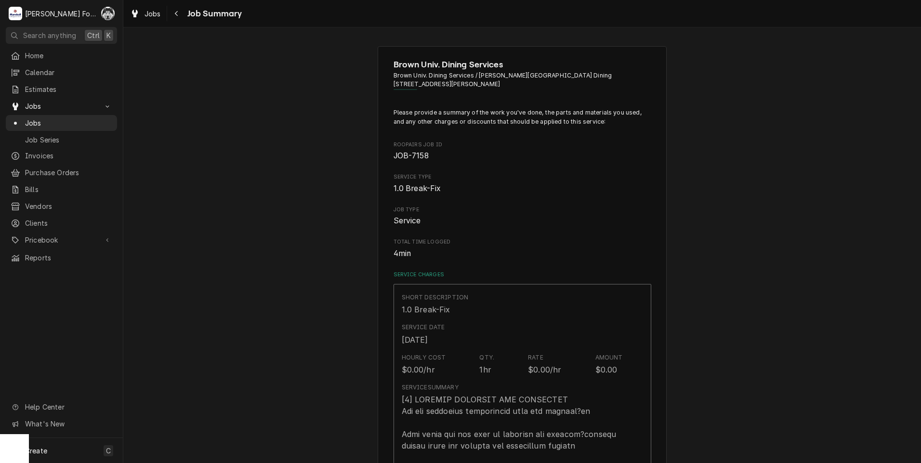
scroll to position [530, 0]
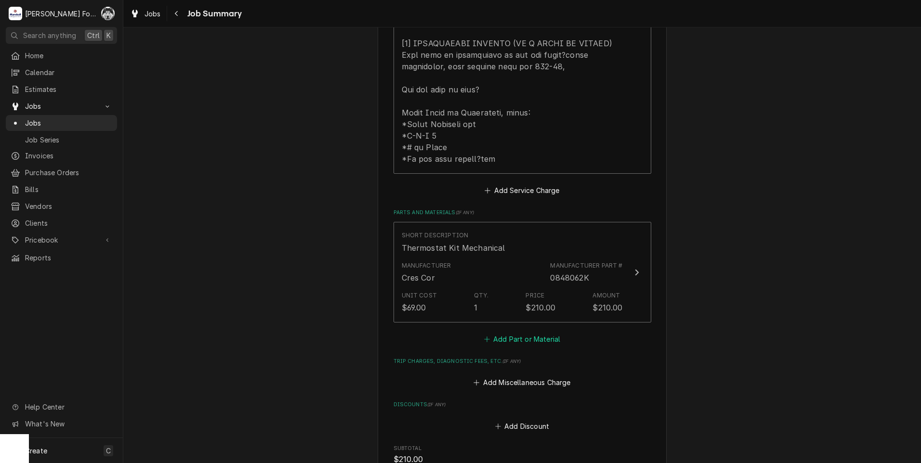
click at [520, 332] on button "Add Part or Material" at bounding box center [521, 338] width 79 height 13
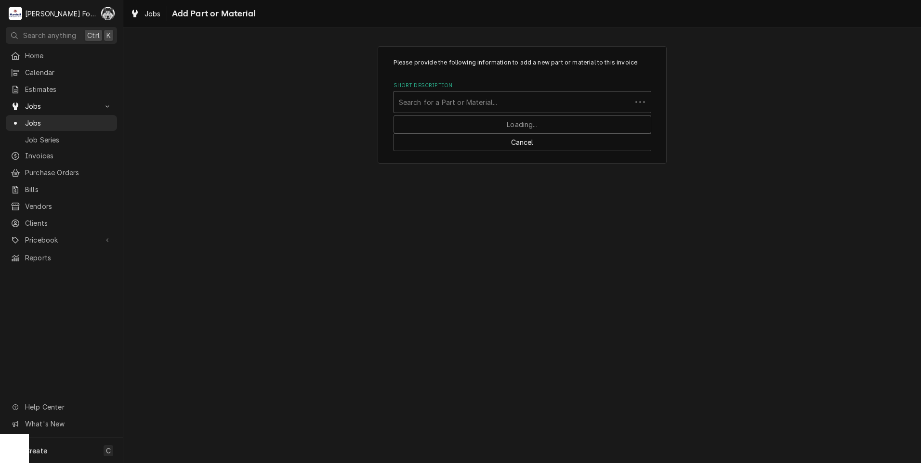
click at [526, 108] on div "Short Description" at bounding box center [513, 101] width 228 height 17
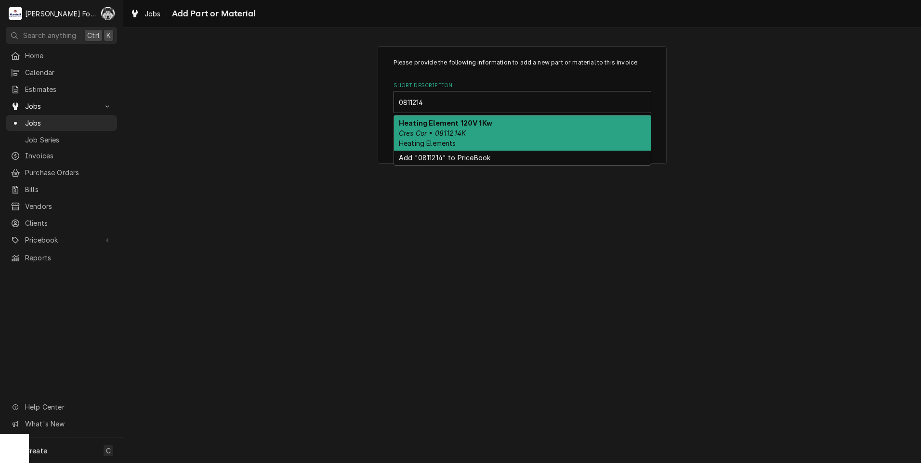
type input "0811214K"
click at [480, 129] on div "Heating Element 120V 1Kw Cres Cor • 0811214K Heating Elements" at bounding box center [522, 133] width 257 height 35
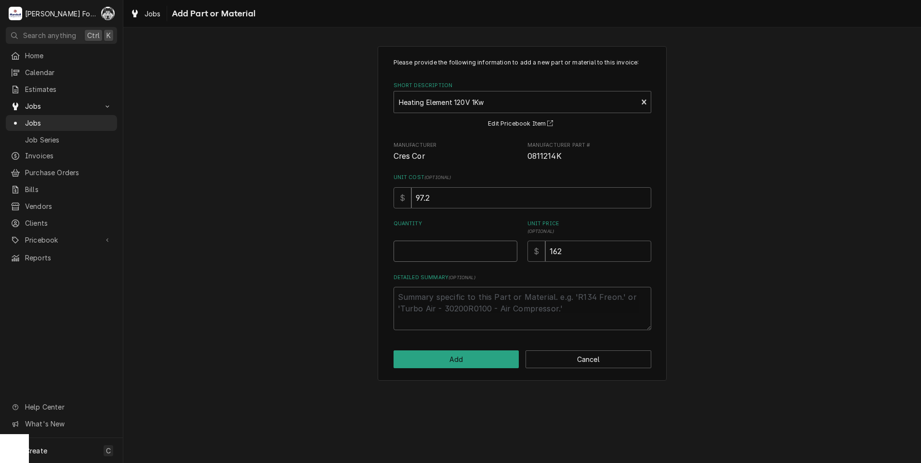
type textarea "x"
type input "0.5"
click at [509, 247] on input "0.5" at bounding box center [455, 251] width 124 height 21
type textarea "x"
type input "1"
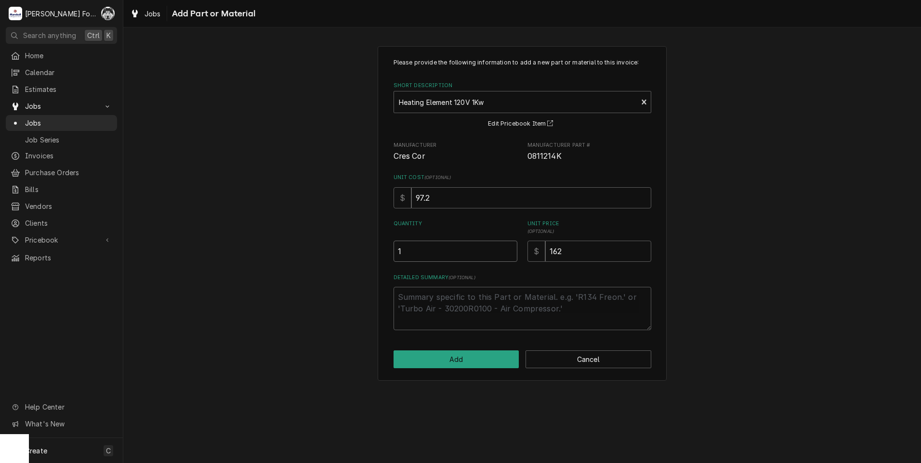
click at [509, 250] on input "1" at bounding box center [455, 251] width 124 height 21
type textarea "x"
type input "1.5"
click at [509, 250] on input "1.5" at bounding box center [455, 251] width 124 height 21
type textarea "x"
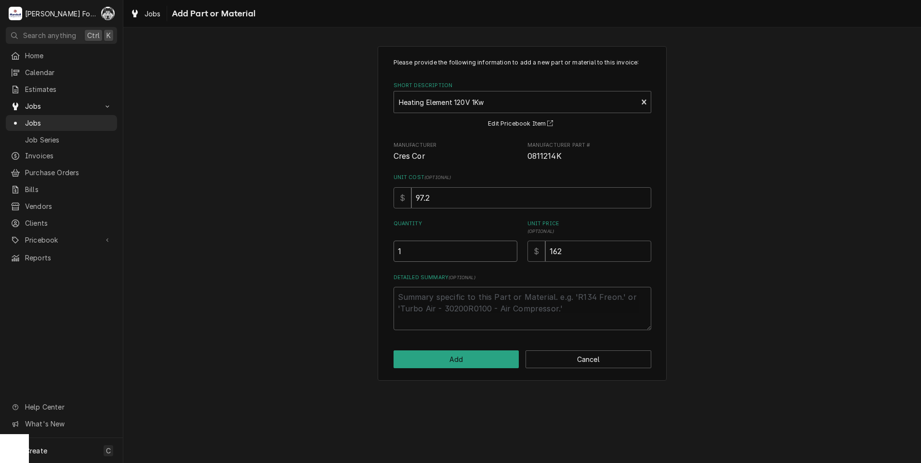
type input "1"
click at [507, 253] on input "1" at bounding box center [455, 251] width 124 height 21
drag, startPoint x: 598, startPoint y: 253, endPoint x: 468, endPoint y: 262, distance: 130.8
click at [480, 260] on div "Quantity 1 Unit Price ( optional ) $ 162" at bounding box center [522, 241] width 258 height 42
type textarea "x"
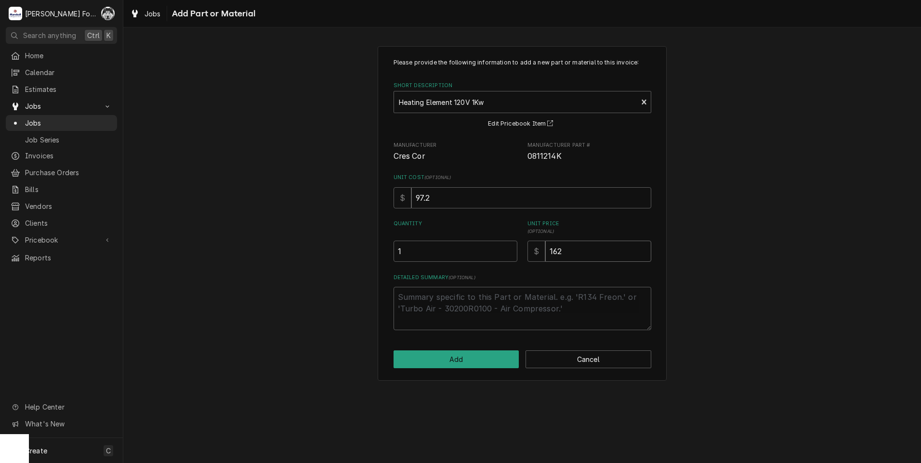
type input "1"
type textarea "x"
type input "17"
type textarea "x"
type input "172"
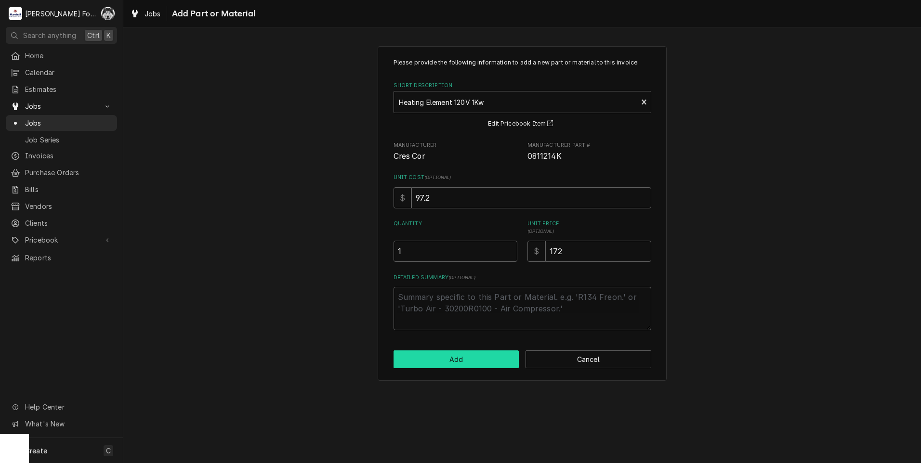
click at [470, 354] on button "Add" at bounding box center [456, 360] width 126 height 18
type textarea "x"
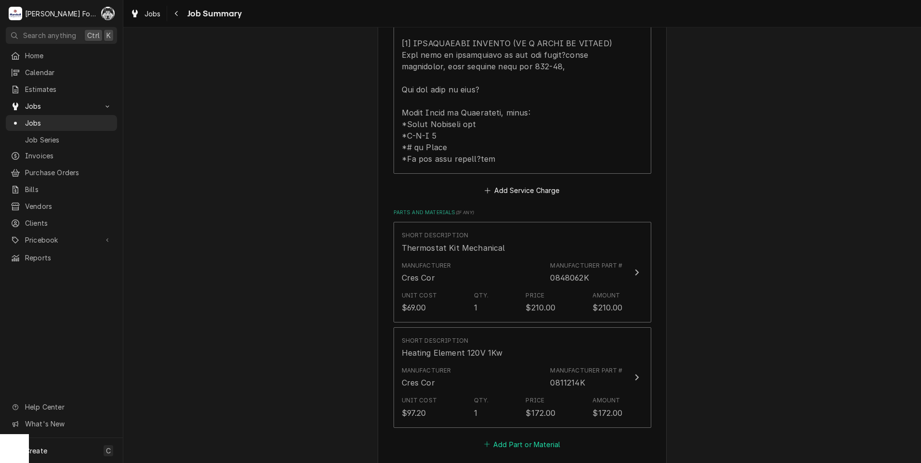
click at [510, 438] on button "Add Part or Material" at bounding box center [521, 444] width 79 height 13
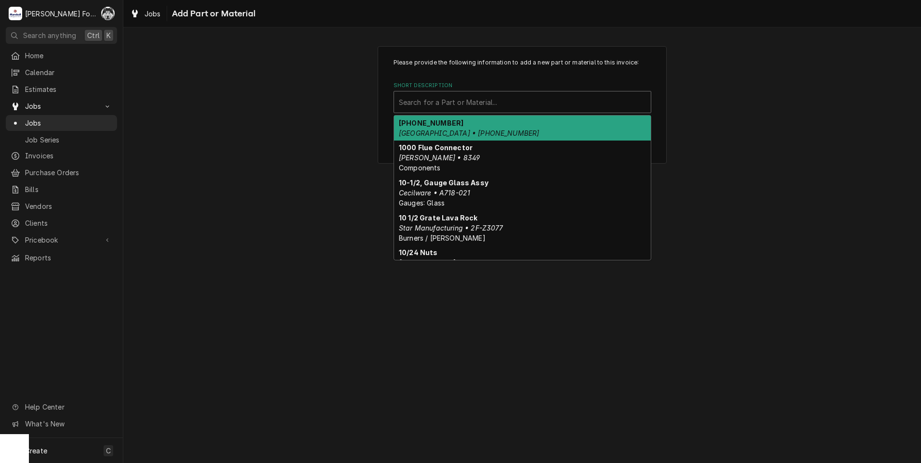
click at [529, 94] on div "Short Description" at bounding box center [522, 101] width 247 height 17
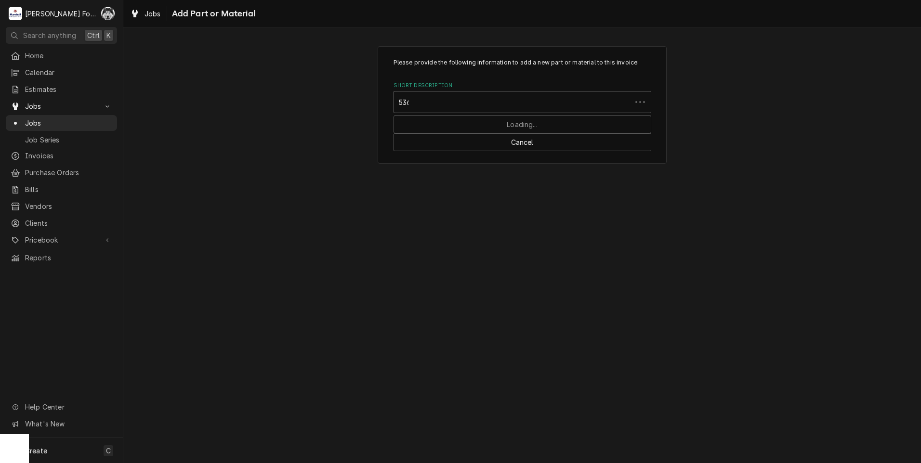
type input "5366"
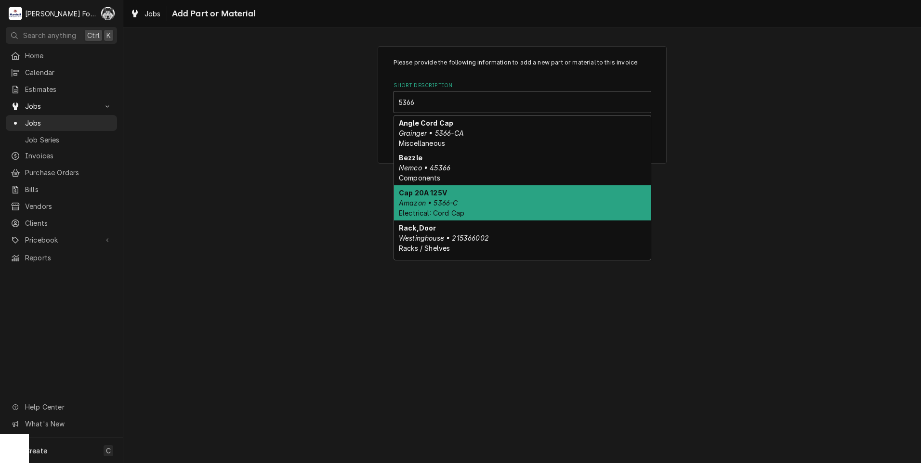
click at [464, 212] on span "Electrical: Cord Cap" at bounding box center [431, 213] width 65 height 8
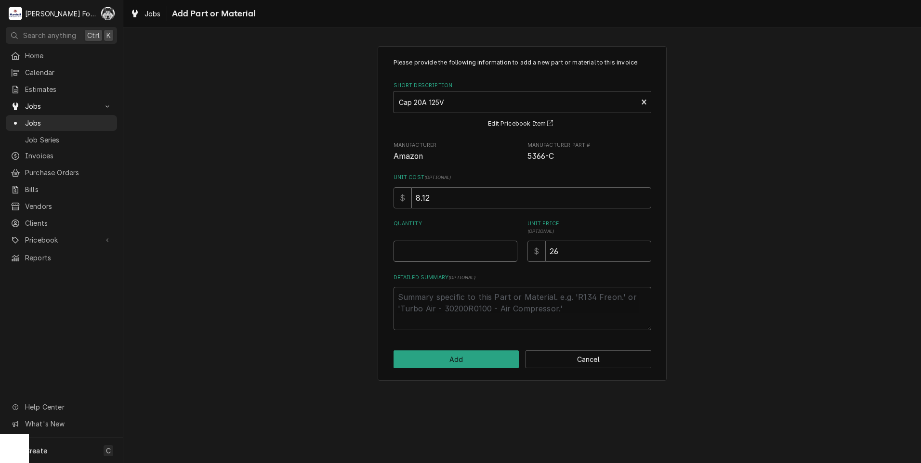
type textarea "x"
type input "0.5"
click at [508, 249] on input "0.5" at bounding box center [455, 251] width 124 height 21
type textarea "x"
type input "1"
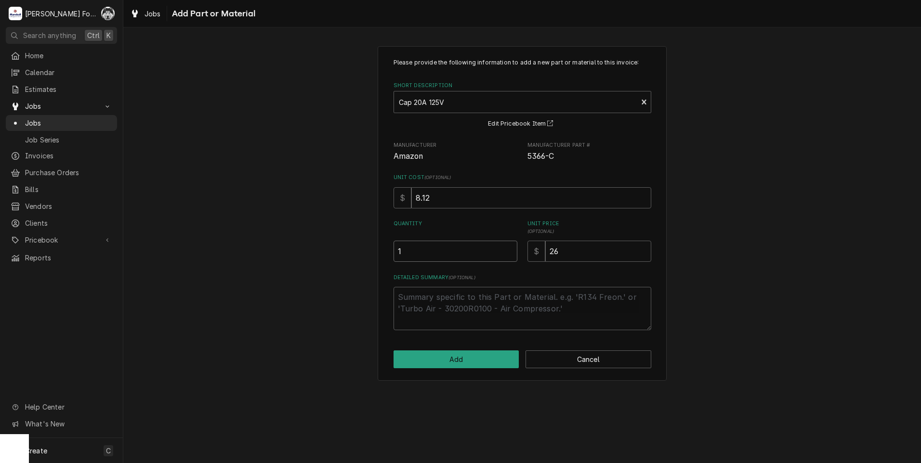
click at [508, 249] on input "1" at bounding box center [455, 251] width 124 height 21
click at [452, 360] on button "Add" at bounding box center [456, 360] width 126 height 18
type textarea "x"
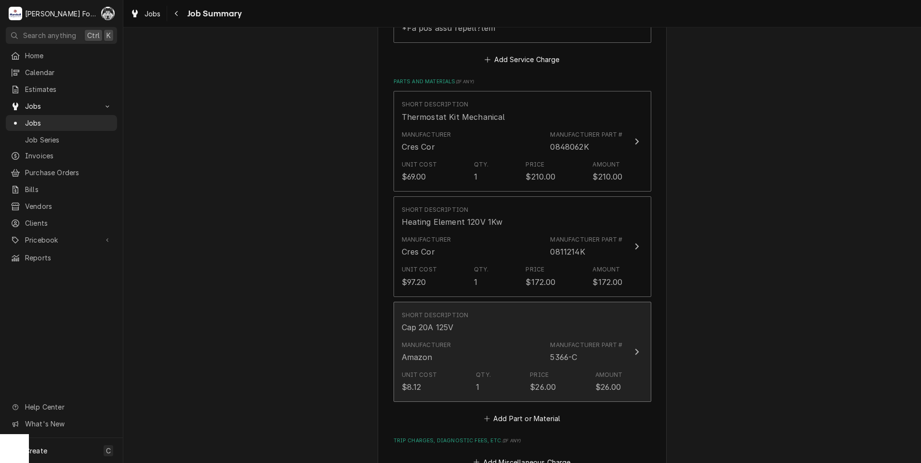
scroll to position [674, 0]
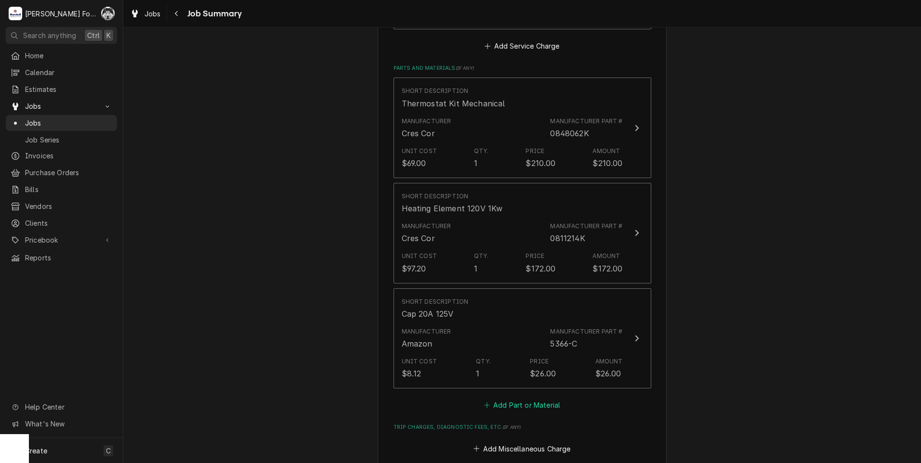
click at [519, 399] on button "Add Part or Material" at bounding box center [521, 405] width 79 height 13
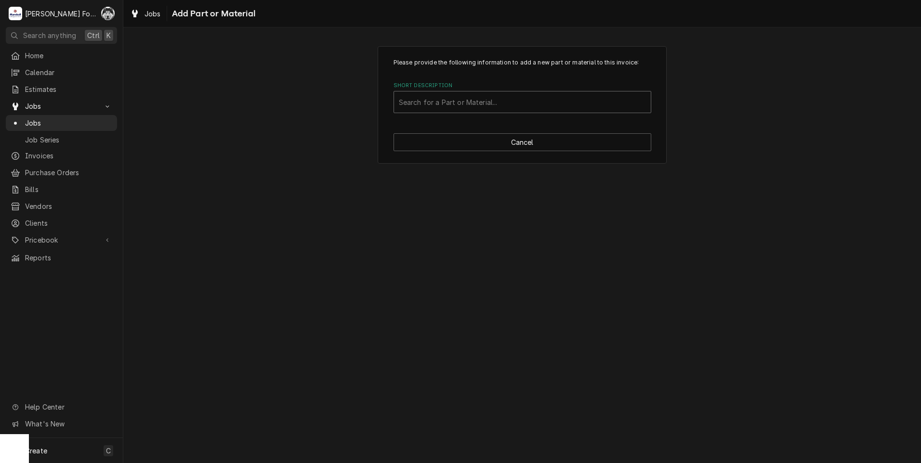
click at [494, 103] on div "Short Description" at bounding box center [522, 101] width 247 height 17
type input "0522091"
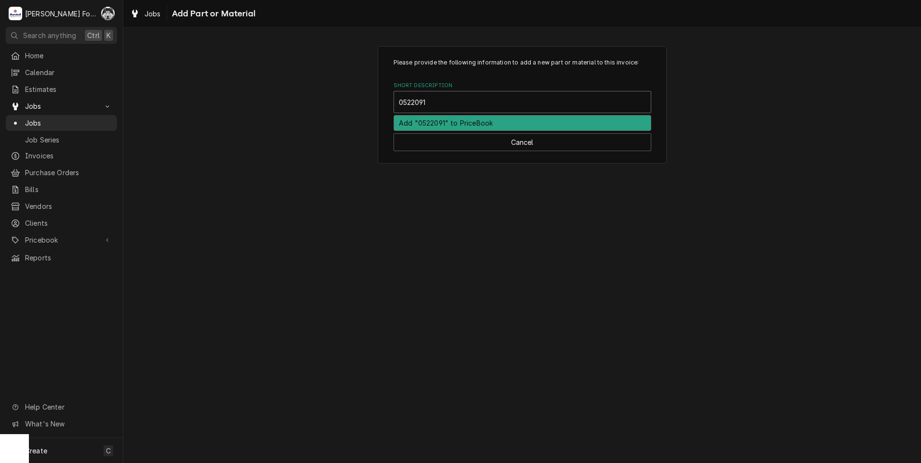
click at [483, 123] on div "Add "0522091" to PriceBook" at bounding box center [522, 123] width 257 height 15
type textarea "x"
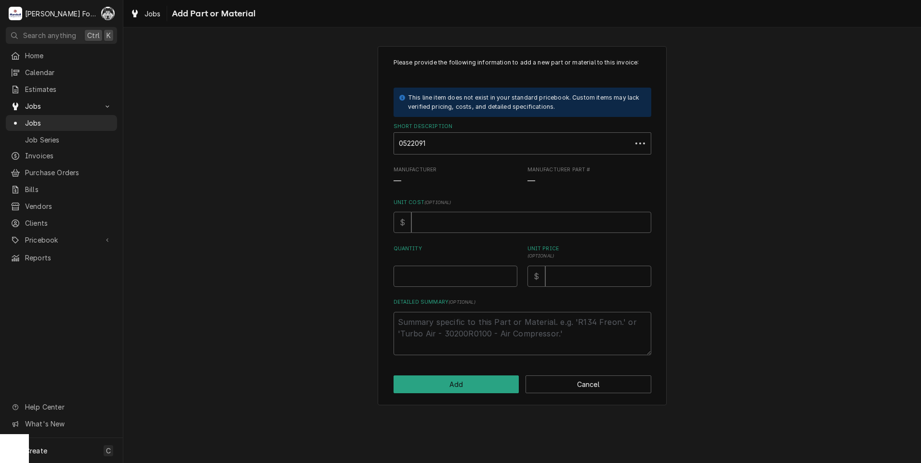
drag, startPoint x: 483, startPoint y: 123, endPoint x: 393, endPoint y: 123, distance: 90.5
click at [483, 123] on label "Short Description" at bounding box center [522, 127] width 258 height 8
click at [459, 128] on label "Short Description" at bounding box center [522, 127] width 258 height 8
click at [457, 143] on div "Short Description" at bounding box center [516, 143] width 234 height 17
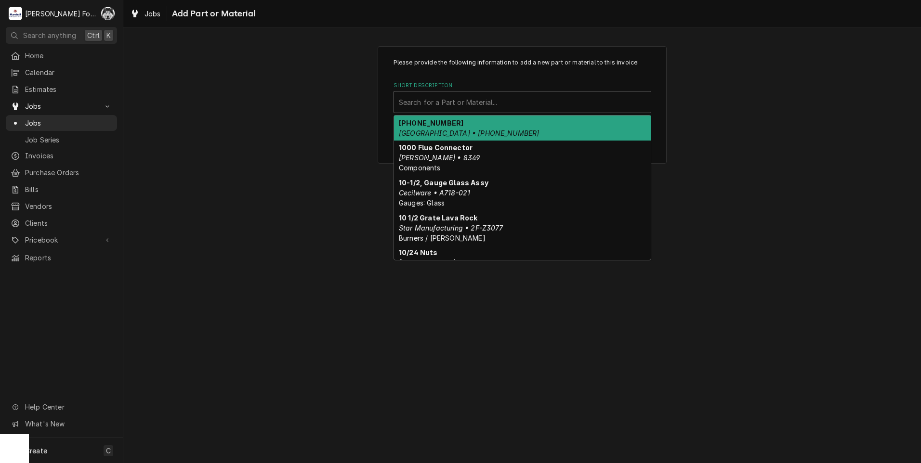
click at [486, 96] on div "Short Description" at bounding box center [522, 101] width 247 height 17
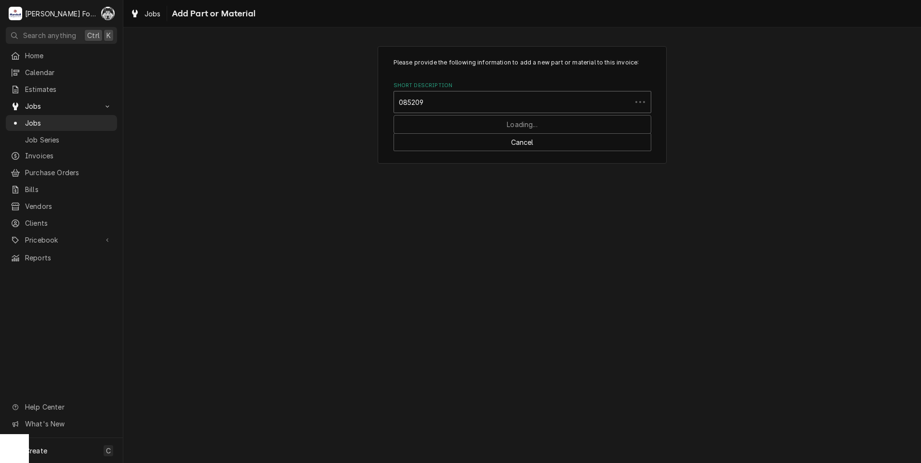
type input "0852091"
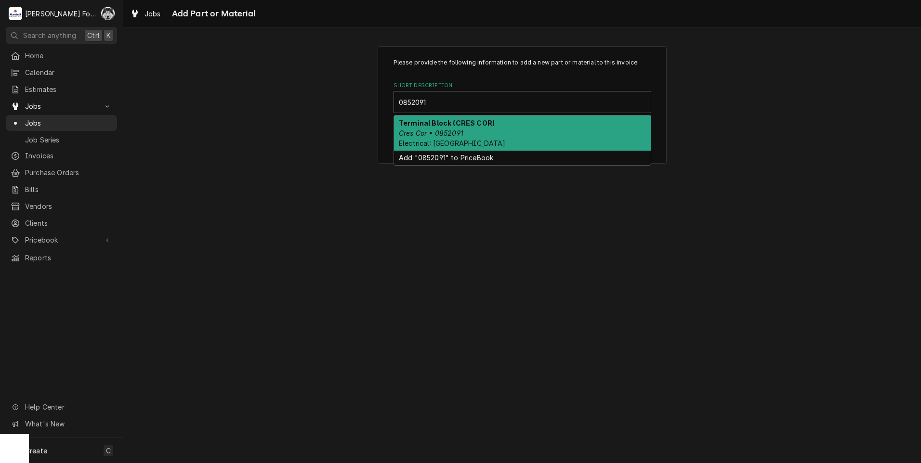
click at [445, 125] on strong "Terminal Block (CRES COR)" at bounding box center [447, 123] width 96 height 8
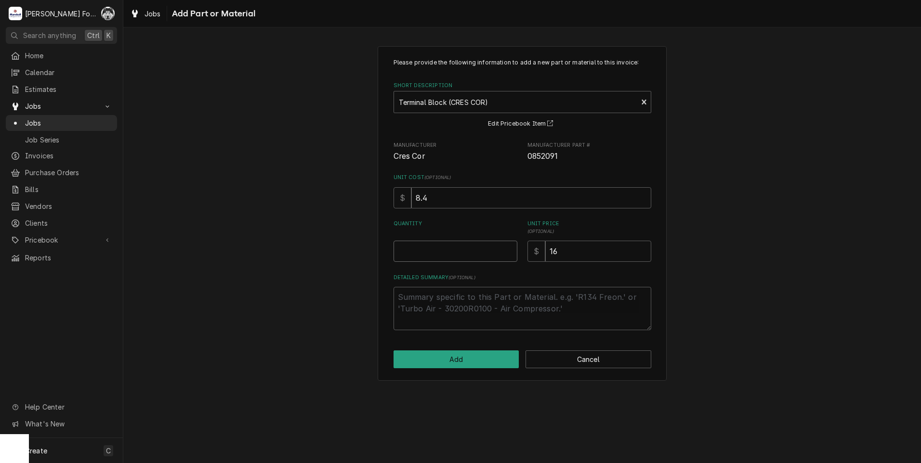
type textarea "x"
type input "0.5"
click at [511, 249] on input "0.5" at bounding box center [455, 251] width 124 height 21
type textarea "x"
type input "1"
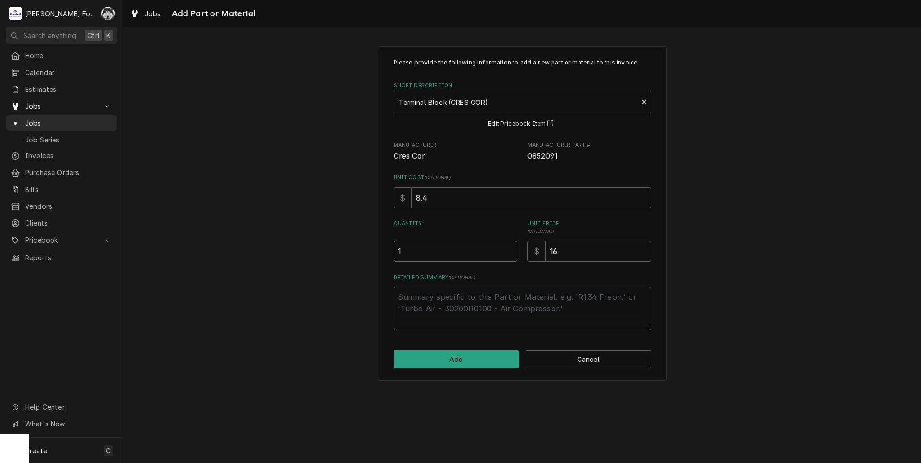
click at [511, 249] on input "1" at bounding box center [455, 251] width 124 height 21
click at [474, 357] on button "Add" at bounding box center [456, 360] width 126 height 18
type textarea "x"
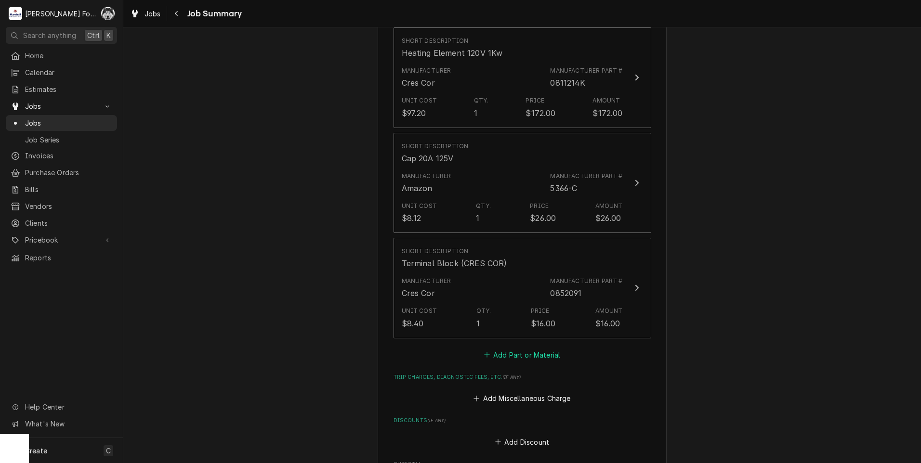
scroll to position [867, 0]
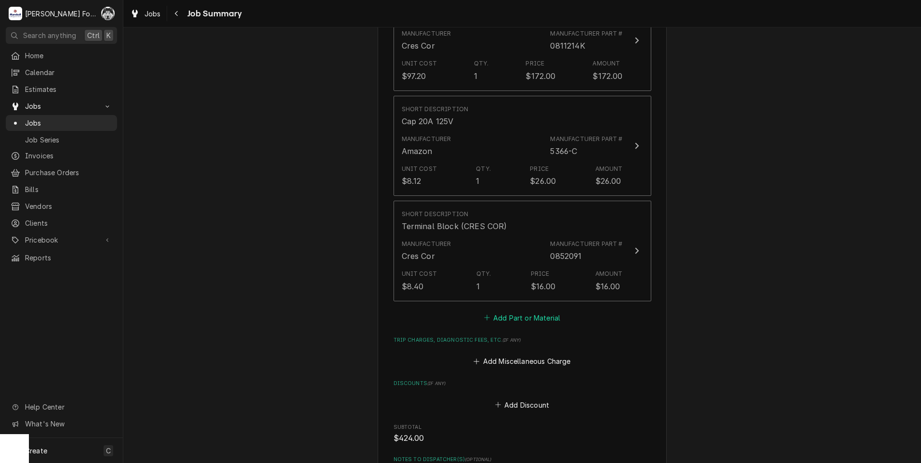
click at [501, 312] on button "Add Part or Material" at bounding box center [521, 317] width 79 height 13
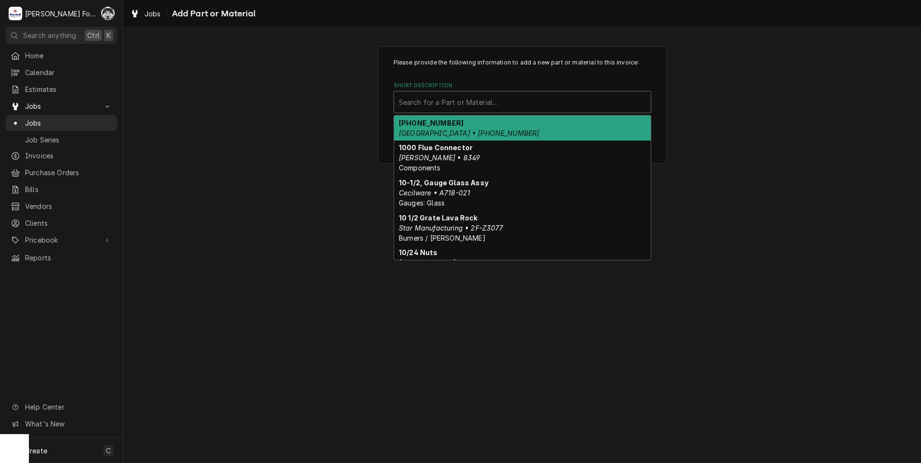
click at [502, 104] on div "Short Description" at bounding box center [522, 101] width 247 height 17
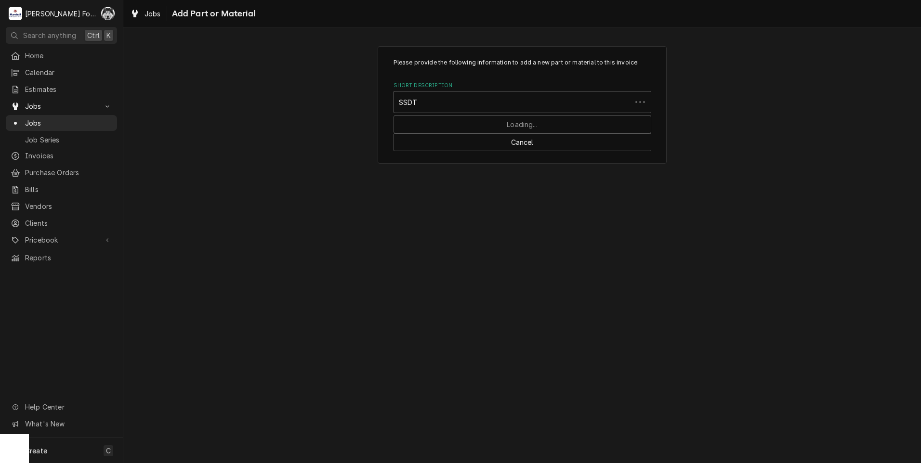
type input "SSDT"
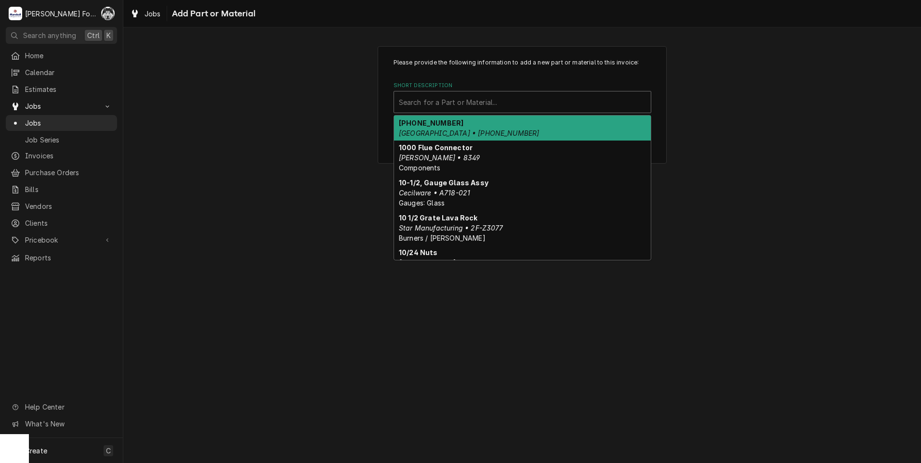
click at [457, 99] on div "Short Description" at bounding box center [522, 101] width 247 height 17
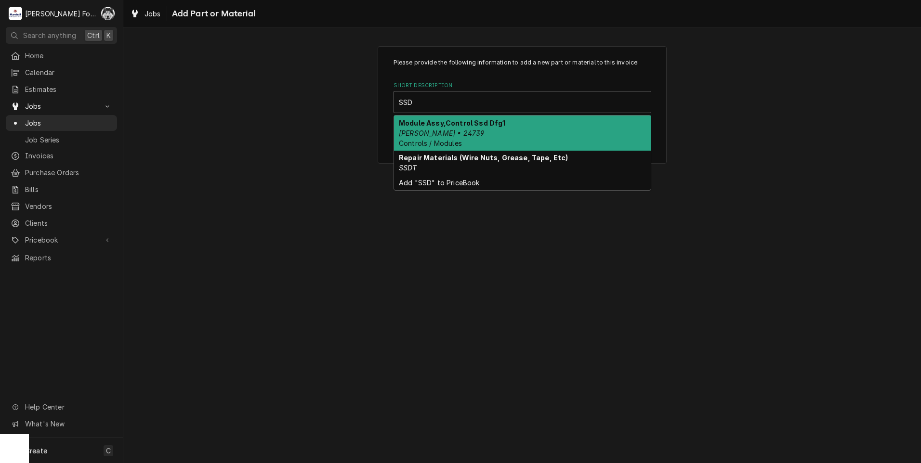
type input "SSDT"
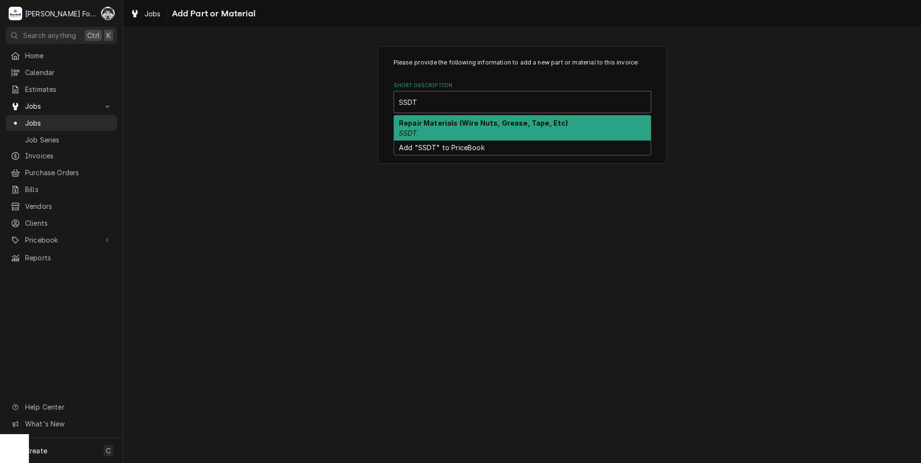
click at [434, 122] on strong "Repair Materials (Wire Nuts, Grease, Tape, Etc)" at bounding box center [484, 123] width 170 height 8
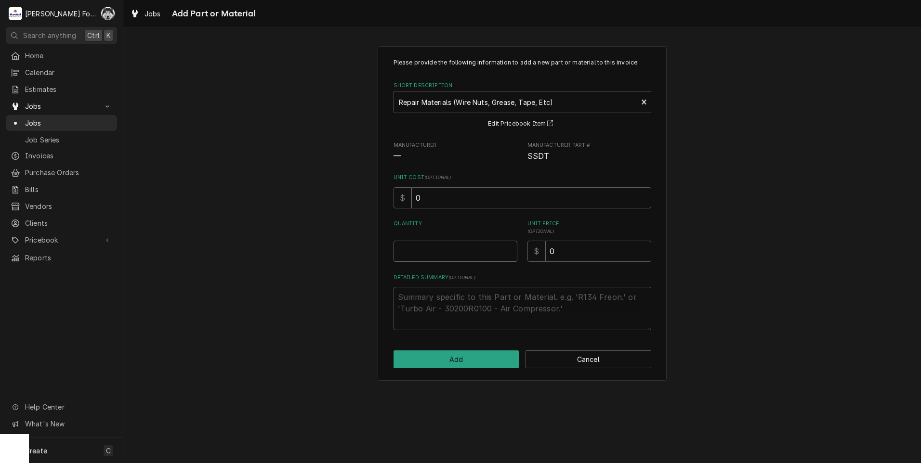
type textarea "x"
type input "0.5"
click at [506, 249] on input "0.5" at bounding box center [455, 251] width 124 height 21
type textarea "x"
type input "1"
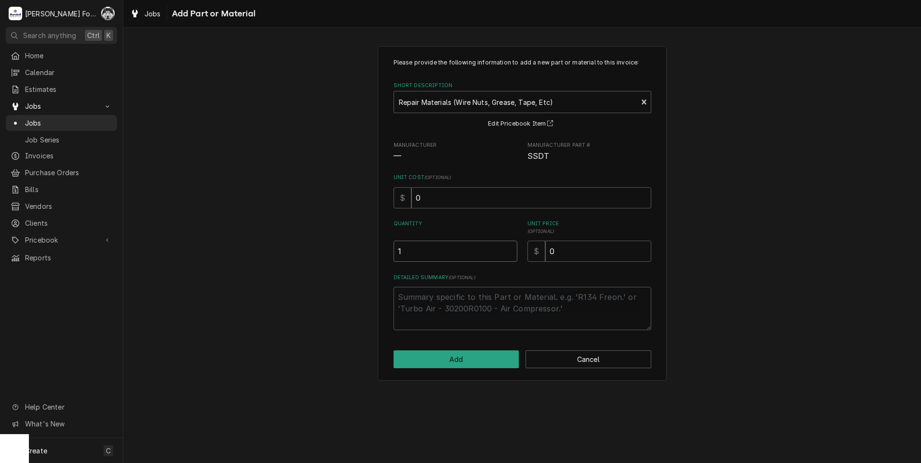
click at [506, 249] on input "1" at bounding box center [455, 251] width 124 height 21
drag, startPoint x: 575, startPoint y: 256, endPoint x: 443, endPoint y: 255, distance: 132.9
click at [483, 264] on div "Please provide the following information to add a new part or material to this …" at bounding box center [522, 194] width 258 height 272
type textarea "x"
type input "1"
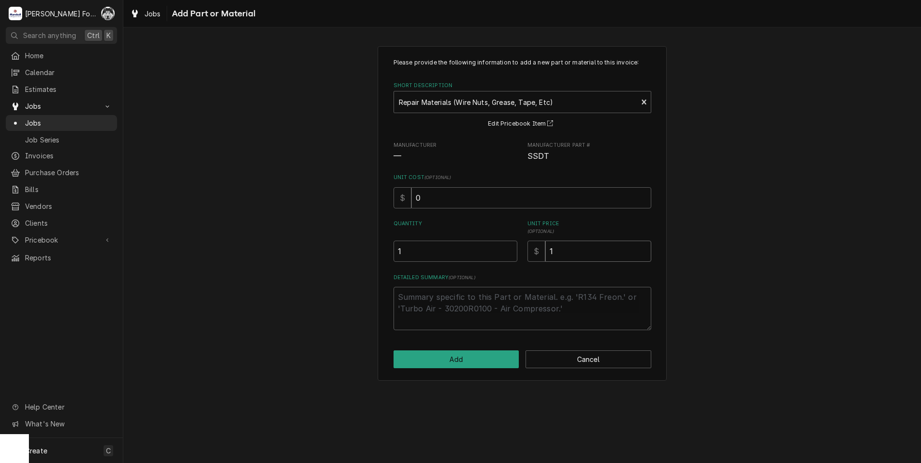
type textarea "x"
type input "10"
click at [488, 355] on button "Add" at bounding box center [456, 360] width 126 height 18
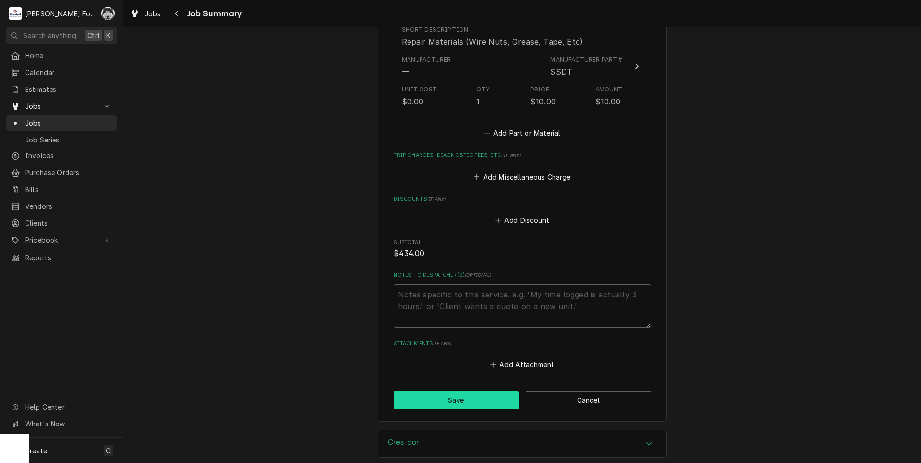
scroll to position [1203, 0]
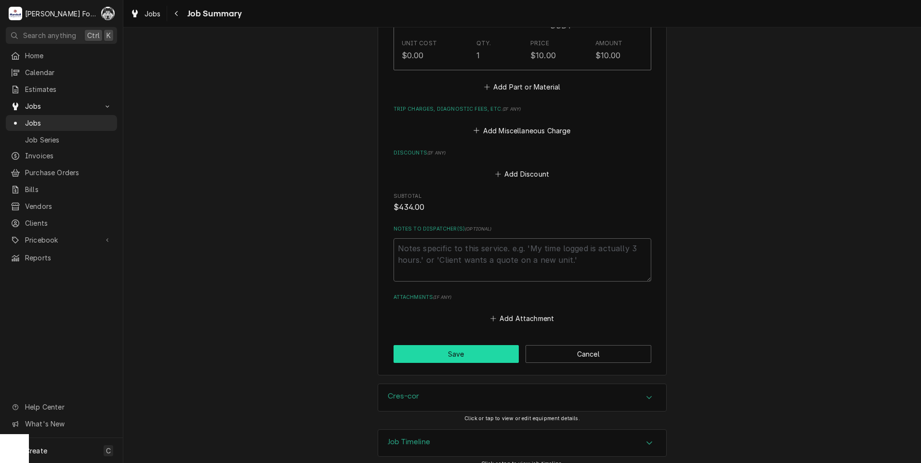
click at [435, 345] on button "Save" at bounding box center [456, 354] width 126 height 18
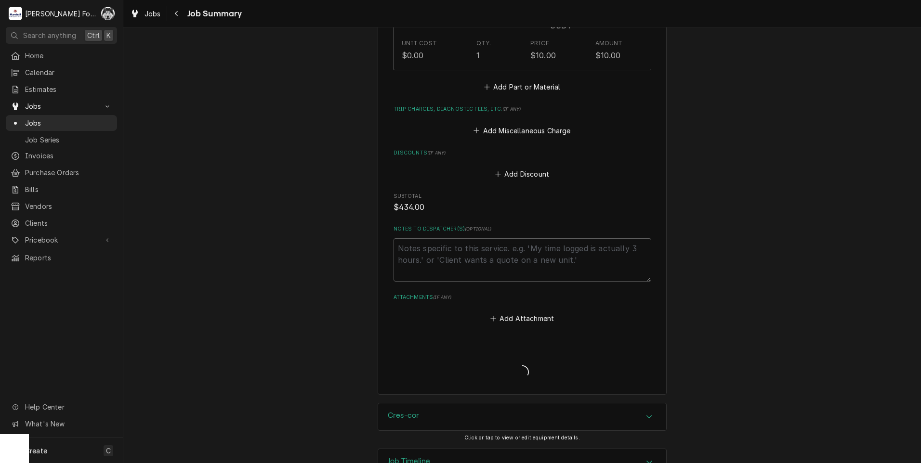
type textarea "x"
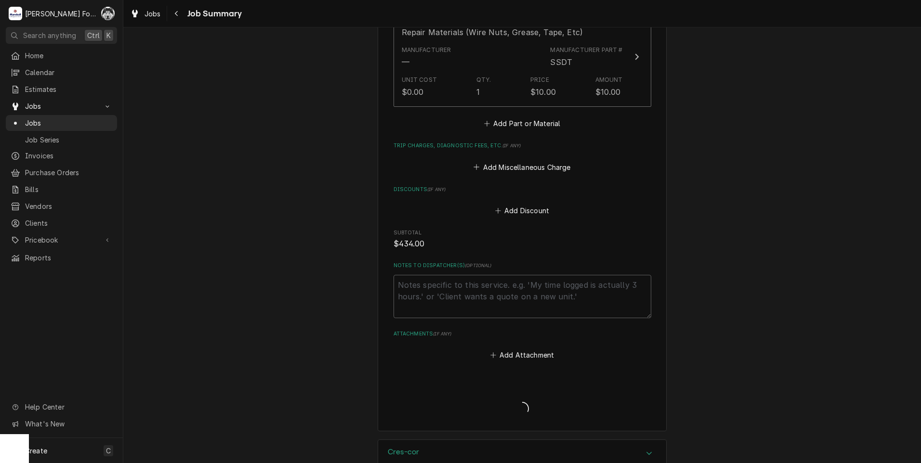
scroll to position [1078, 0]
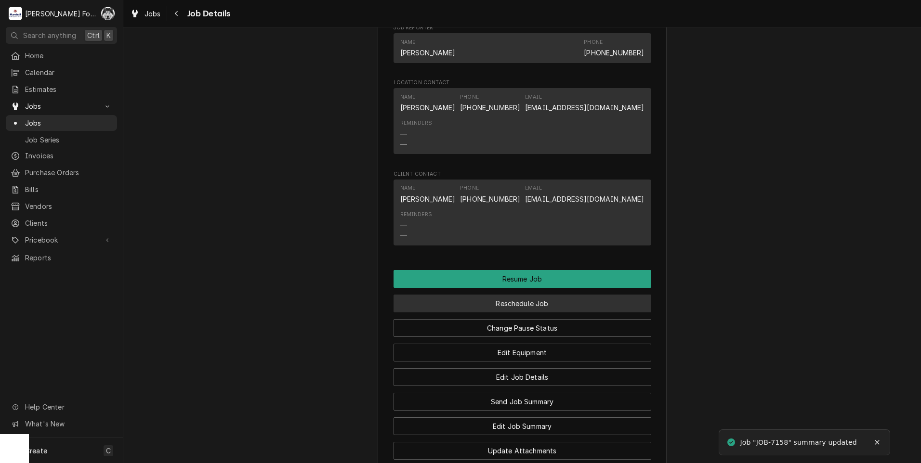
scroll to position [1108, 0]
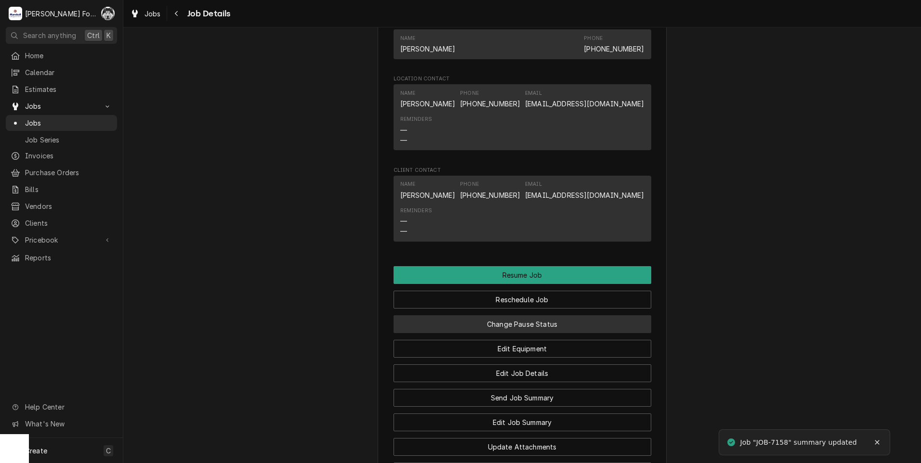
click at [495, 324] on button "Change Pause Status" at bounding box center [522, 324] width 258 height 18
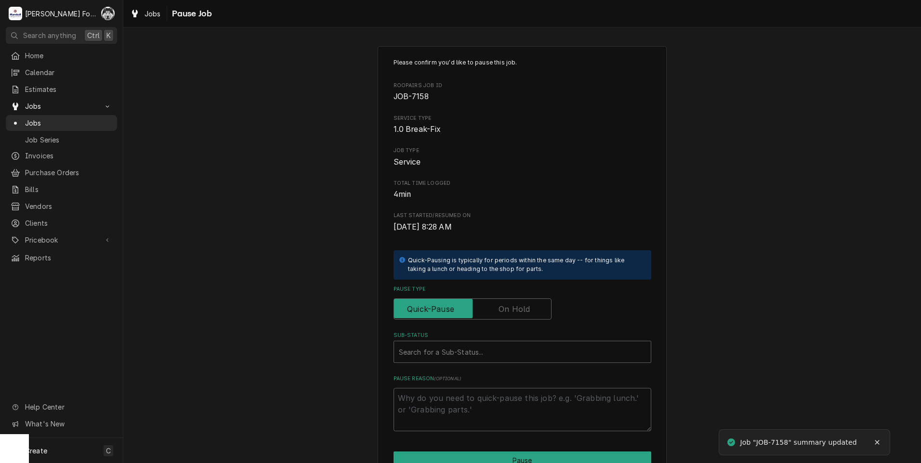
click at [507, 309] on label "Pause Type" at bounding box center [472, 309] width 158 height 21
click at [507, 309] on input "Pause Type" at bounding box center [472, 309] width 149 height 21
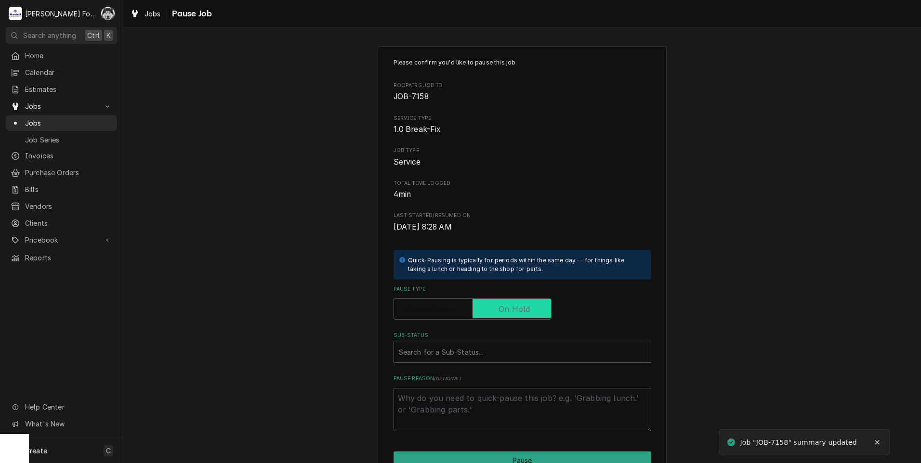
checkbox input "true"
click at [461, 353] on div "Sub-Status" at bounding box center [522, 351] width 247 height 17
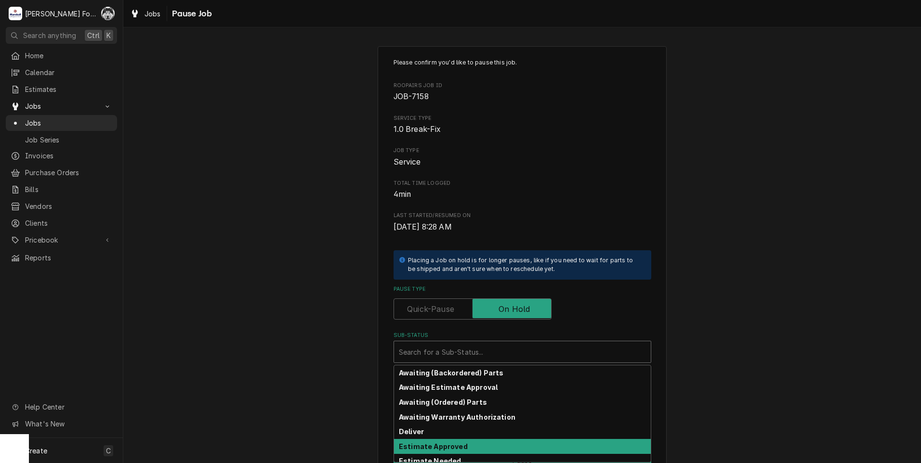
click at [457, 448] on strong "Estimate Approved" at bounding box center [433, 447] width 69 height 8
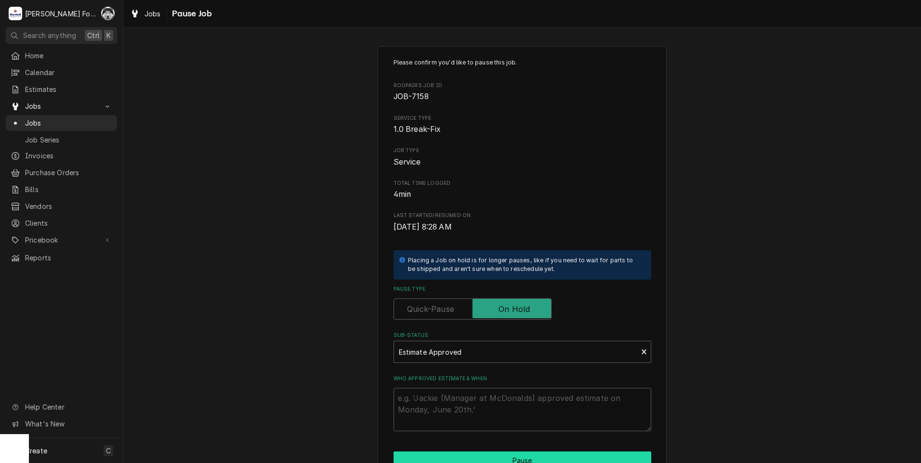
click at [450, 450] on div "Please confirm you'd like to pause this job. Roopairs Job ID JOB-7158 Service T…" at bounding box center [522, 288] width 289 height 485
click at [451, 401] on textarea "Who approved estimate & when" at bounding box center [522, 409] width 258 height 43
type textarea "x"
type textarea "P"
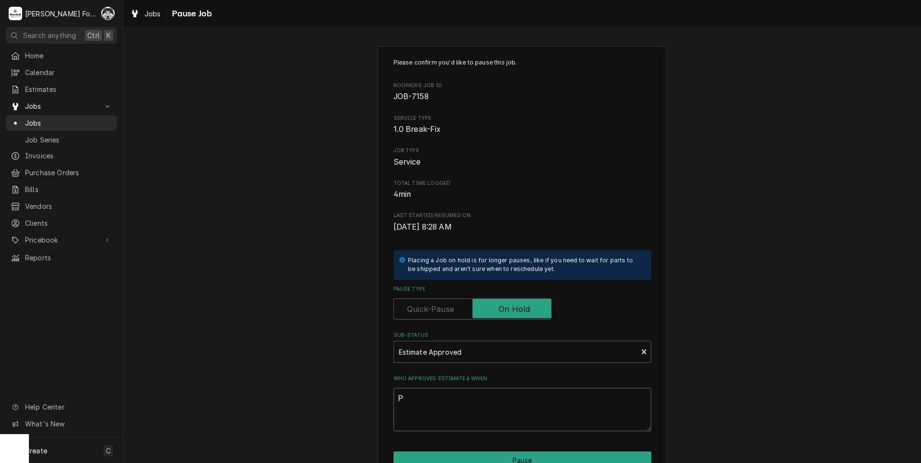
type textarea "x"
type textarea "PA"
type textarea "x"
type textarea "PAR"
type textarea "x"
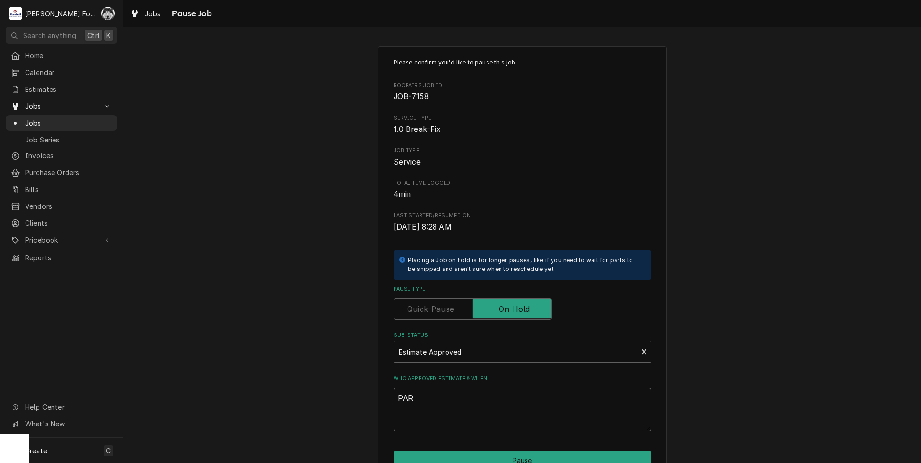
type textarea "PART"
type textarea "x"
type textarea "PARTS"
click at [505, 452] on button "Pause" at bounding box center [522, 461] width 258 height 18
type textarea "x"
